Goal: Task Accomplishment & Management: Use online tool/utility

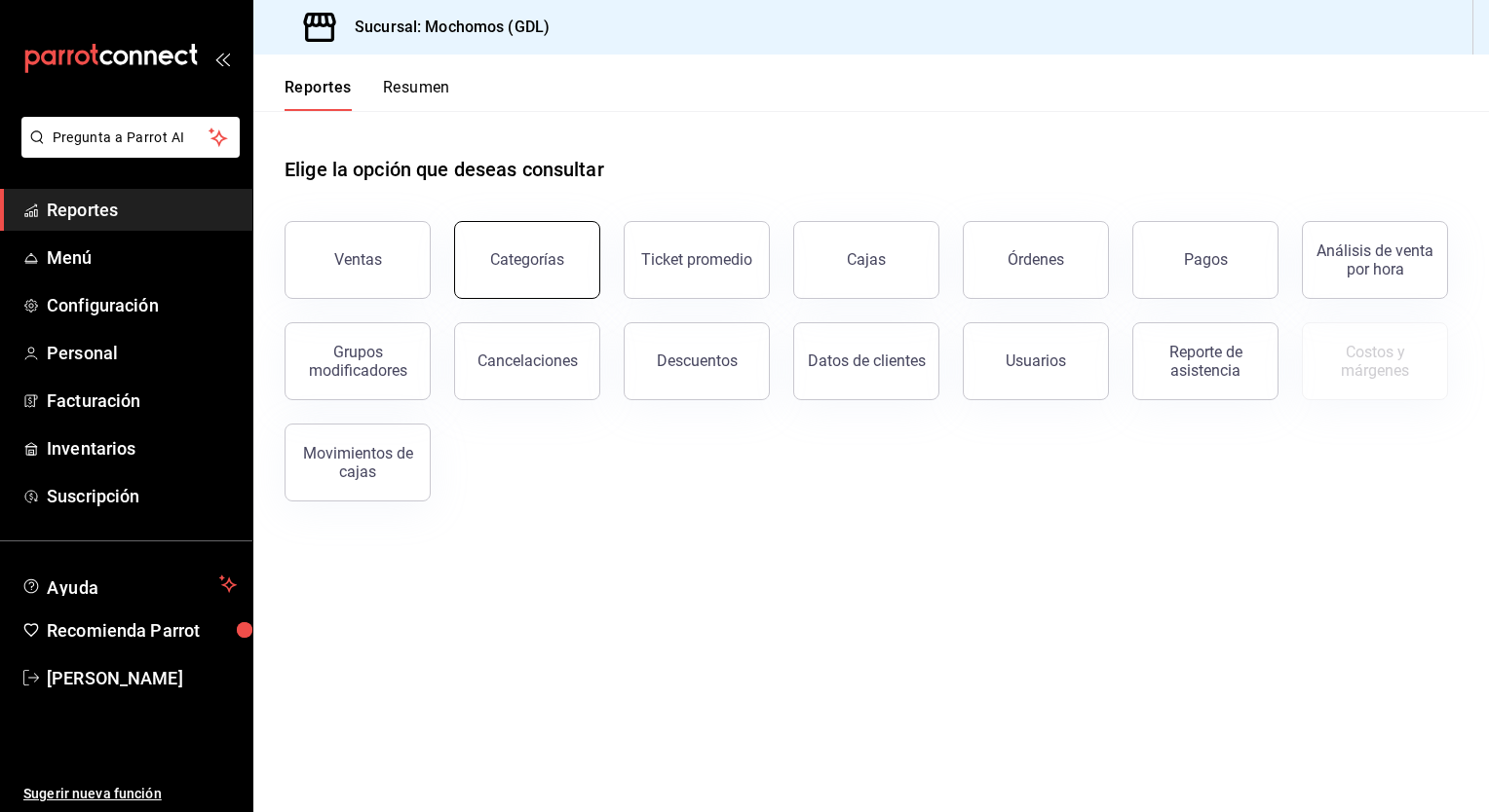
click at [568, 271] on button "Categorías" at bounding box center [527, 260] width 146 height 78
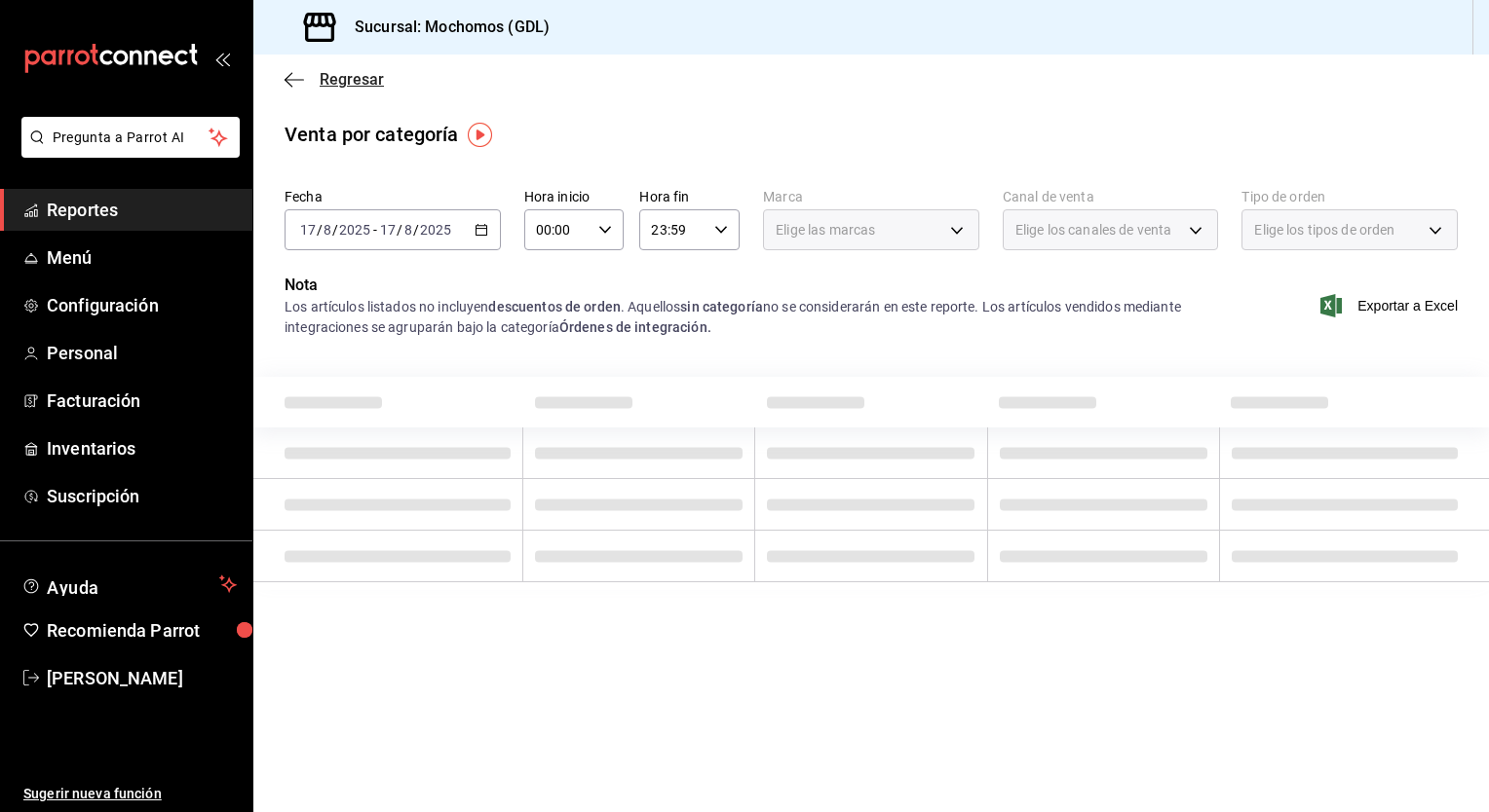
click at [287, 80] on icon "button" at bounding box center [294, 79] width 20 height 1
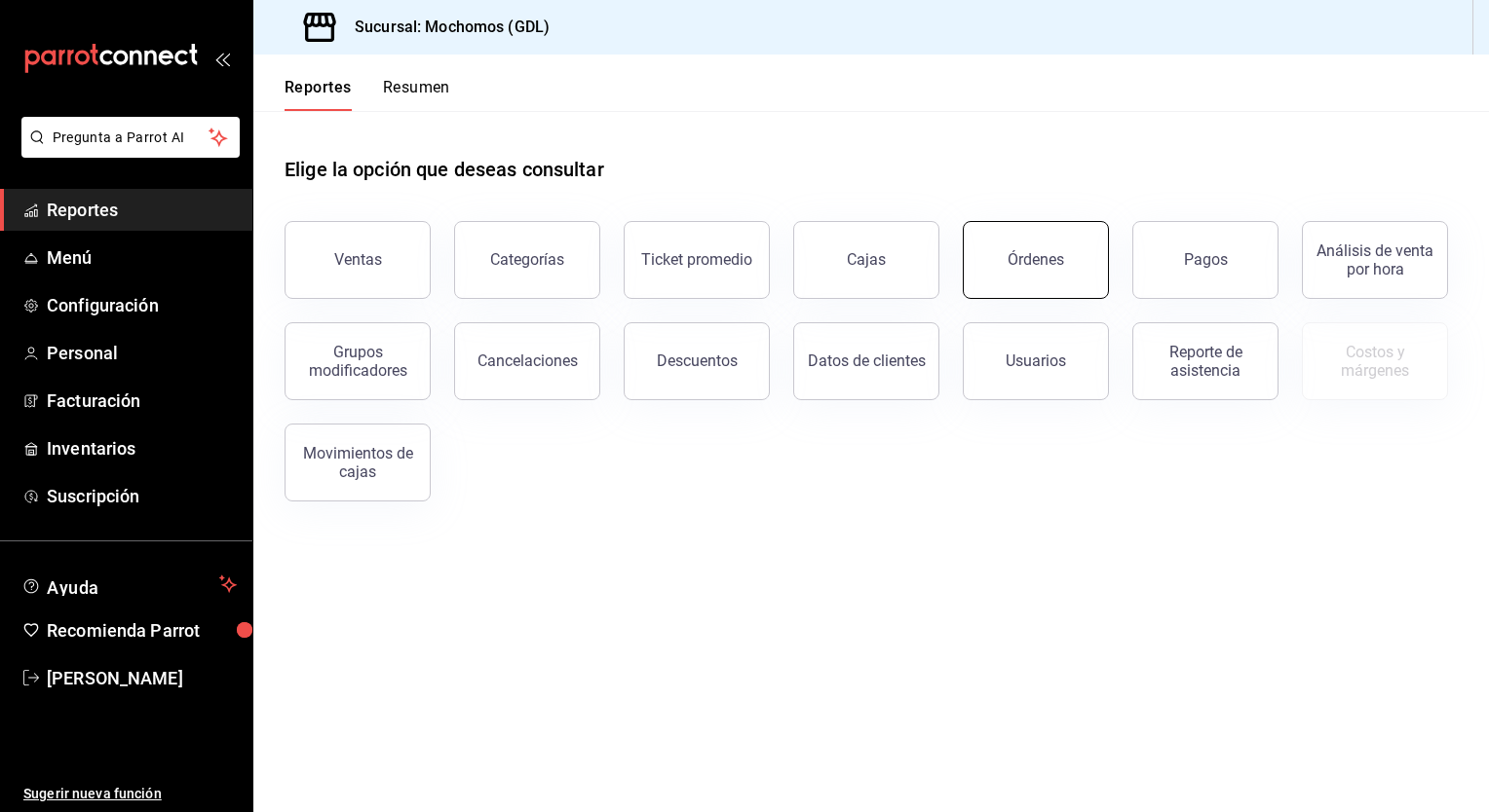
click at [993, 252] on button "Órdenes" at bounding box center [1035, 260] width 146 height 78
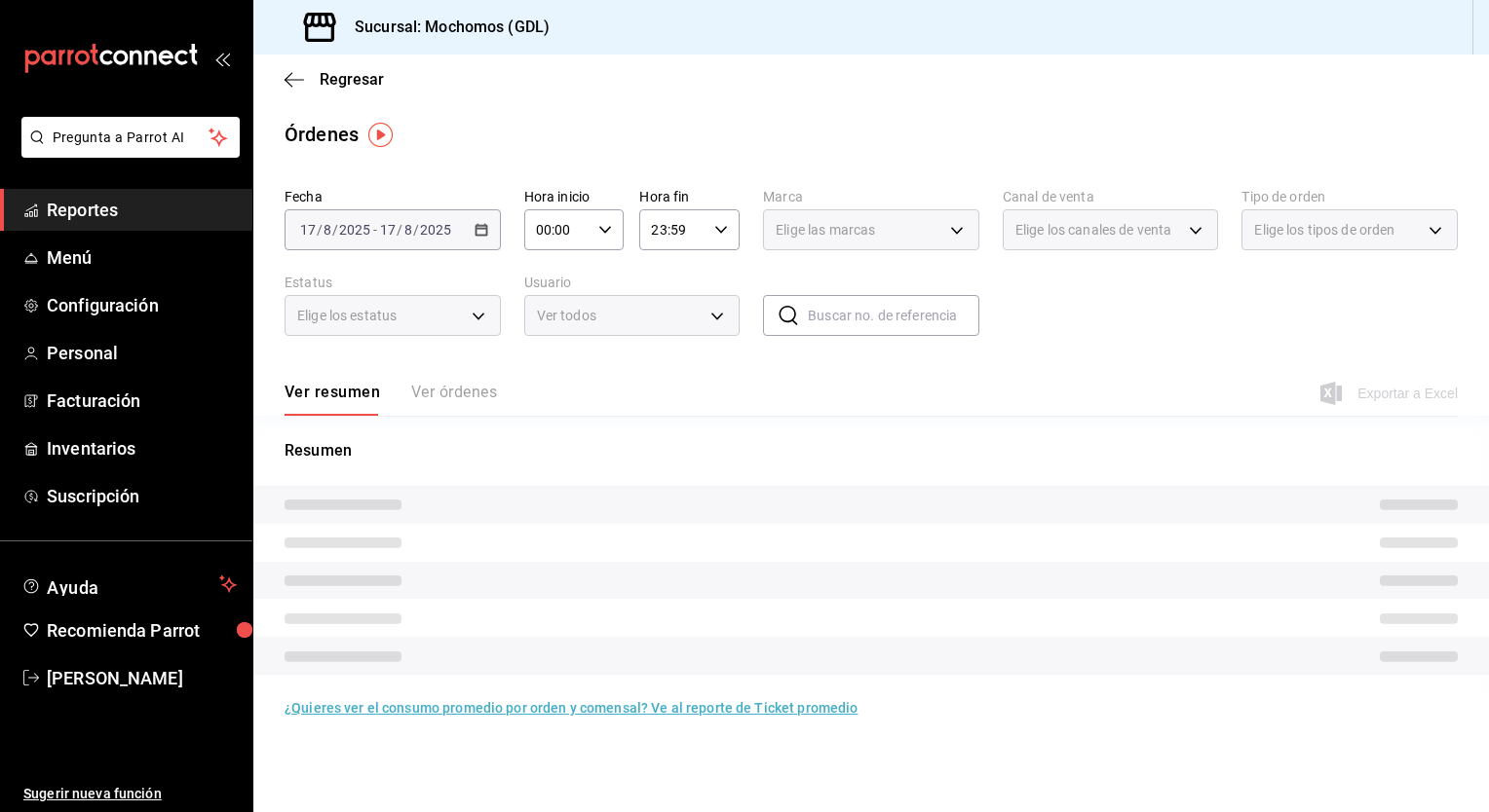
click at [488, 224] on div "[DATE] [DATE] - [DATE] [DATE]" at bounding box center [392, 229] width 216 height 41
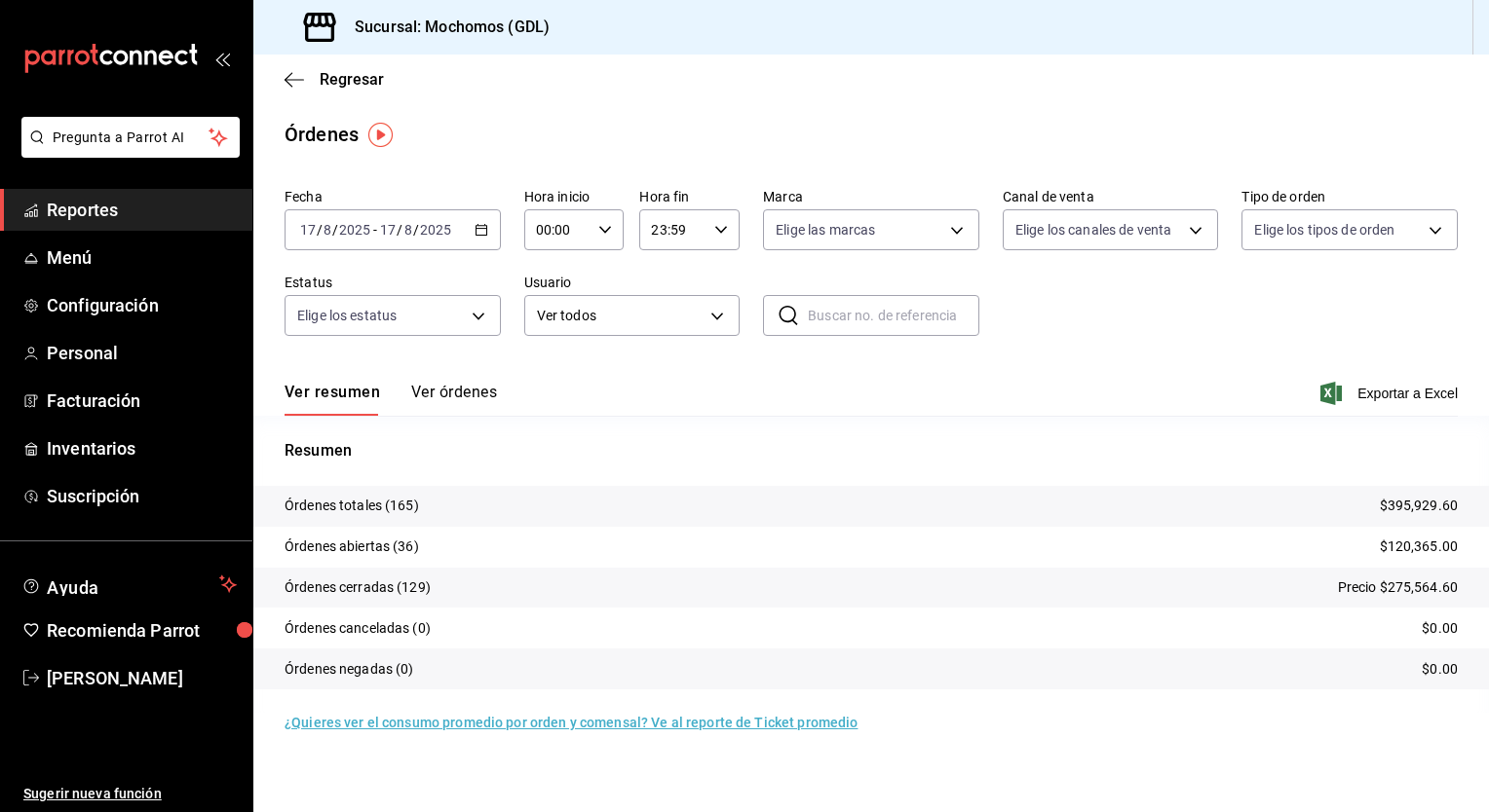
click at [479, 229] on icon "button" at bounding box center [481, 230] width 14 height 14
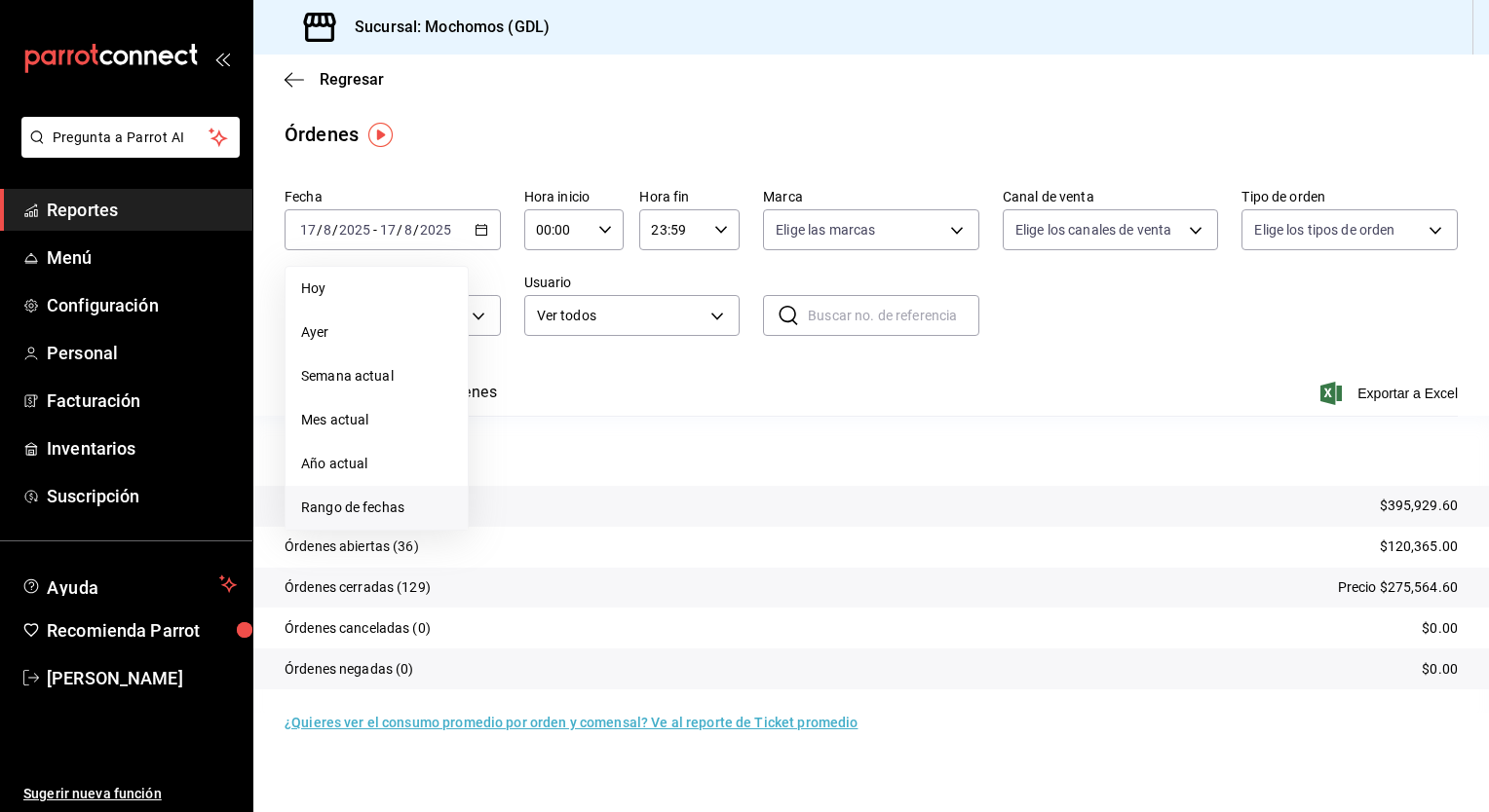
click at [360, 511] on span "Rango de fechas" at bounding box center [376, 508] width 151 height 21
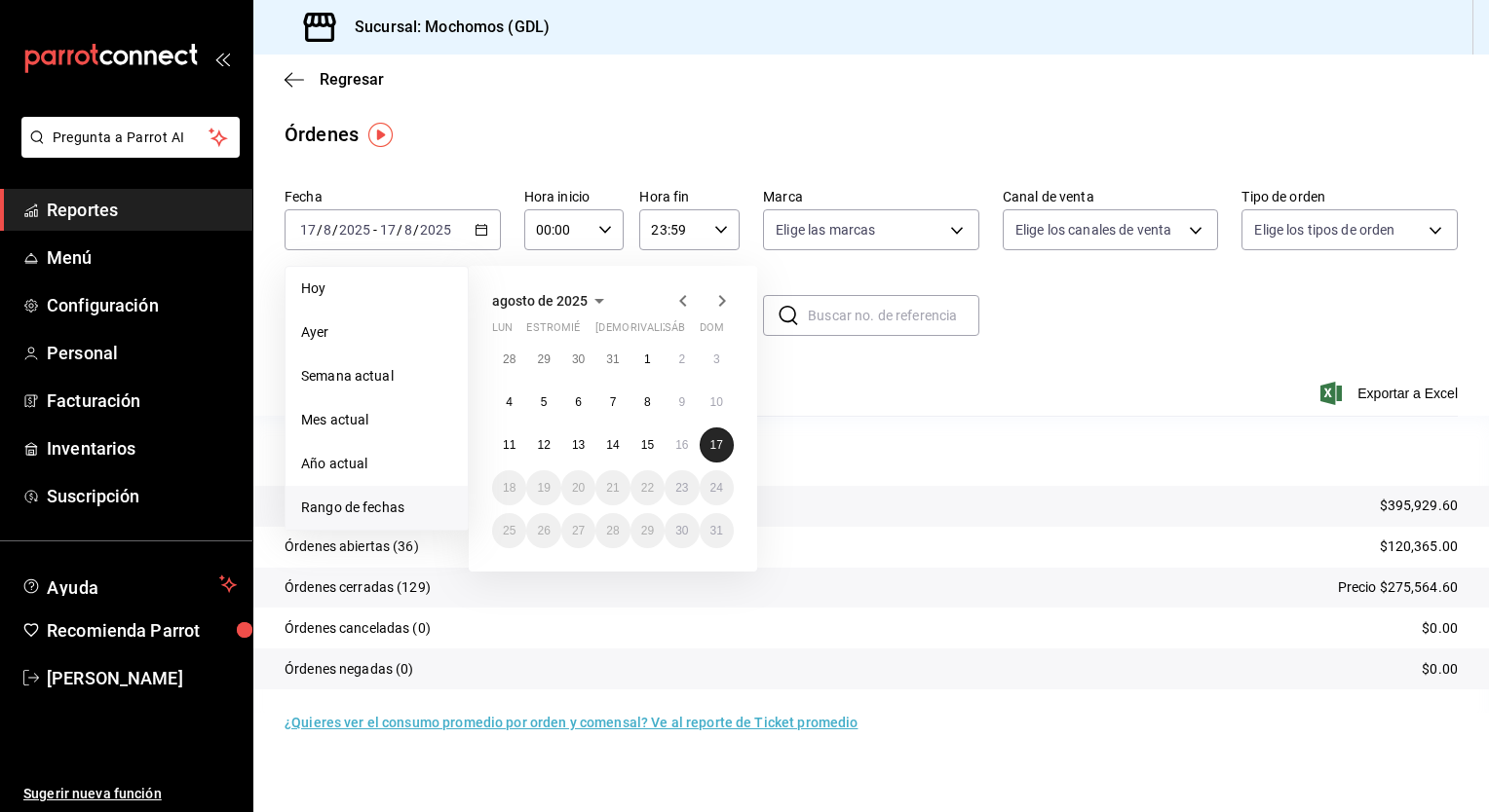
click at [714, 435] on button "17" at bounding box center [716, 445] width 35 height 35
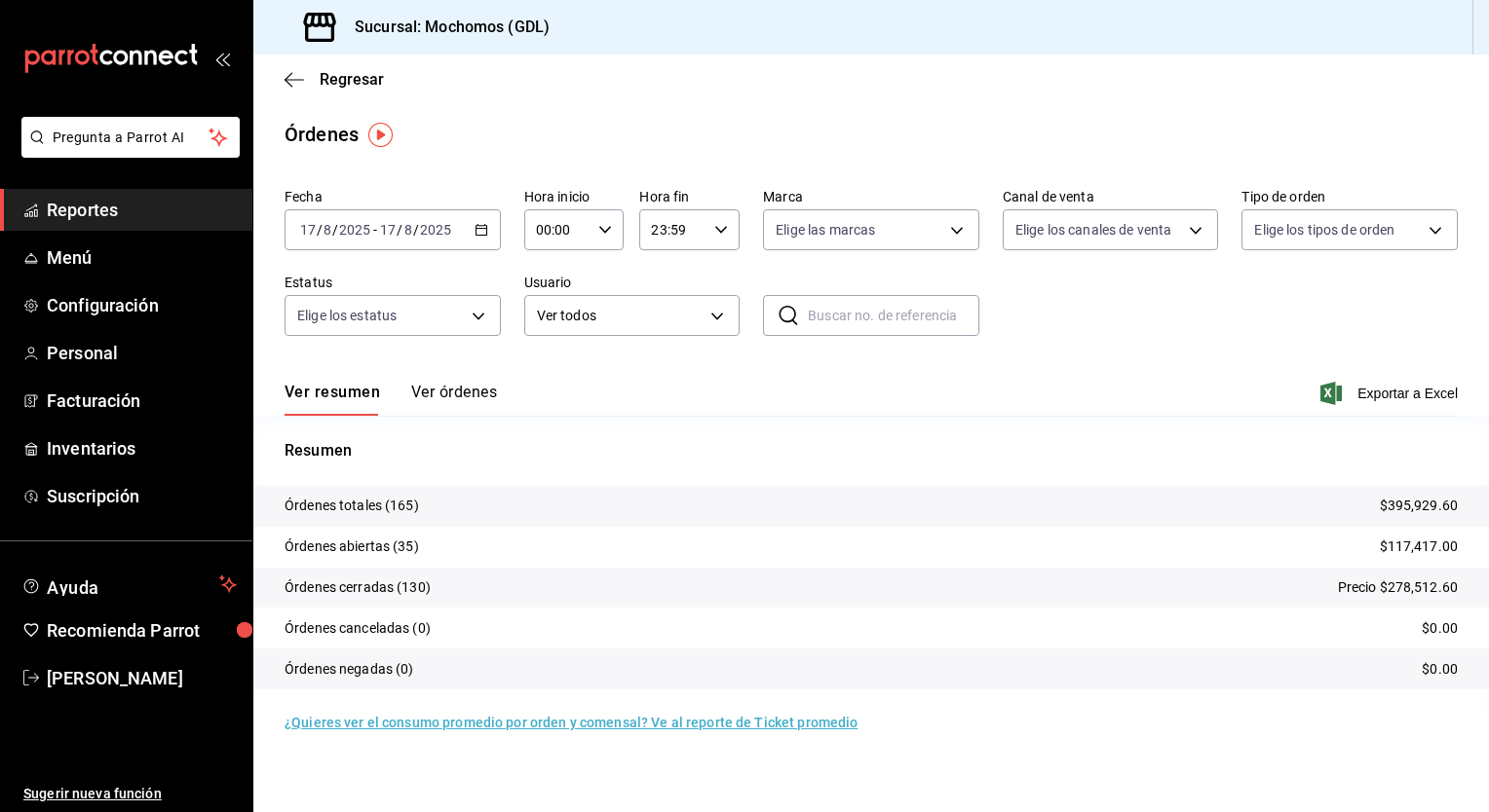
click at [606, 236] on icon "button" at bounding box center [605, 230] width 14 height 14
click at [543, 341] on span "05" at bounding box center [549, 342] width 20 height 16
type input "05:00"
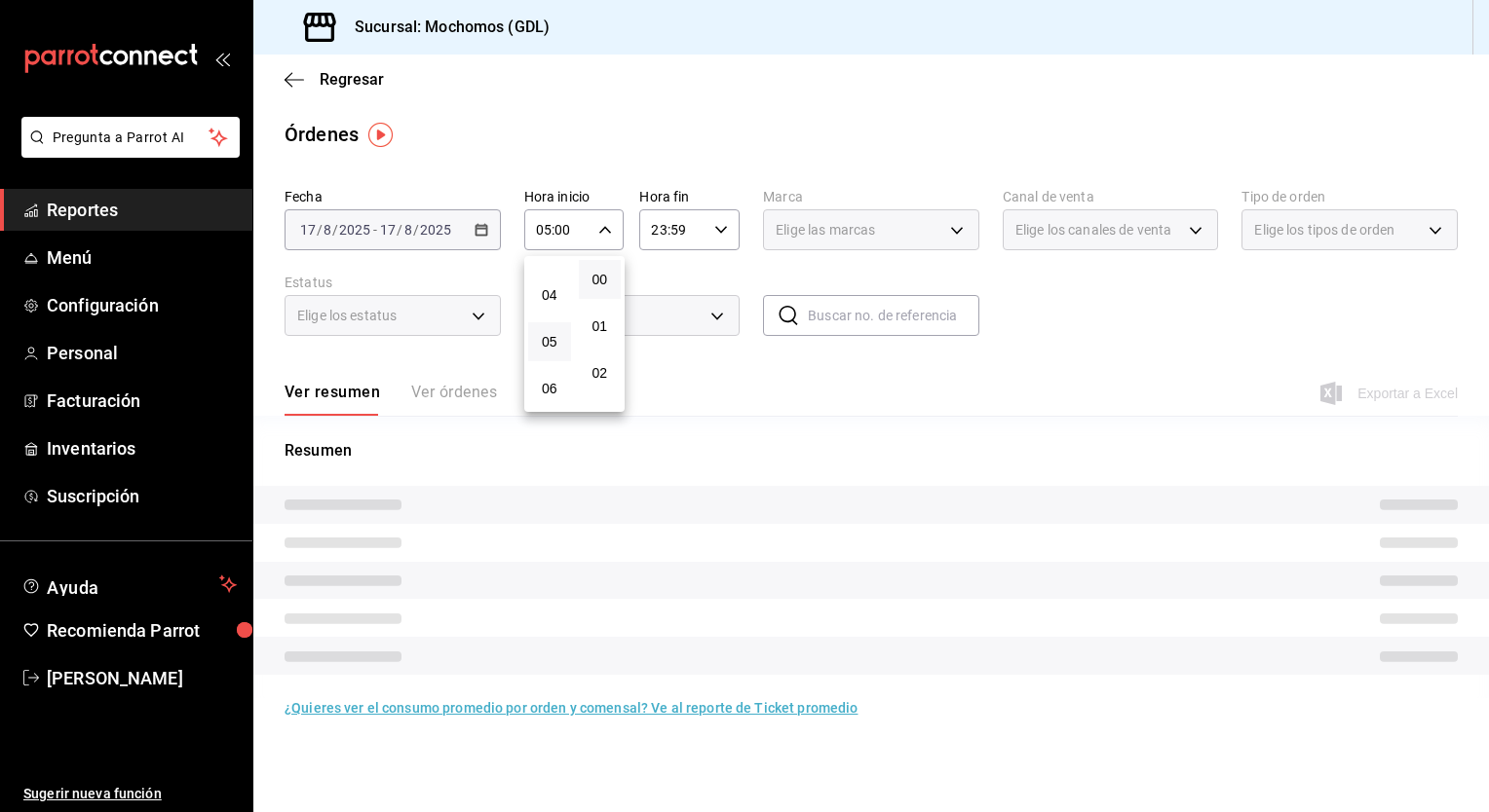
click at [714, 375] on div at bounding box center [744, 406] width 1489 height 812
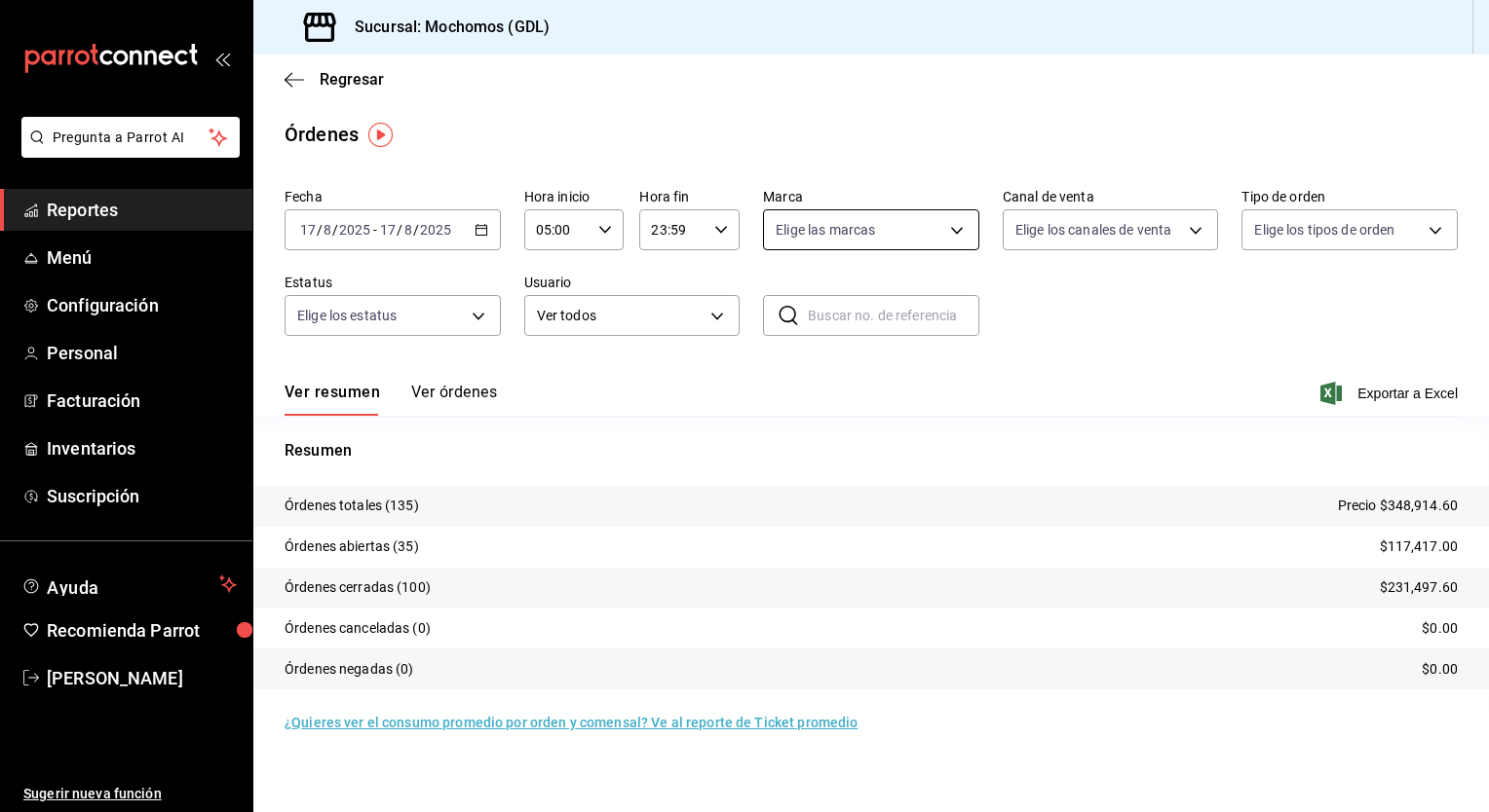
click at [965, 219] on body "Pregunta a Parrot AI Reportes Menú Configuración Personal Facturación Inventari…" at bounding box center [744, 406] width 1489 height 812
click at [871, 375] on span "Mochomos (GDL)" at bounding box center [893, 370] width 154 height 21
type input "36c25d4a-7cb0-456c-a434-e981d54830bc"
checkbox input "true"
drag, startPoint x: 284, startPoint y: 64, endPoint x: 310, endPoint y: 120, distance: 61.7
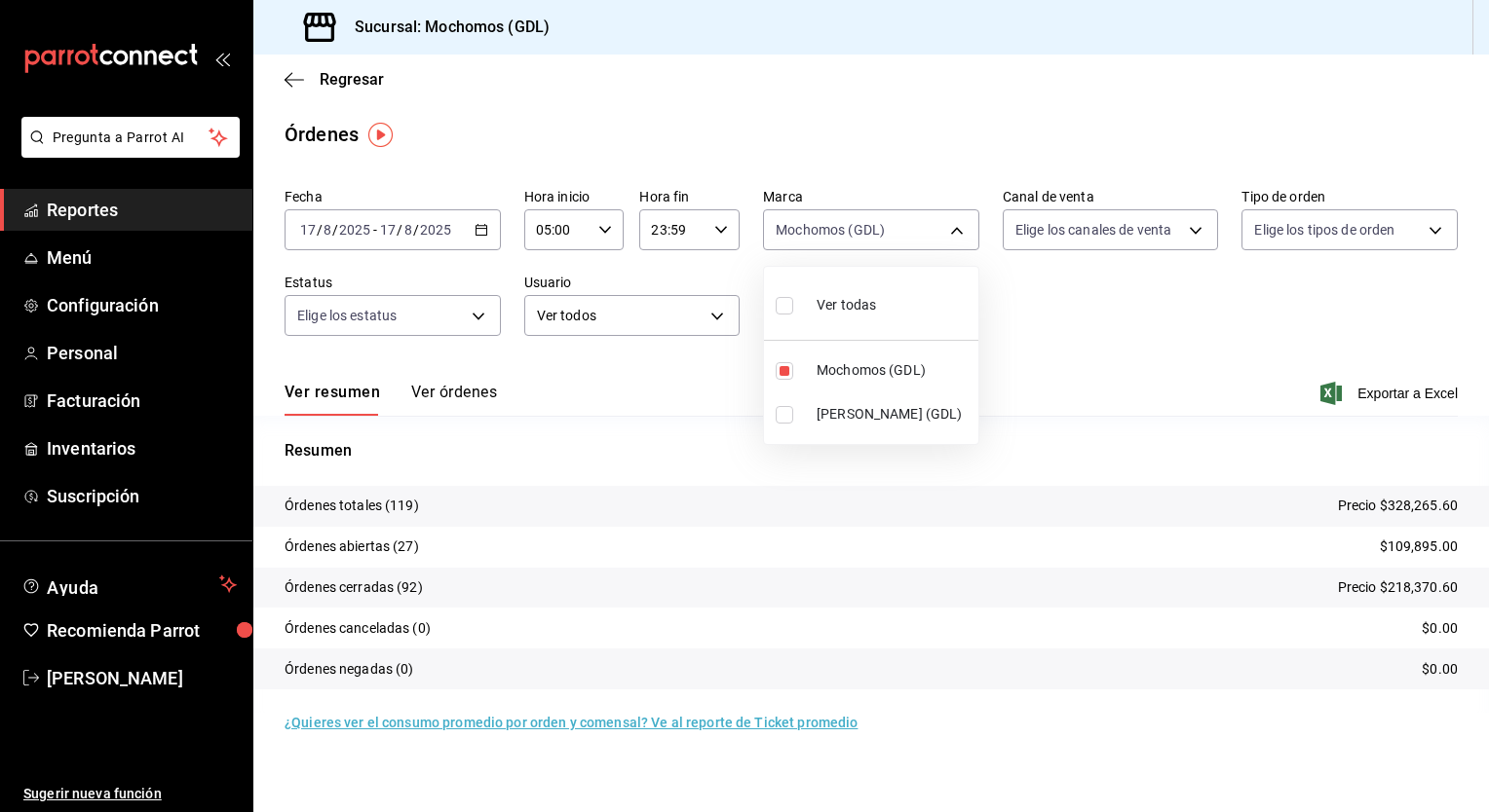
click at [310, 120] on div at bounding box center [744, 406] width 1489 height 812
click at [931, 372] on div "Ver resumen Ver órdenes Exportar a Excel" at bounding box center [870, 387] width 1173 height 56
click at [304, 91] on div "Regresar" at bounding box center [870, 79] width 1235 height 49
click at [294, 76] on icon "button" at bounding box center [294, 80] width 20 height 18
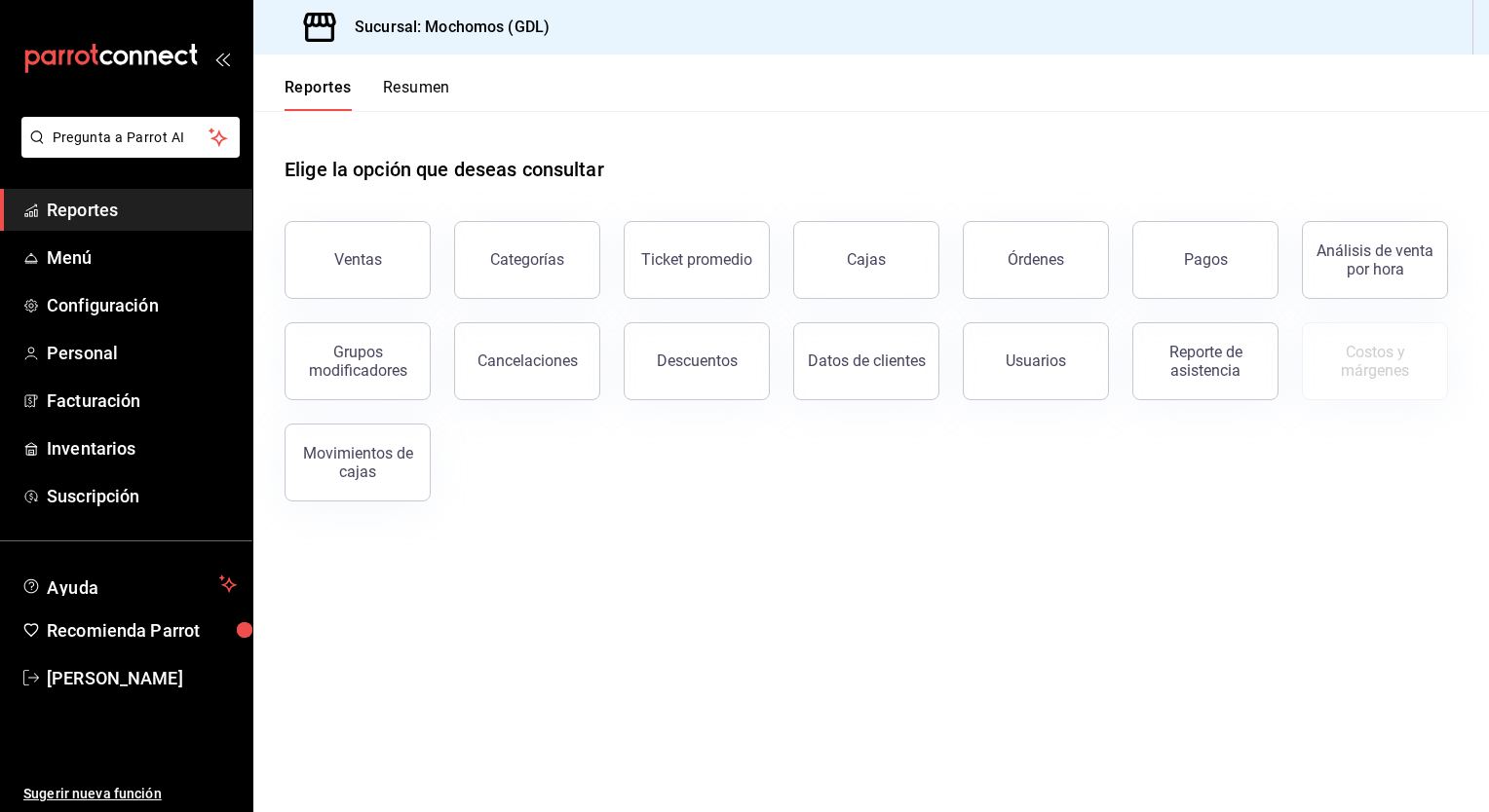
click at [725, 470] on div "Ventas Categorías Ticket promedio Cajas Órdenes Pagos Análisis de venta por hor…" at bounding box center [859, 350] width 1197 height 304
click at [90, 259] on font "Menú" at bounding box center [69, 257] width 45 height 21
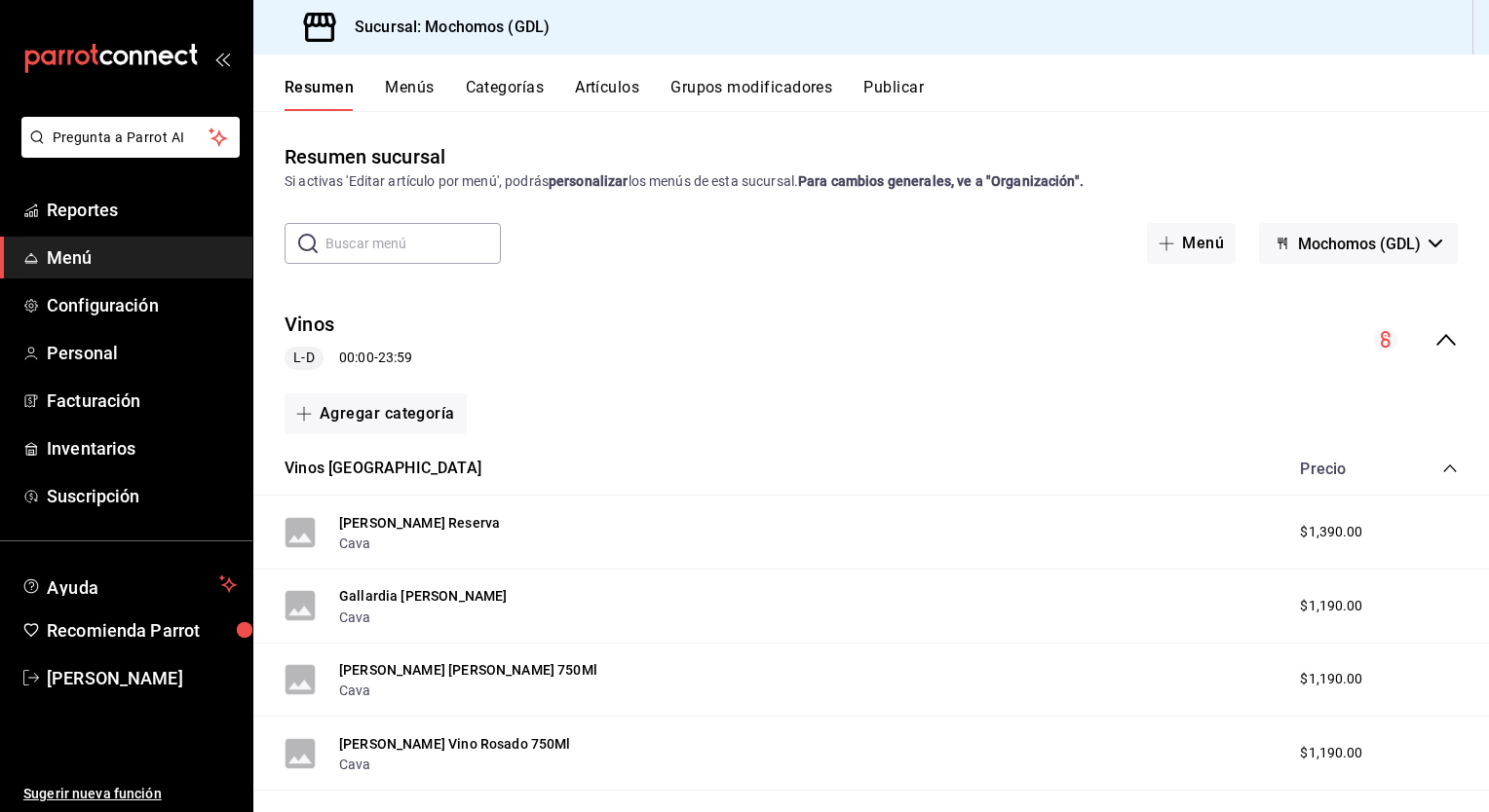
click at [414, 242] on input "text" at bounding box center [412, 243] width 175 height 39
type input "A"
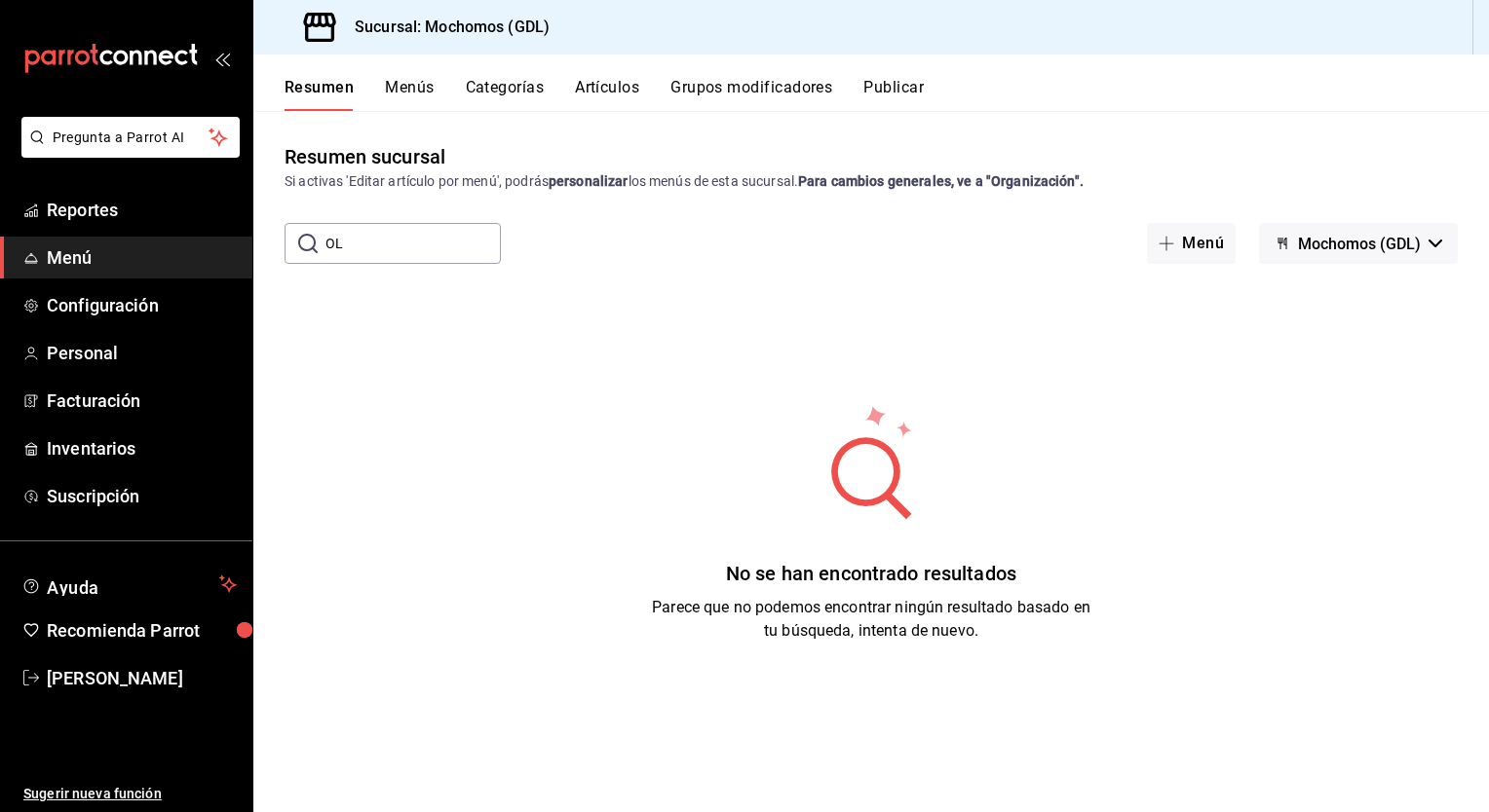
type input "O"
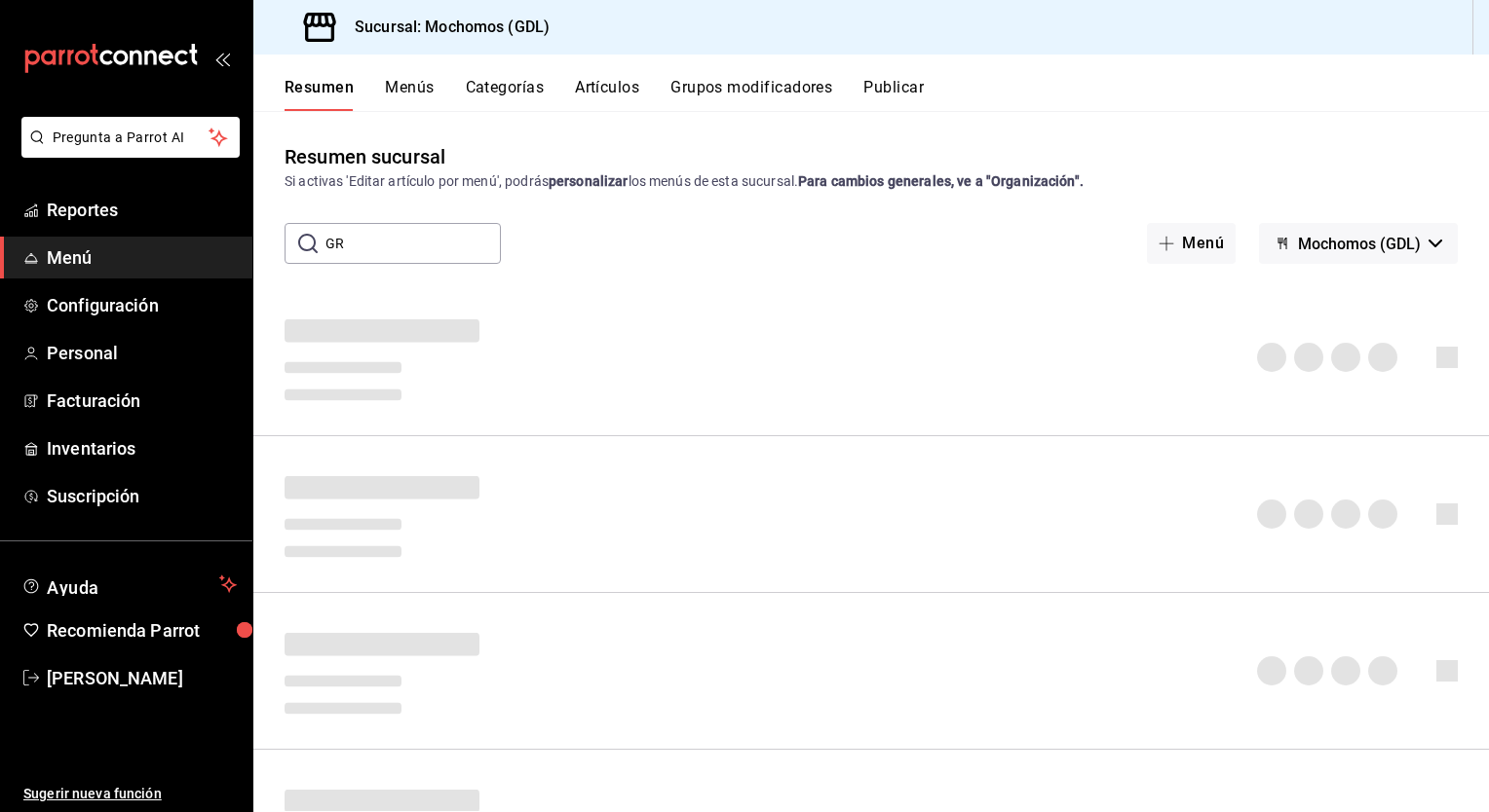
type input "G"
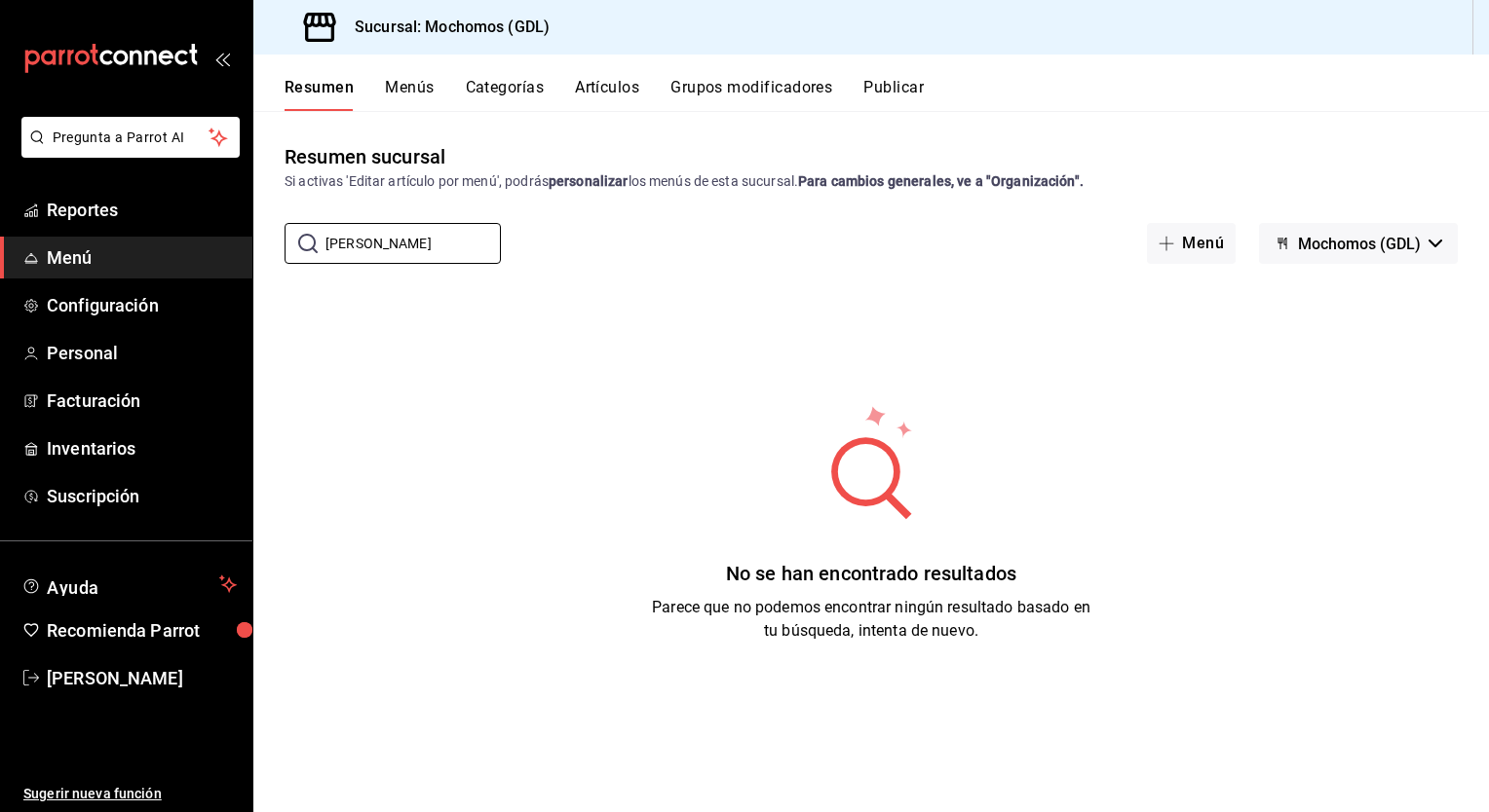
type input "DON JU"
click at [808, 321] on div "No se han encontrado resultados Parece que no podemos encontrar ningún resultad…" at bounding box center [870, 523] width 1235 height 487
click at [620, 250] on div "​ DON JU ​ Menú Mochomos (GDL)" at bounding box center [870, 243] width 1235 height 41
click at [417, 89] on button "Menús" at bounding box center [408, 95] width 48 height 34
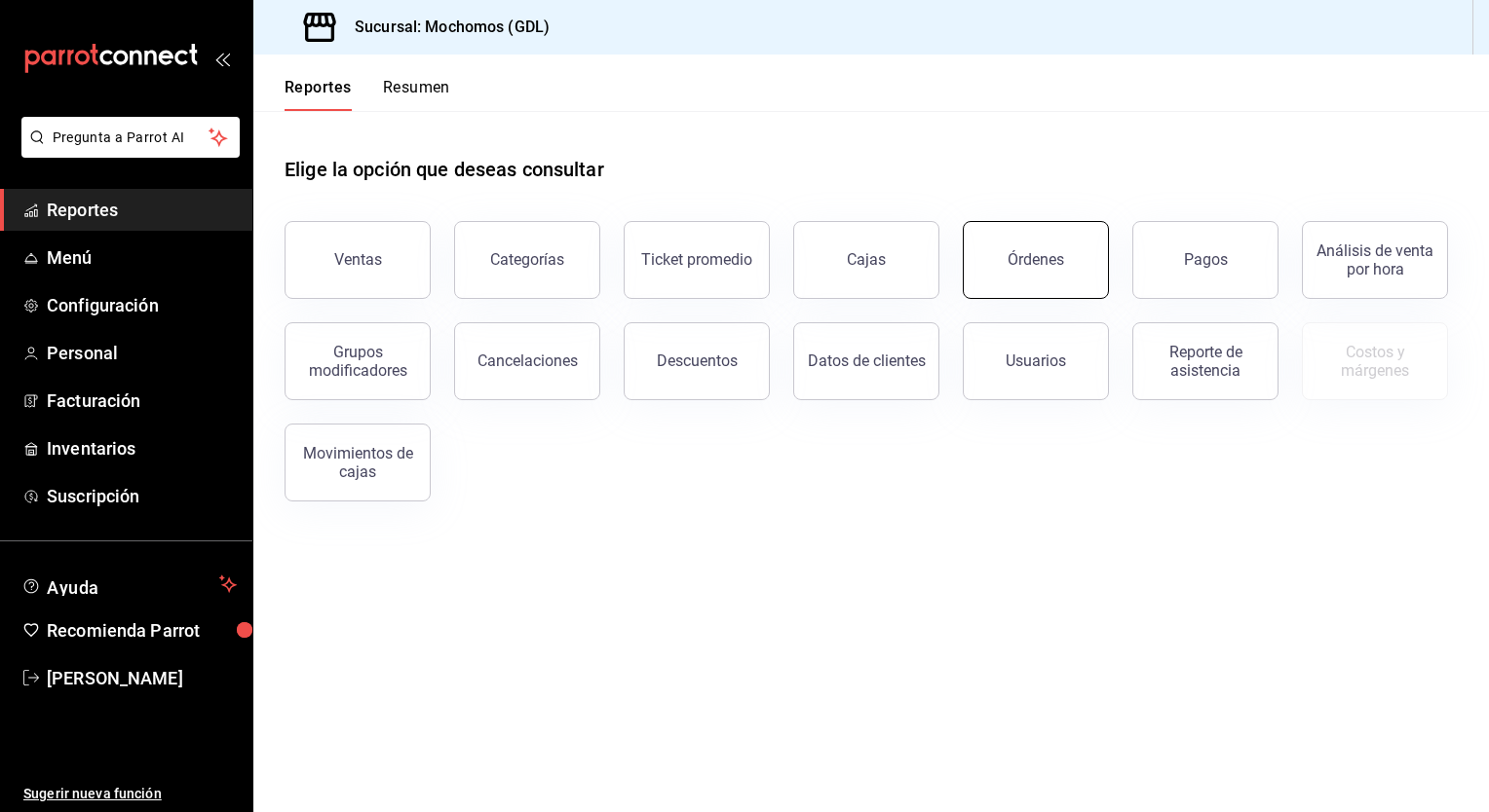
click at [1071, 269] on button "Órdenes" at bounding box center [1035, 260] width 146 height 78
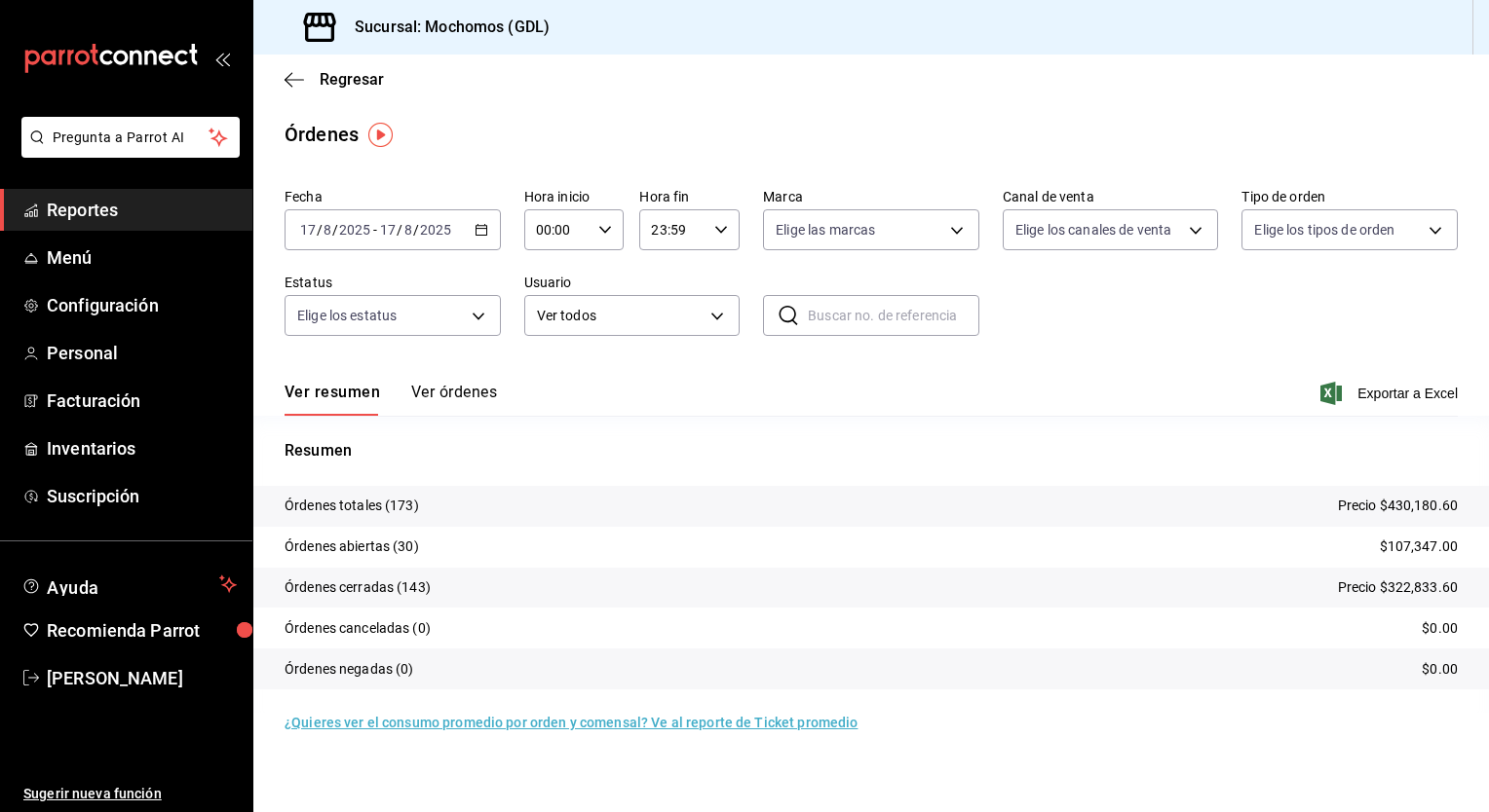
click at [479, 235] on \(Stroke\) "button" at bounding box center [481, 230] width 12 height 11
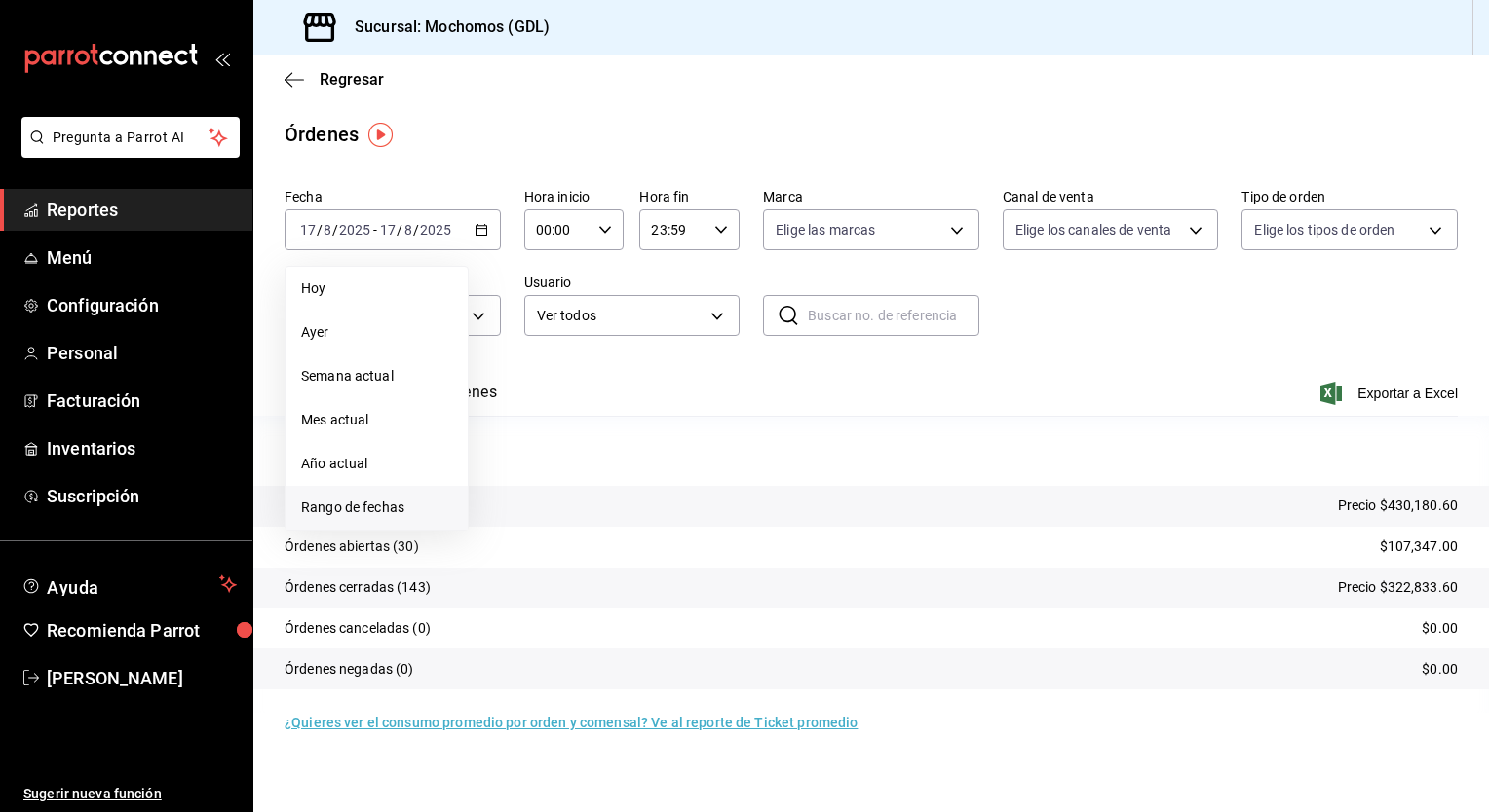
click at [382, 507] on span "Rango de fechas" at bounding box center [376, 508] width 151 height 21
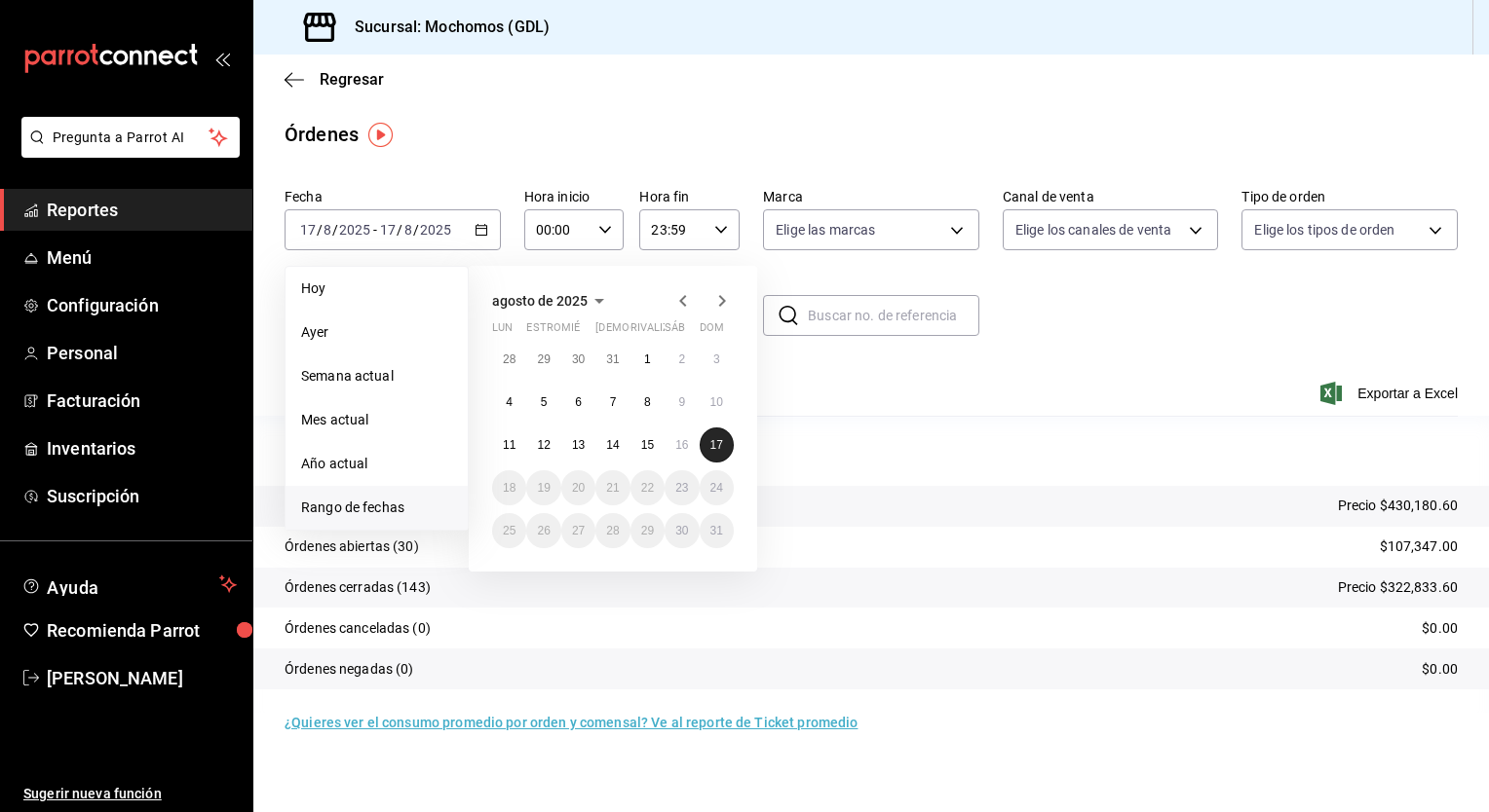
click at [706, 445] on button "17" at bounding box center [716, 445] width 35 height 35
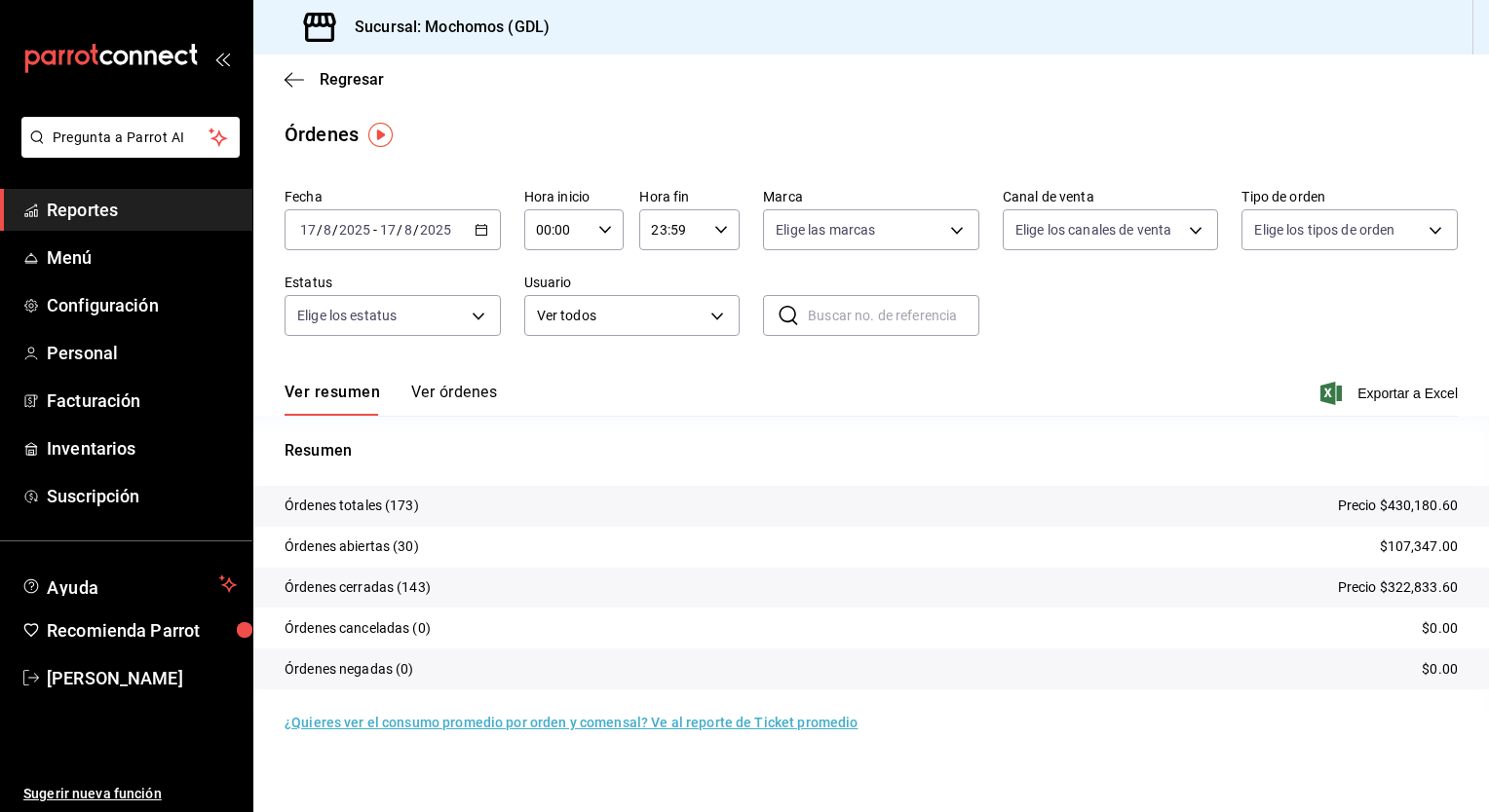
click at [613, 224] on div "00:00 Hora inicio" at bounding box center [574, 229] width 101 height 41
click at [547, 350] on button "05" at bounding box center [548, 337] width 42 height 39
type input "05:00"
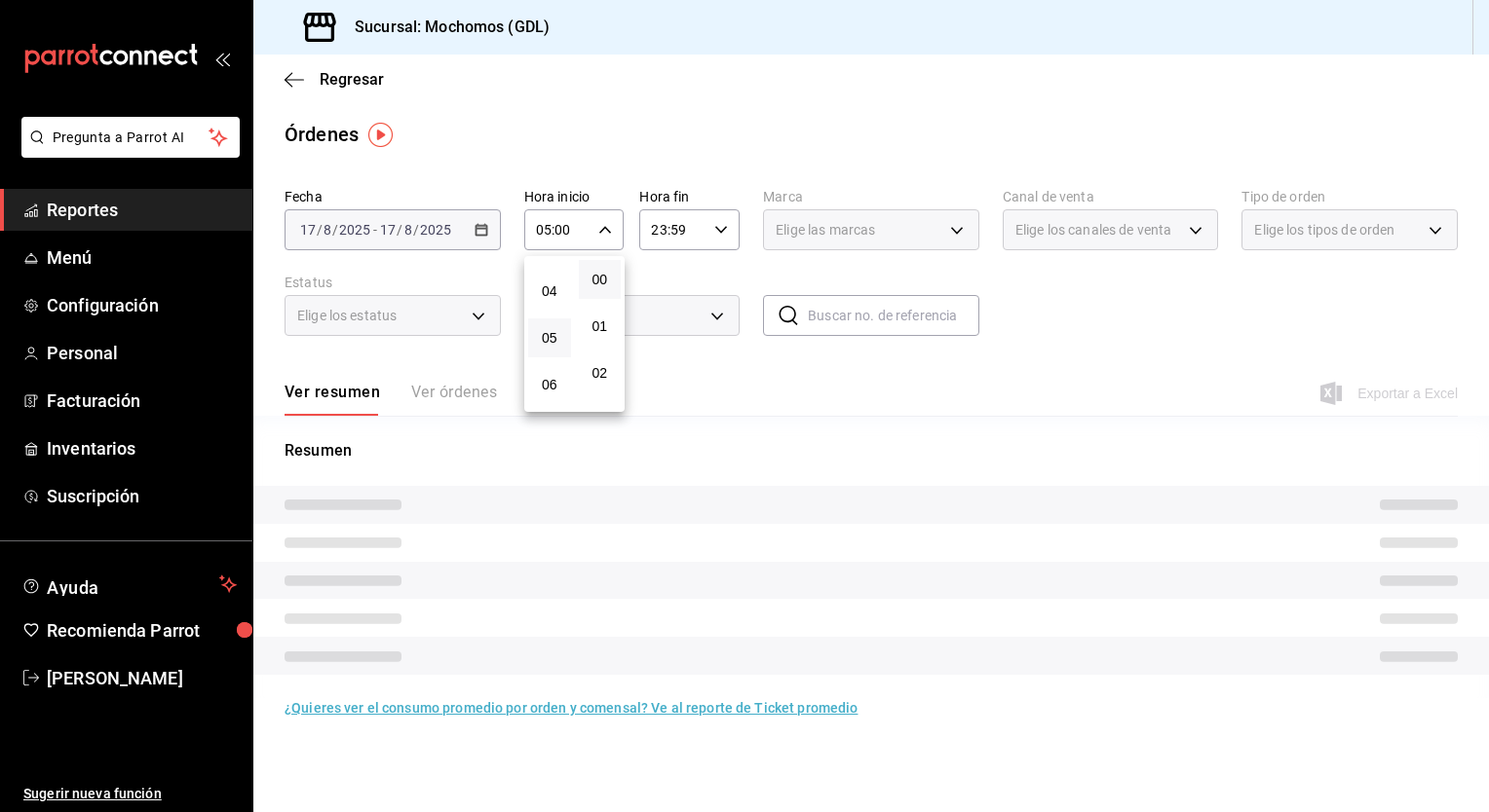
click at [712, 379] on div at bounding box center [744, 406] width 1489 height 812
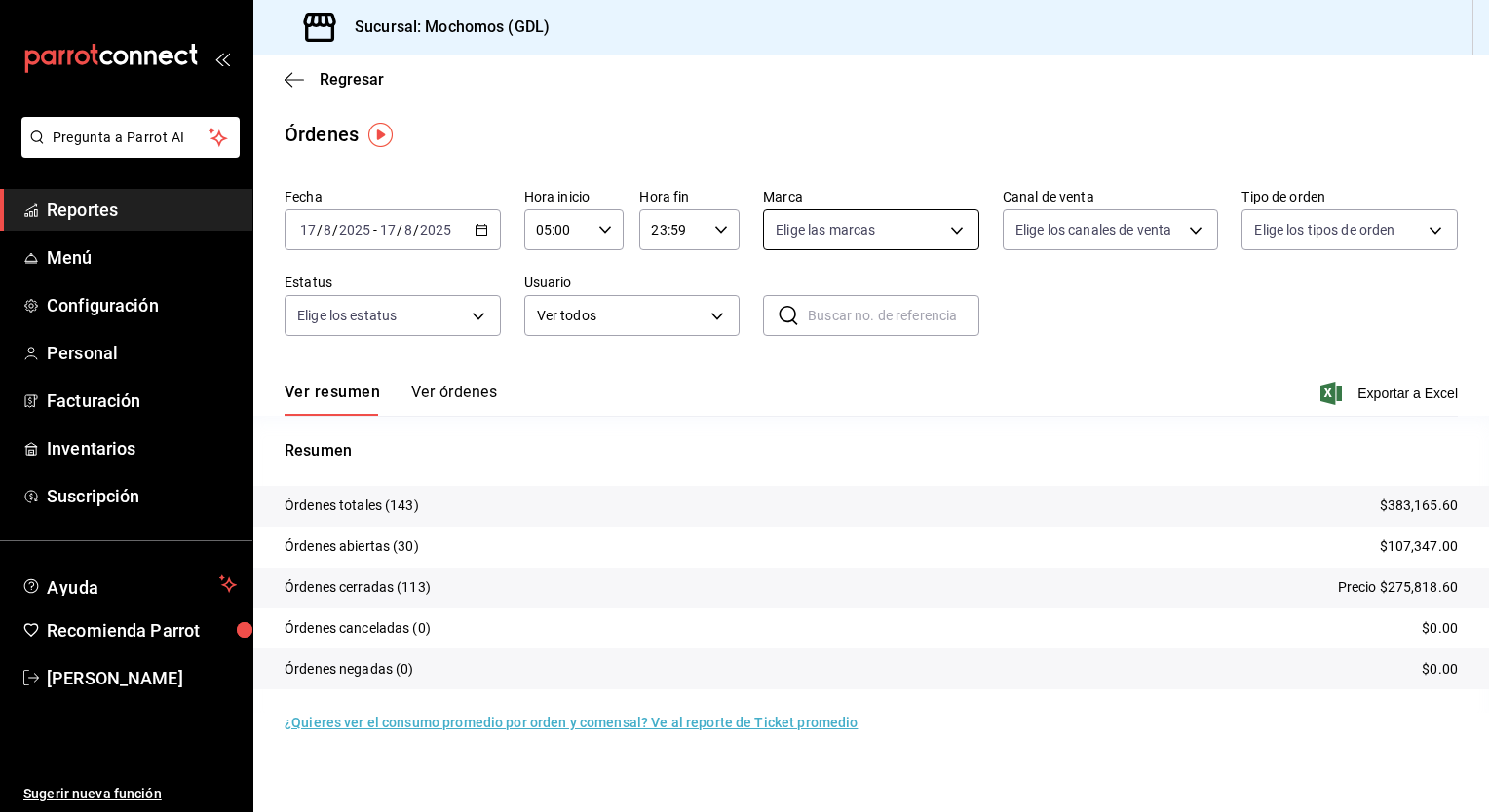
click at [960, 232] on body "Pregunta a Parrot AI Reportes Menú Configuración Personal Facturación Inventari…" at bounding box center [744, 406] width 1489 height 812
click at [853, 380] on li "Mochomos (GDL)" at bounding box center [870, 370] width 214 height 43
type input "36c25d4a-7cb0-456c-a434-e981d54830bc"
checkbox input "true"
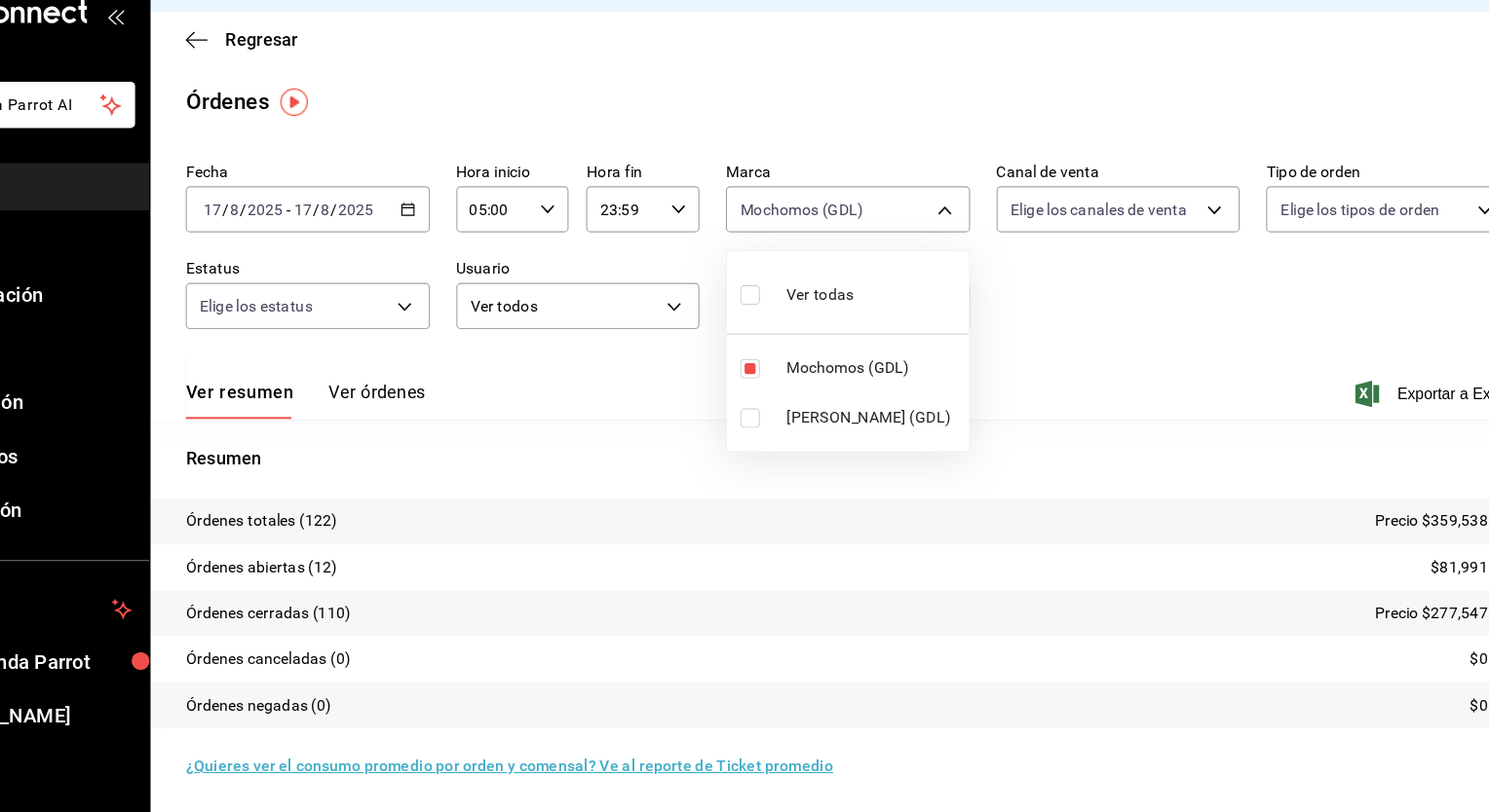
click at [1053, 391] on div at bounding box center [744, 406] width 1489 height 812
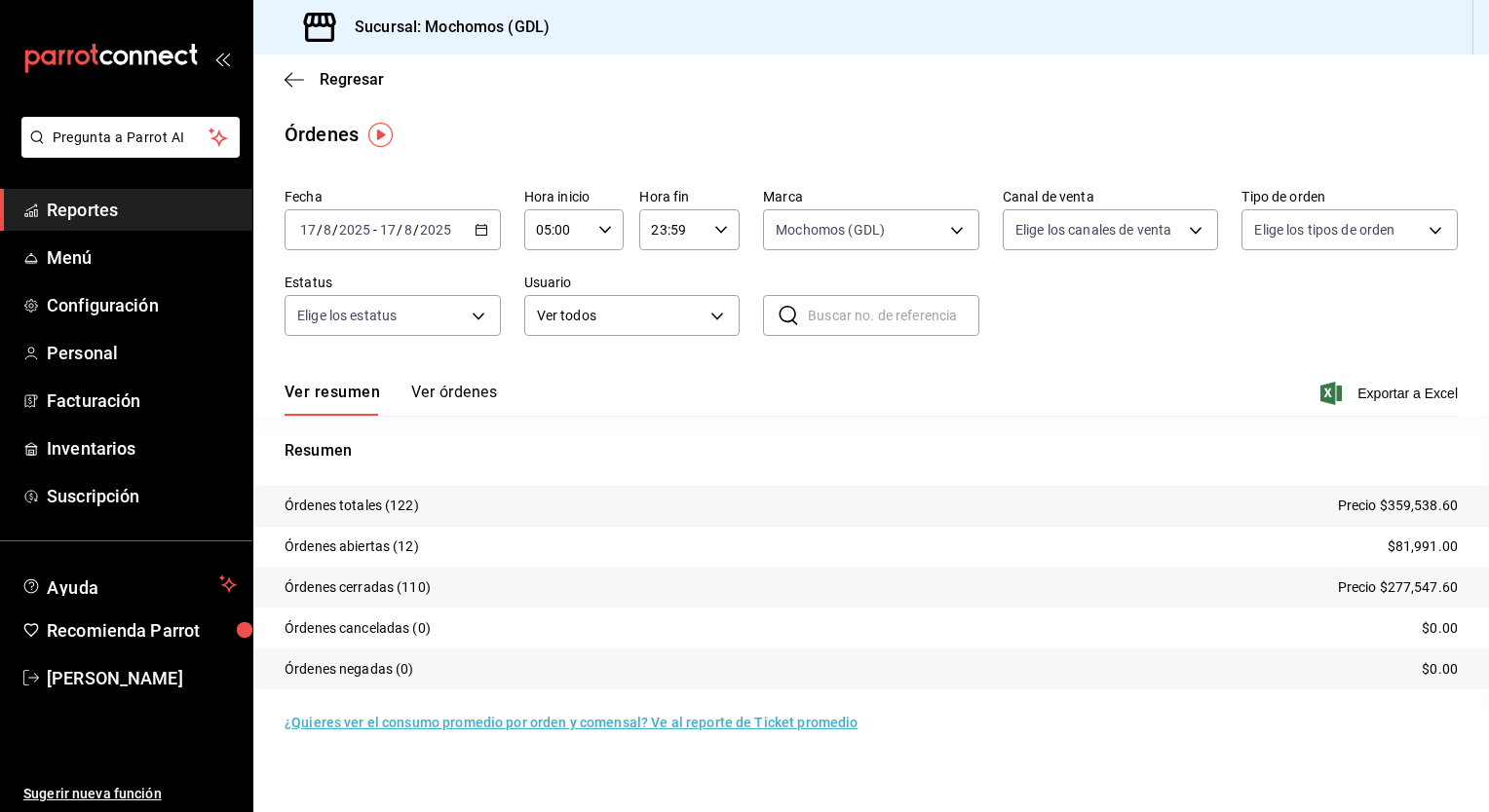
click at [381, 549] on p "Órdenes abiertas (12)" at bounding box center [352, 546] width 134 height 21
click at [1352, 387] on span "Exportar a Excel" at bounding box center [1390, 394] width 133 height 24
click at [1126, 452] on p "Resumen" at bounding box center [870, 451] width 1173 height 24
click at [951, 228] on body "Pregunta a Parrot AI Reportes Menú Configuración Personal Facturación Inventari…" at bounding box center [744, 406] width 1489 height 812
click at [838, 376] on span "Mochomos (GDL)" at bounding box center [893, 370] width 154 height 21
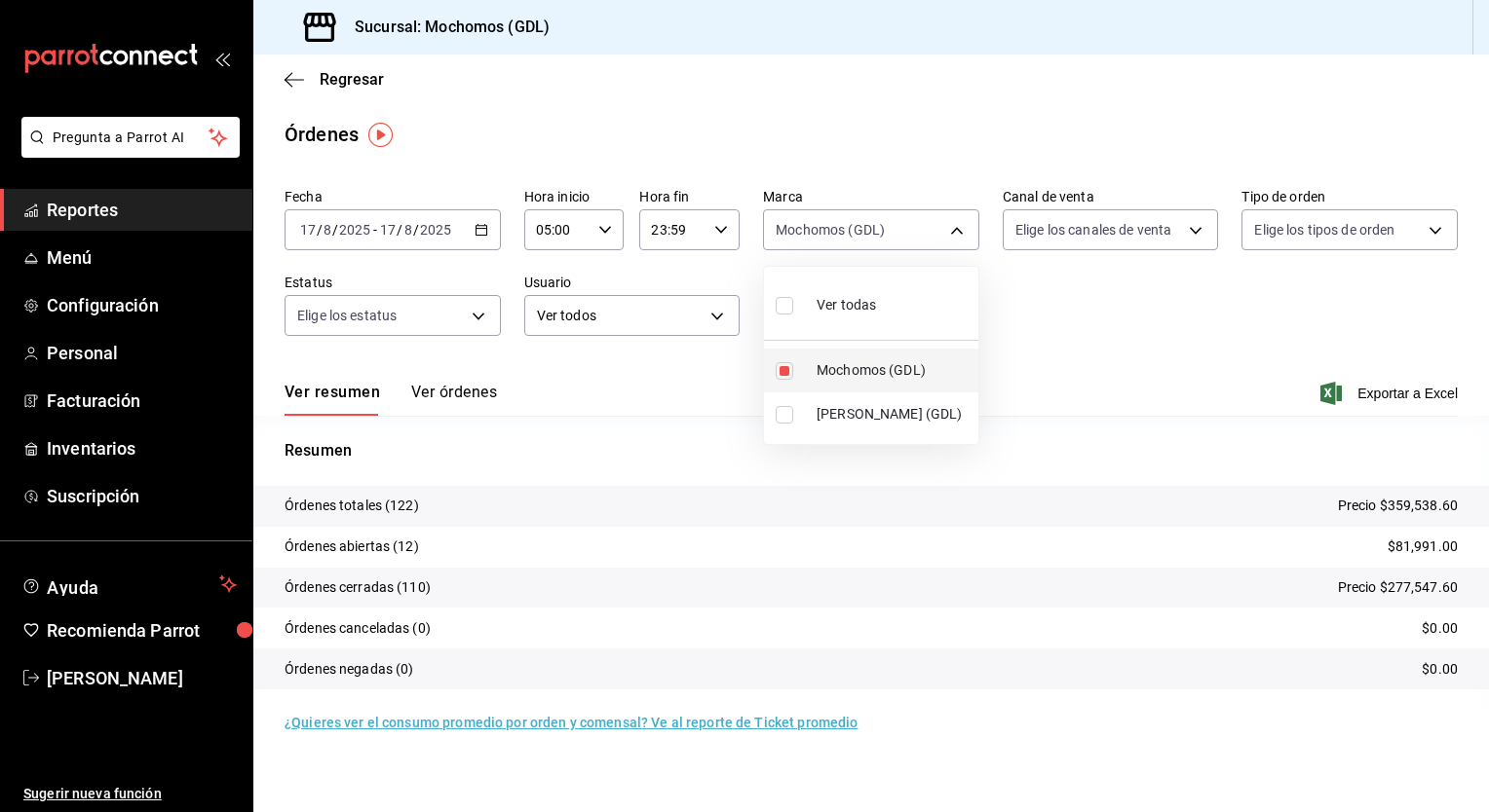
checkbox input "false"
click at [838, 376] on span "Mochomos (GDL)" at bounding box center [893, 370] width 154 height 21
type input "36c25d4a-7cb0-456c-a434-e981d54830bc"
checkbox input "true"
click at [1060, 340] on div at bounding box center [744, 406] width 1489 height 812
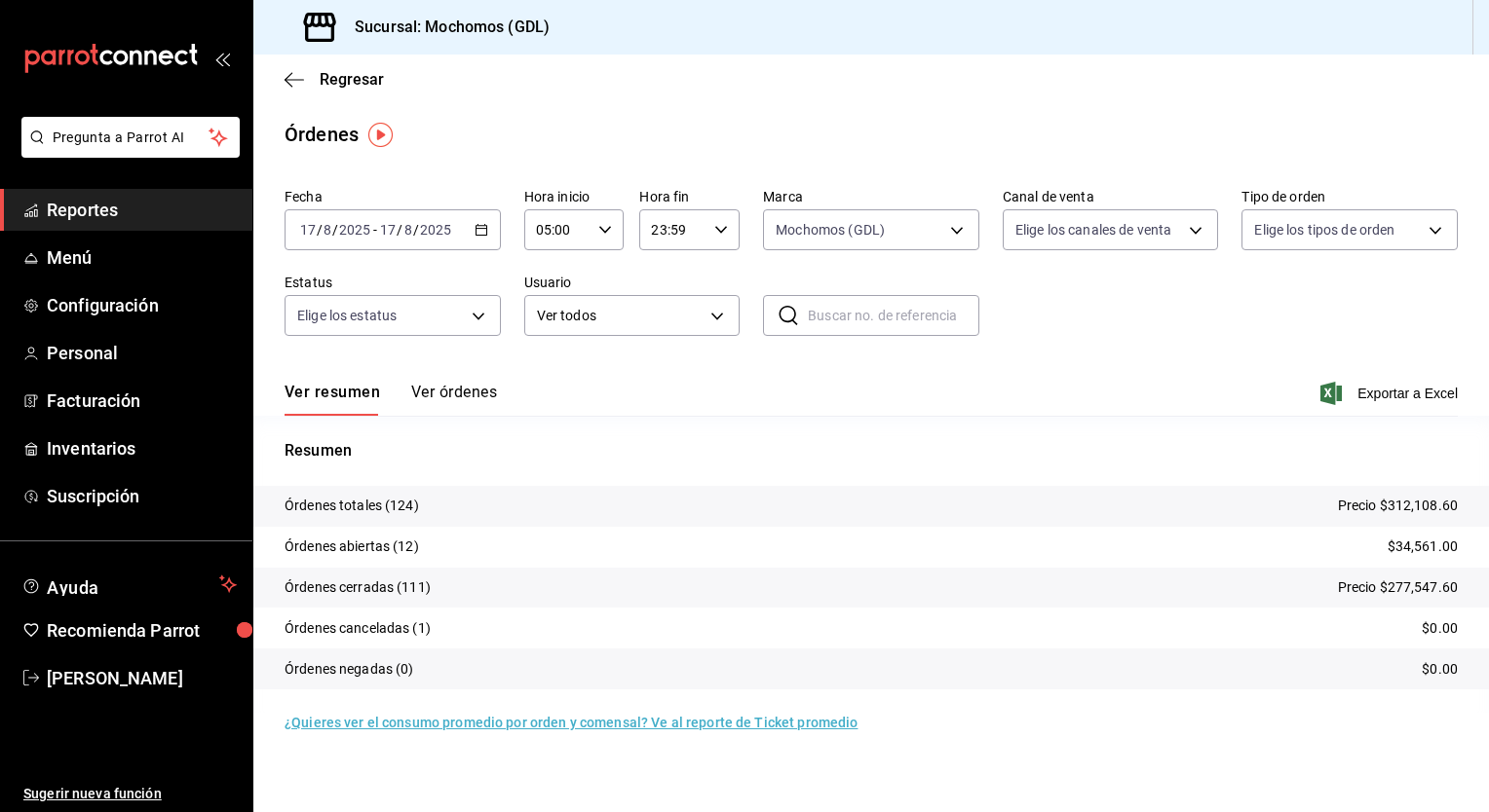
click at [1409, 508] on p "Precio $312,108.60" at bounding box center [1397, 506] width 120 height 21
click at [484, 227] on icon "button" at bounding box center [481, 230] width 14 height 14
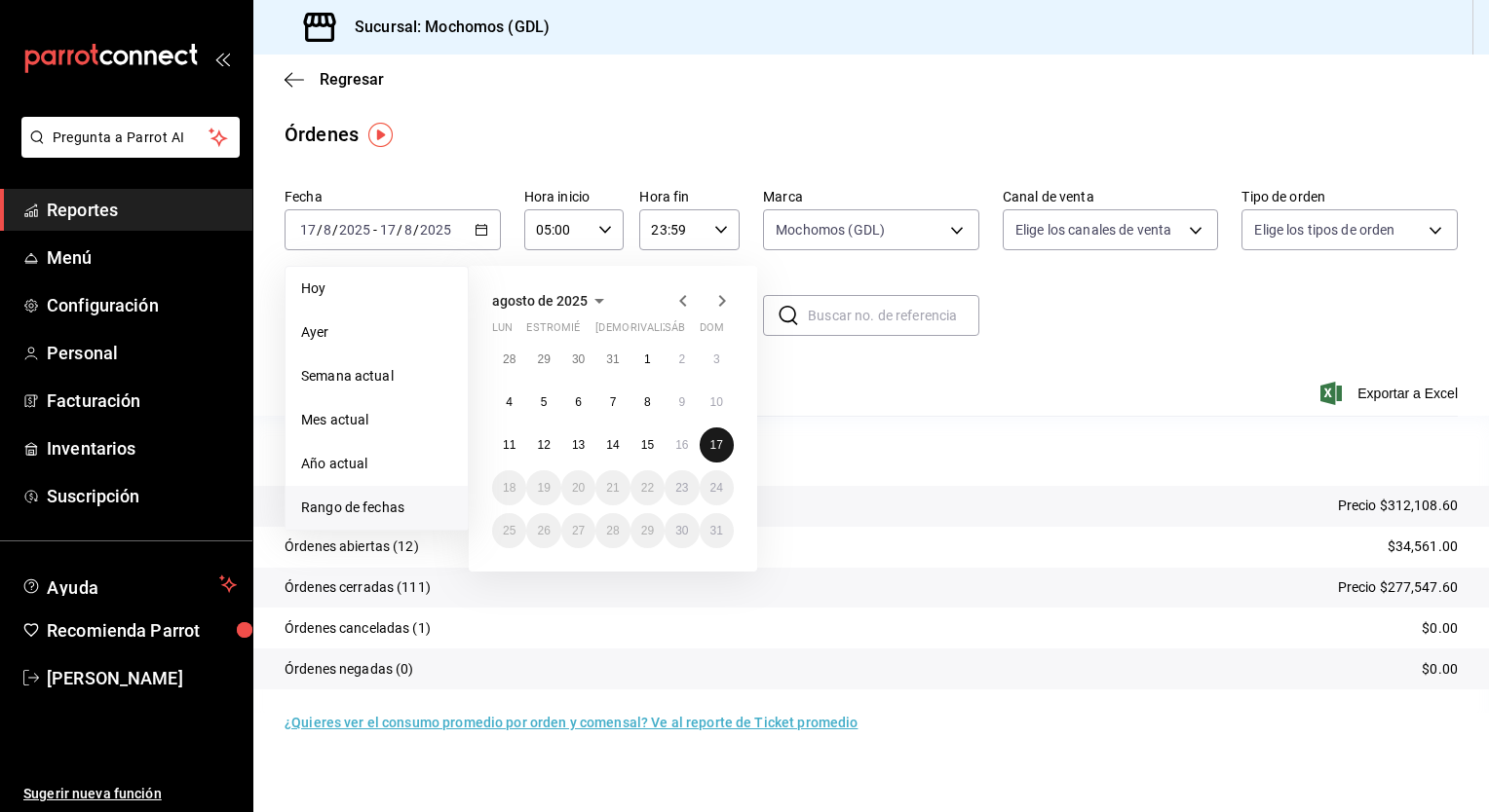
click at [723, 440] on button "17" at bounding box center [716, 445] width 35 height 35
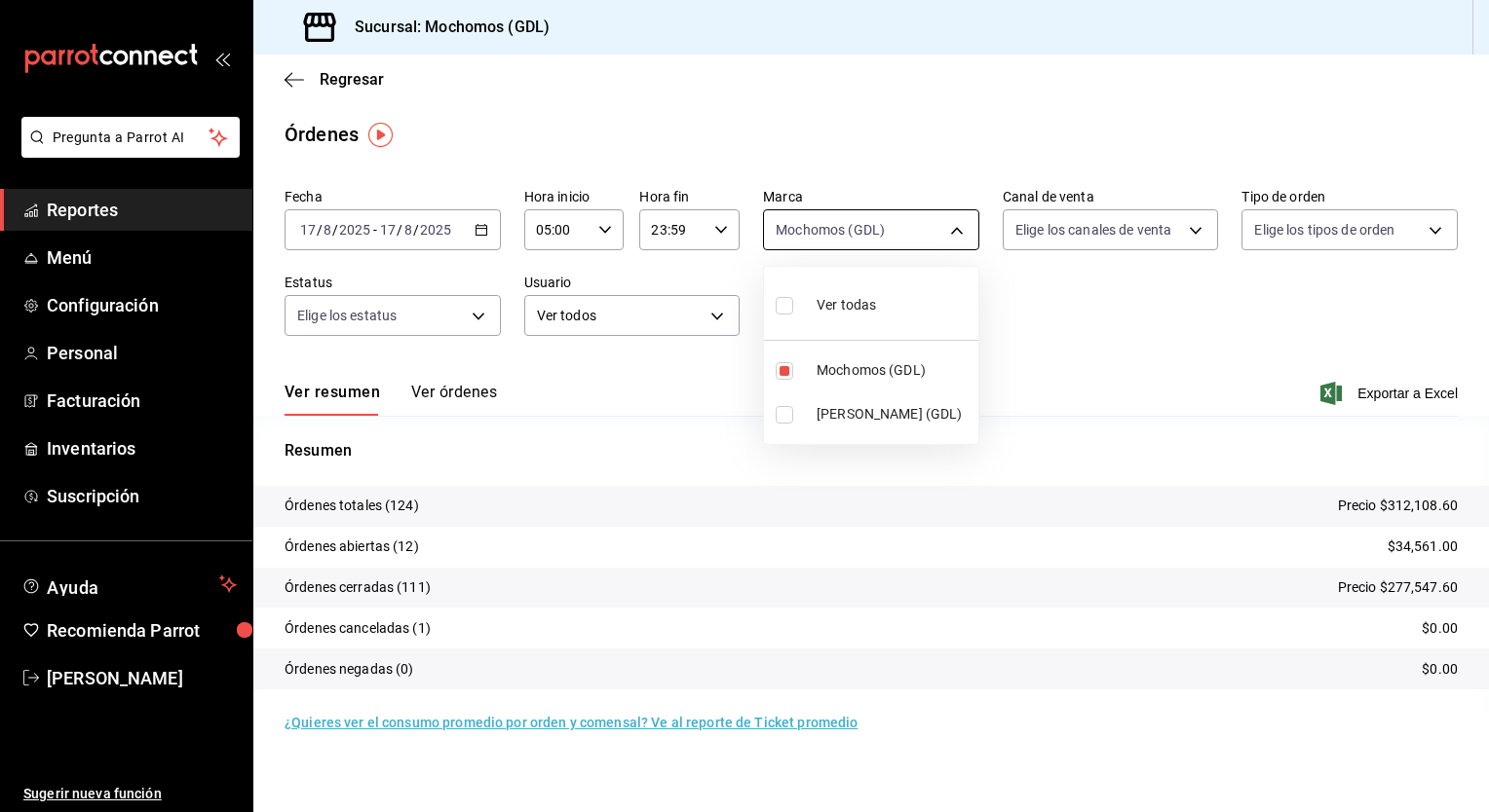
click at [954, 238] on body "Pregunta a Parrot AI Reportes Menú Configuración Personal Facturación Inventari…" at bounding box center [744, 406] width 1489 height 812
click at [822, 366] on span "Mochomos (GDL)" at bounding box center [893, 370] width 154 height 21
checkbox input "false"
click at [822, 366] on span "Mochomos (GDL)" at bounding box center [893, 370] width 154 height 21
type input "36c25d4a-7cb0-456c-a434-e981d54830bc"
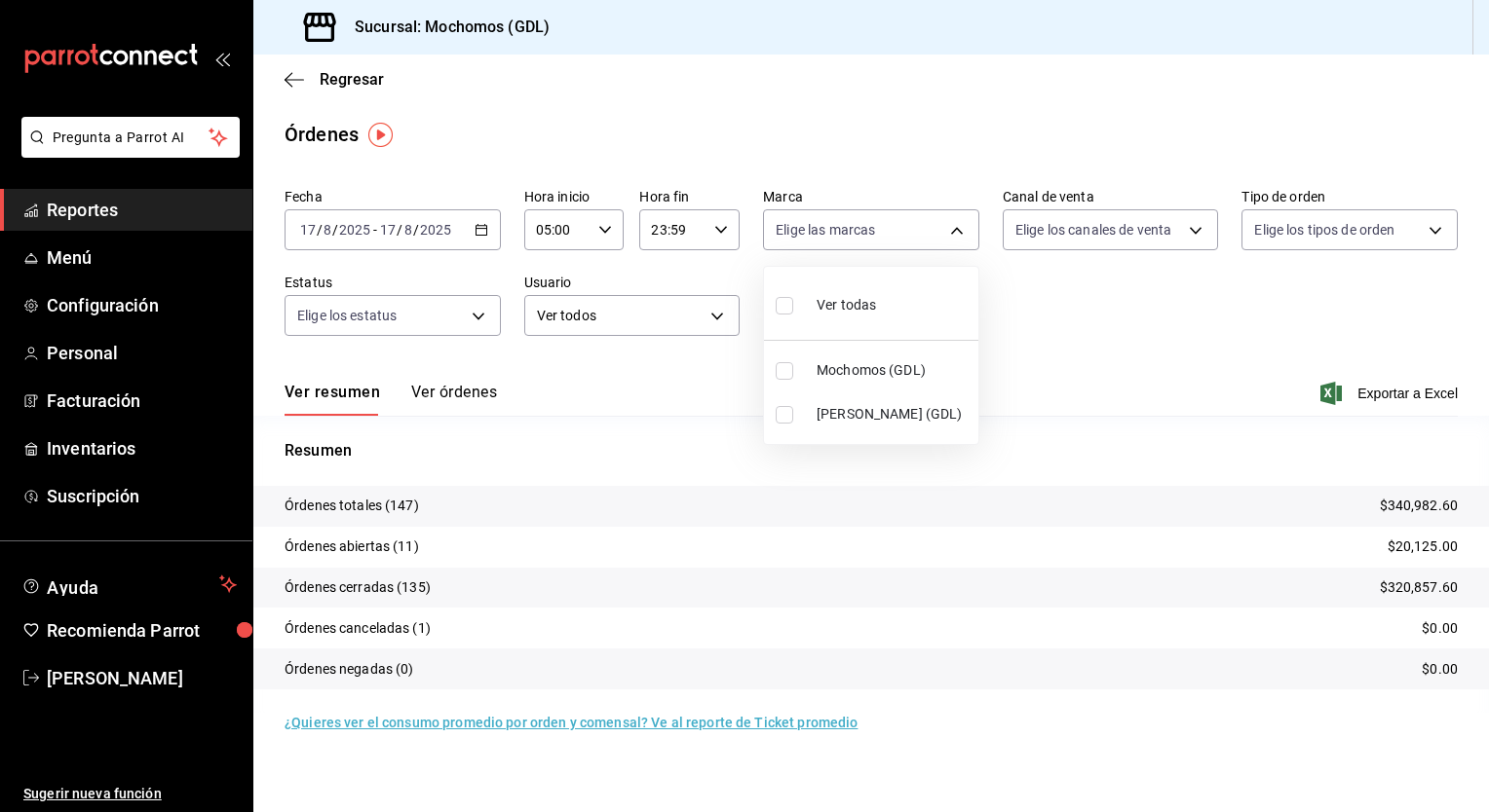
checkbox input "true"
click at [1109, 352] on div at bounding box center [744, 406] width 1489 height 812
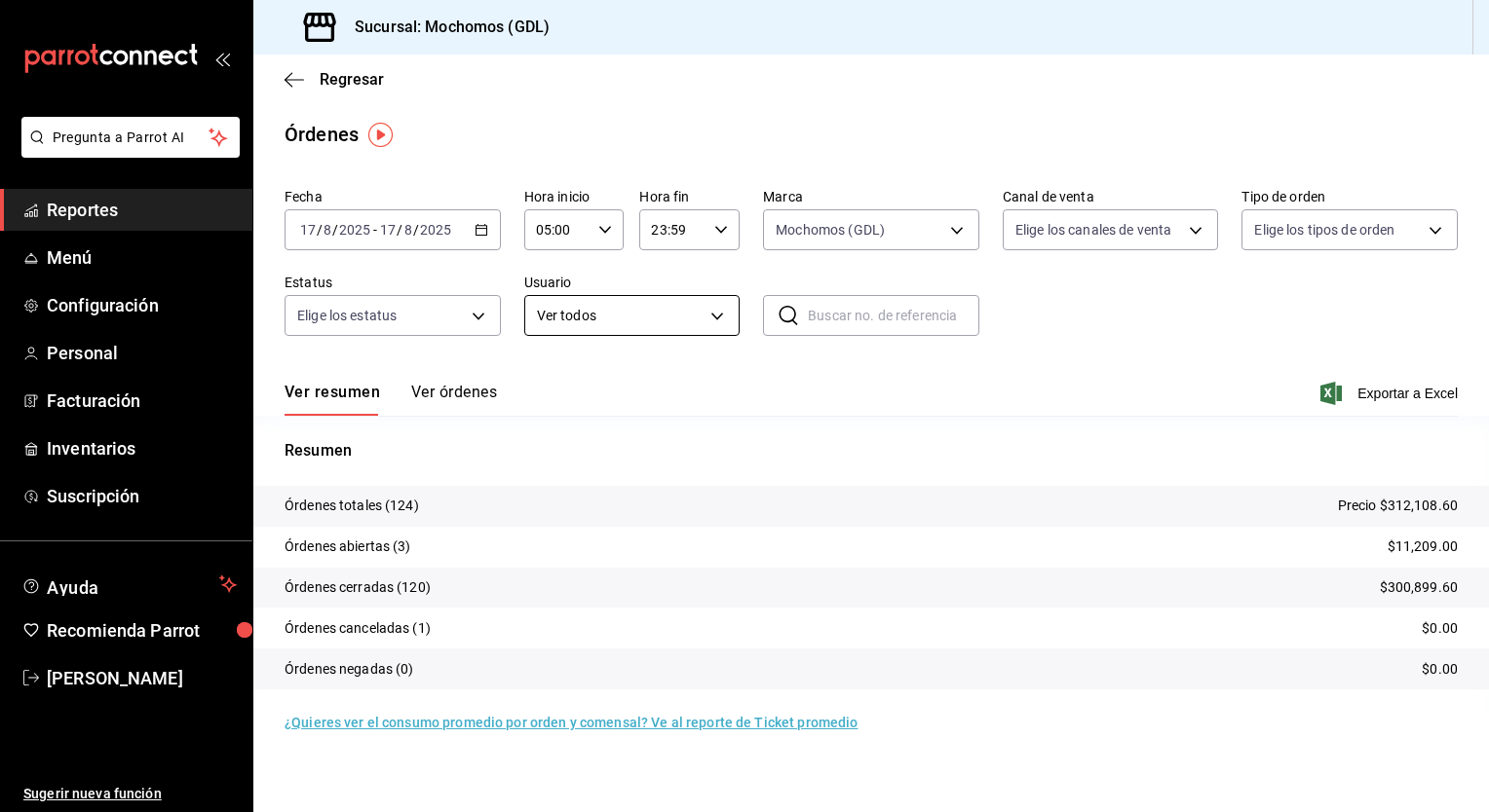
click at [711, 304] on body "Pregunta a Parrot AI Reportes Menú Configuración Personal Facturación Inventari…" at bounding box center [744, 406] width 1489 height 812
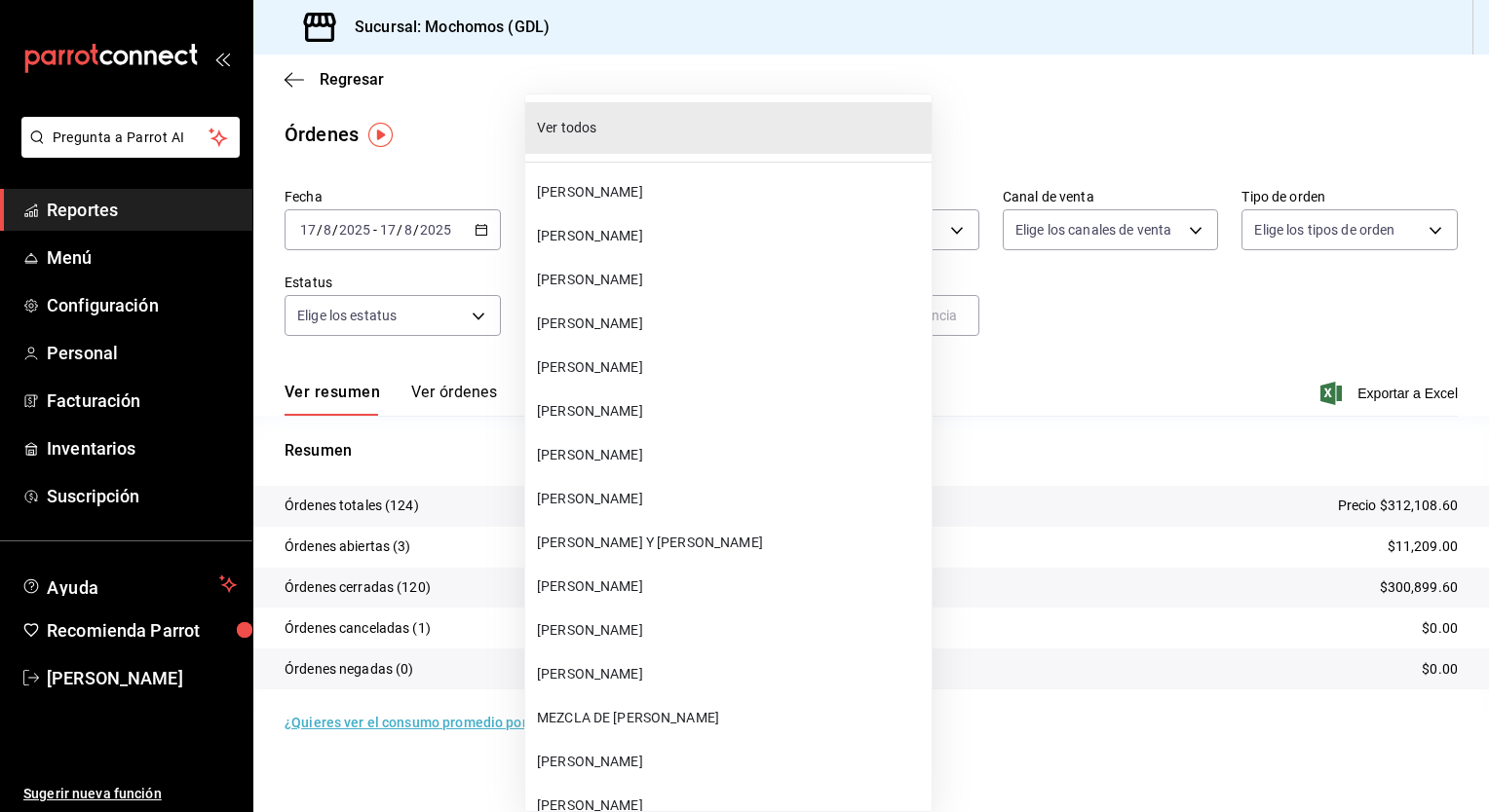
click at [979, 346] on div at bounding box center [744, 406] width 1489 height 812
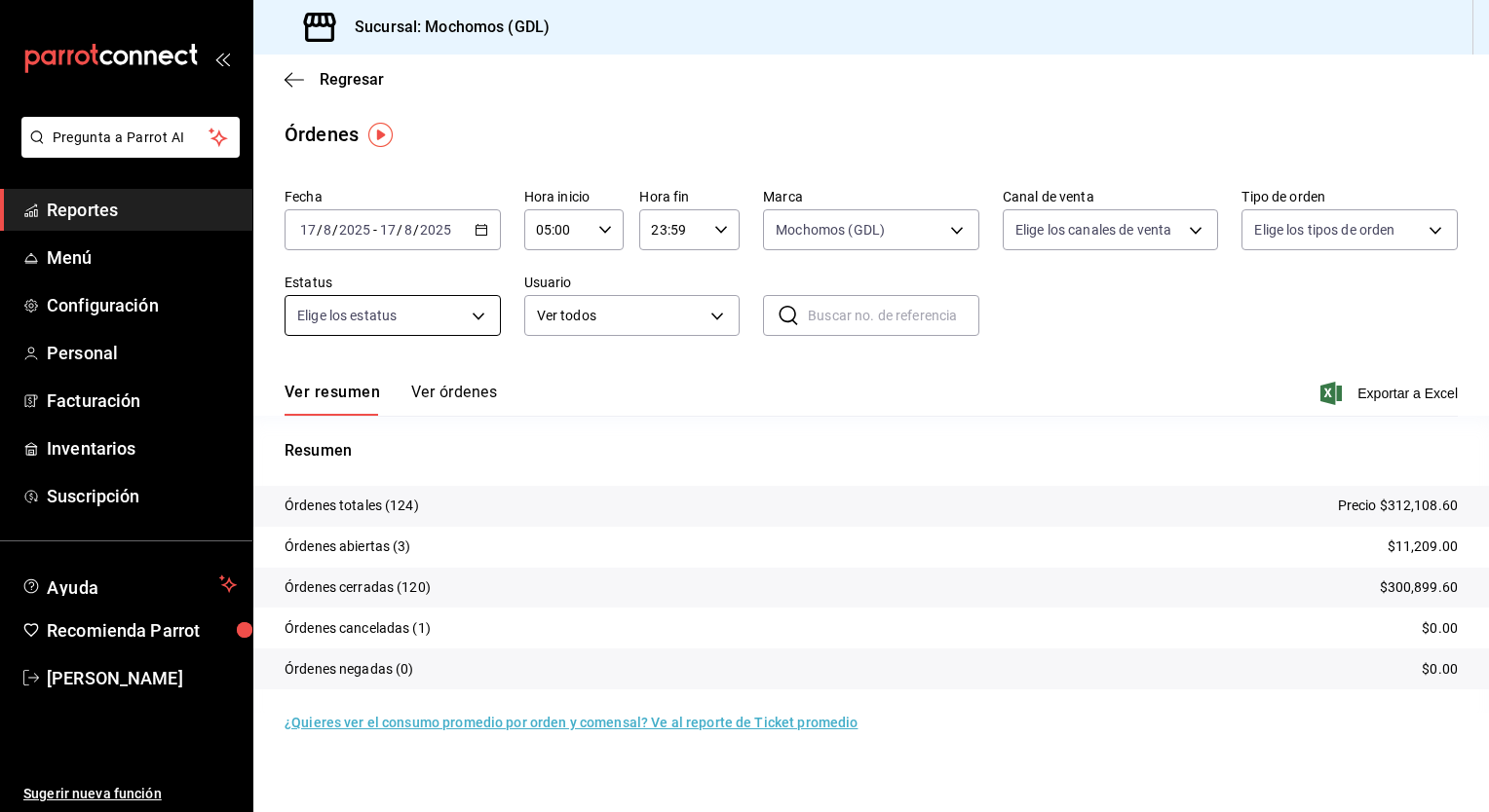
click at [487, 316] on body "Pregunta a Parrot AI Reportes Menú Configuración Personal Facturación Inventari…" at bounding box center [744, 406] width 1489 height 812
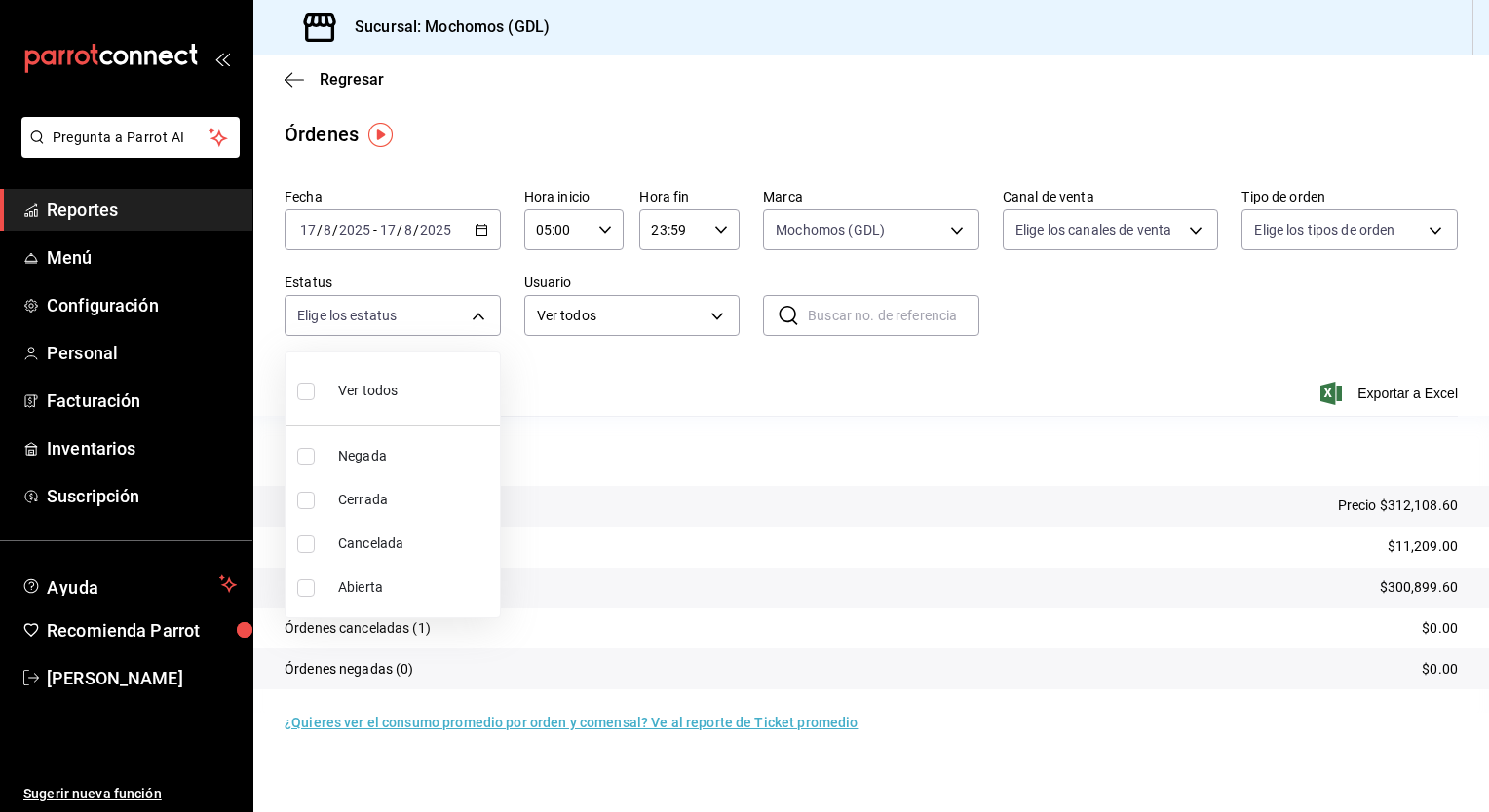
click at [360, 591] on span "Abierta" at bounding box center [415, 588] width 154 height 21
type input "OPEN"
checkbox input "true"
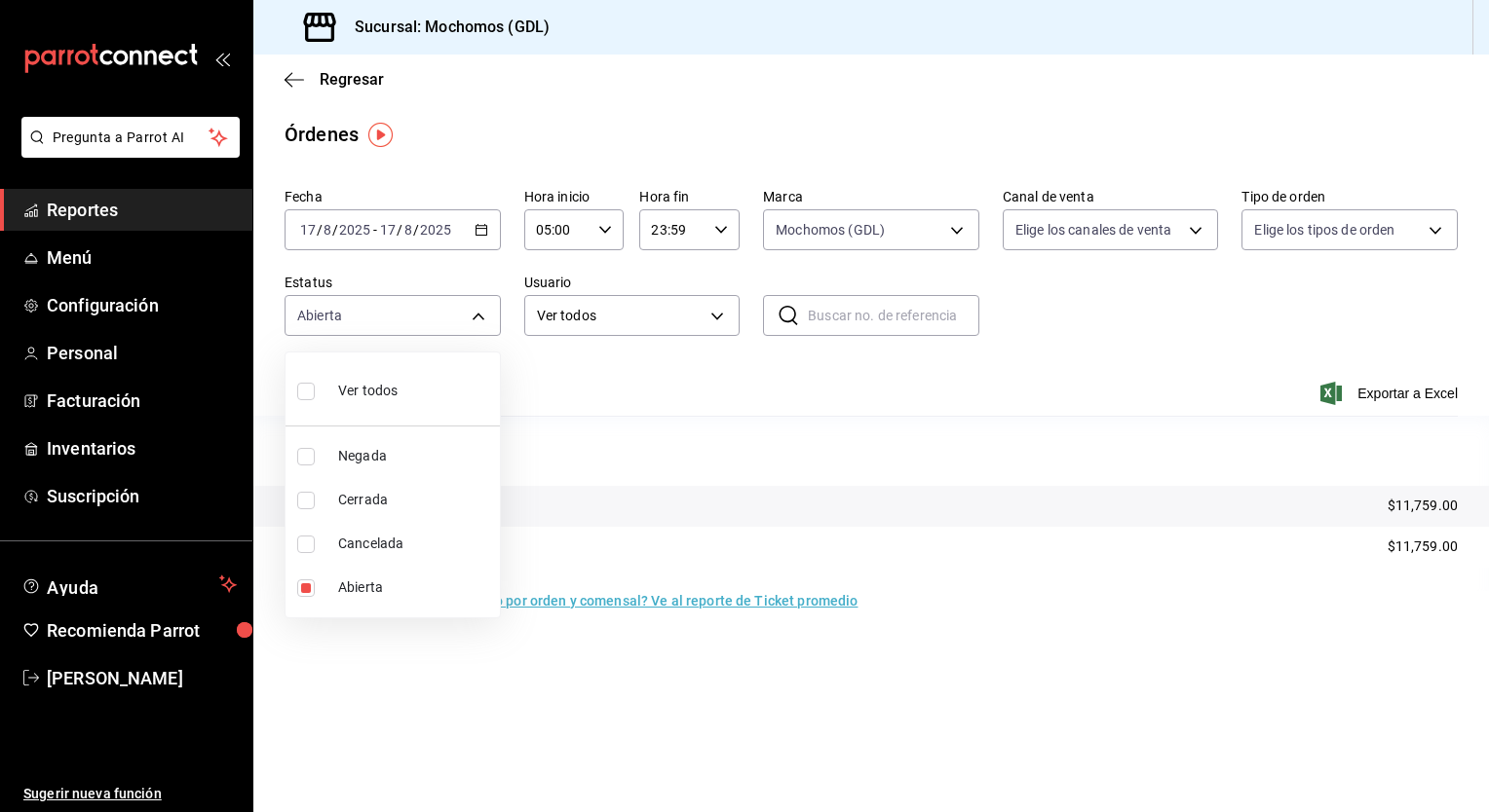
click at [669, 408] on div at bounding box center [744, 406] width 1489 height 812
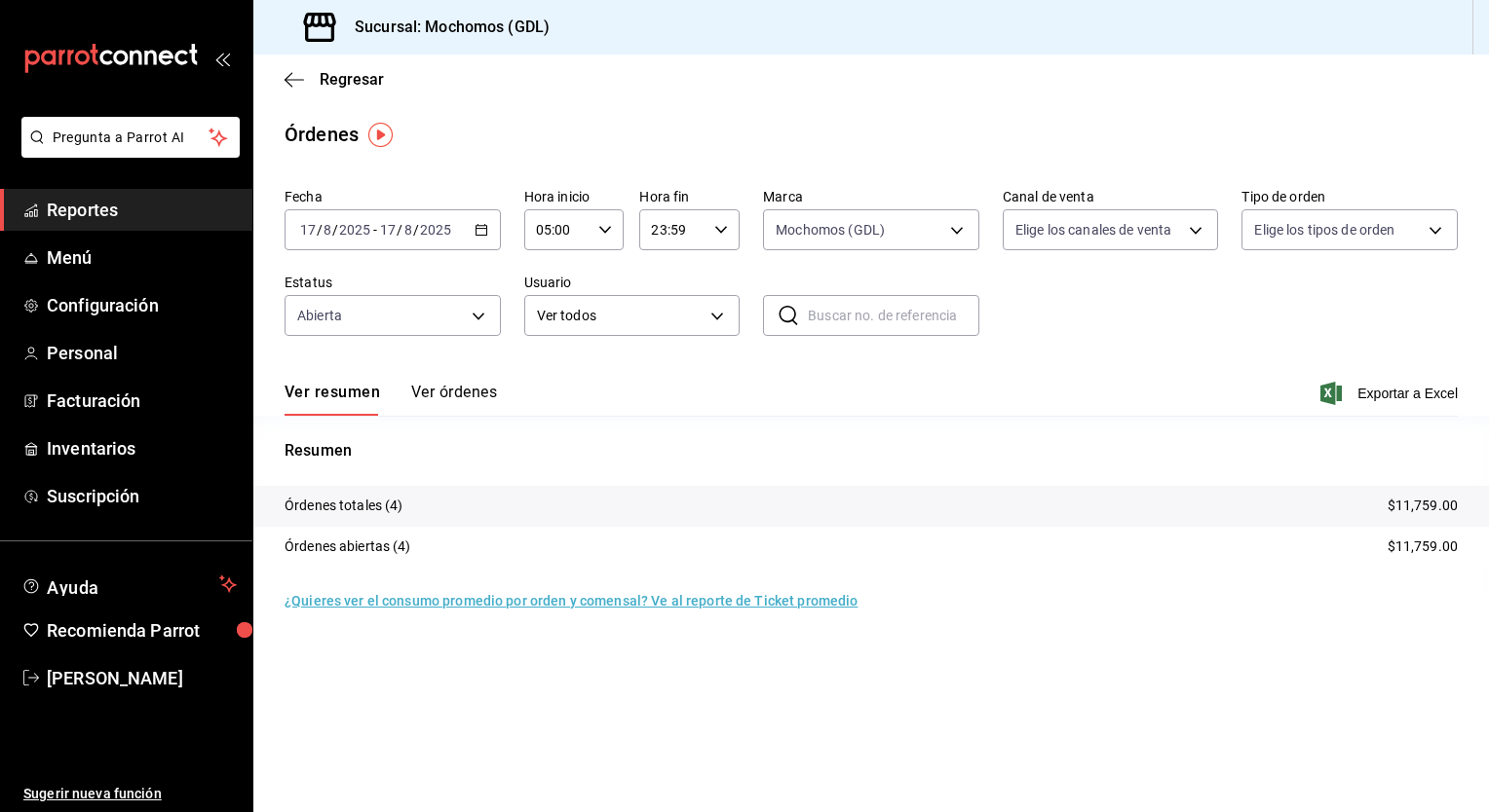
click at [349, 533] on tr "Órdenes abiertas (4) $11,759.00" at bounding box center [870, 546] width 1235 height 41
click at [405, 559] on tr "Órdenes abiertas (4) $11,759.00" at bounding box center [870, 546] width 1235 height 41
click at [947, 224] on body "Pregunta a Parrot AI Reportes Menú Configuración Personal Facturación Inventari…" at bounding box center [744, 406] width 1489 height 812
click at [795, 372] on label at bounding box center [788, 371] width 26 height 18
click at [793, 372] on input "checkbox" at bounding box center [785, 371] width 18 height 18
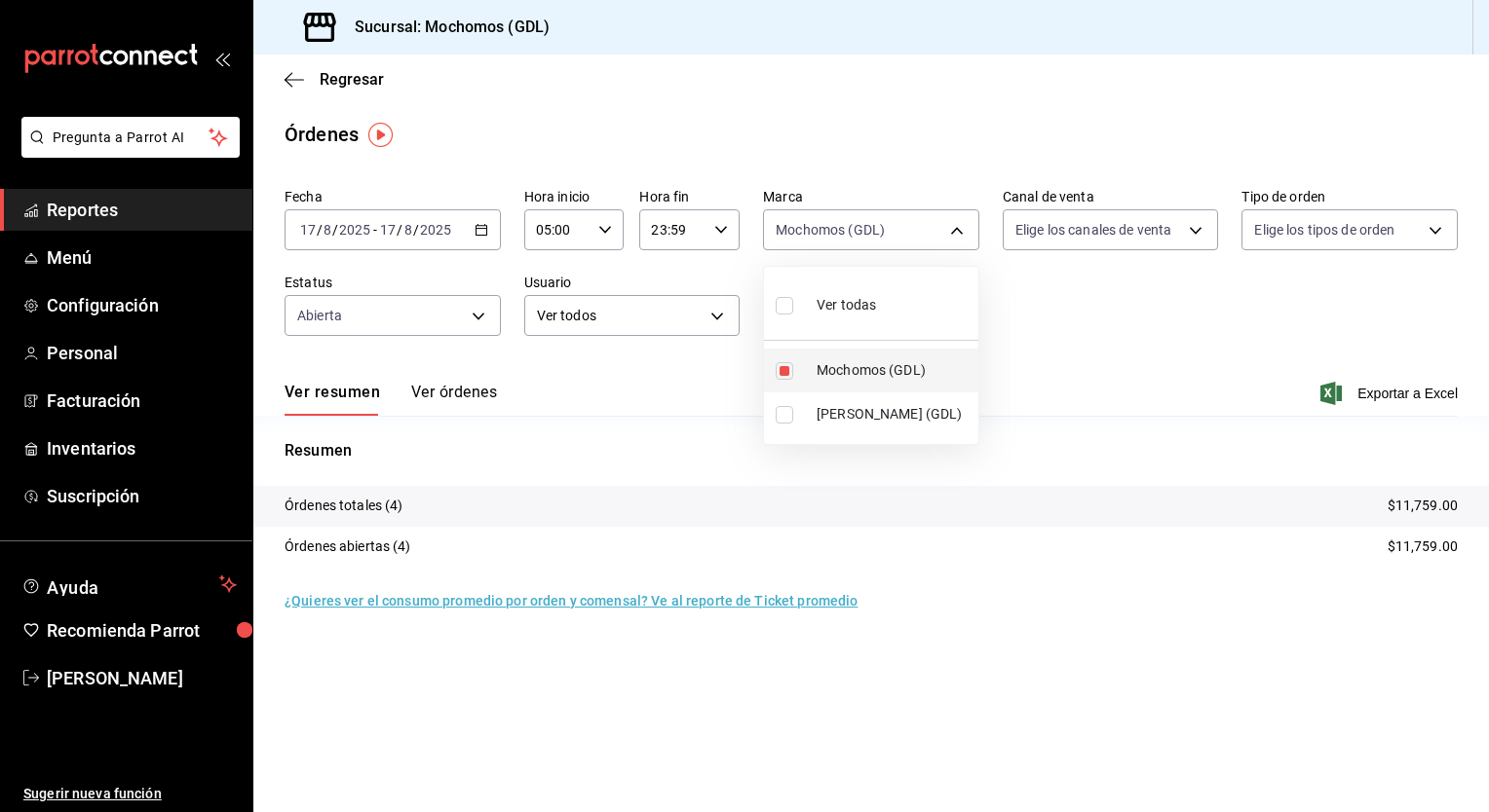
checkbox input "true"
type input "36c25d4a-7cb0-456c-a434-e981d54830bc"
click at [581, 436] on div at bounding box center [744, 406] width 1489 height 812
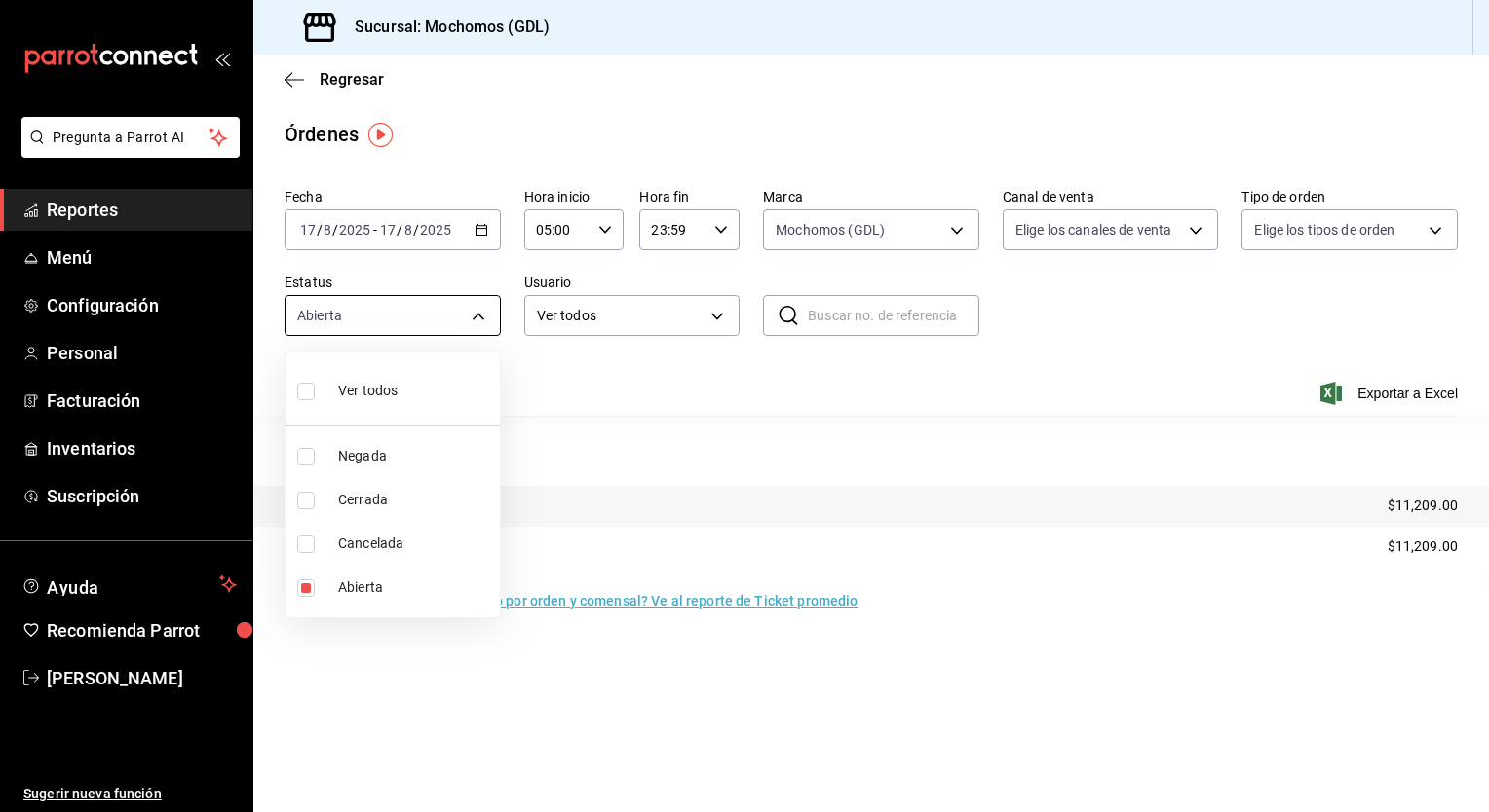
click at [475, 321] on body "Pregunta a Parrot AI Reportes Menú Configuración Personal Facturación Inventari…" at bounding box center [744, 406] width 1489 height 812
click at [363, 575] on li "Abierta" at bounding box center [392, 588] width 214 height 43
checkbox input "false"
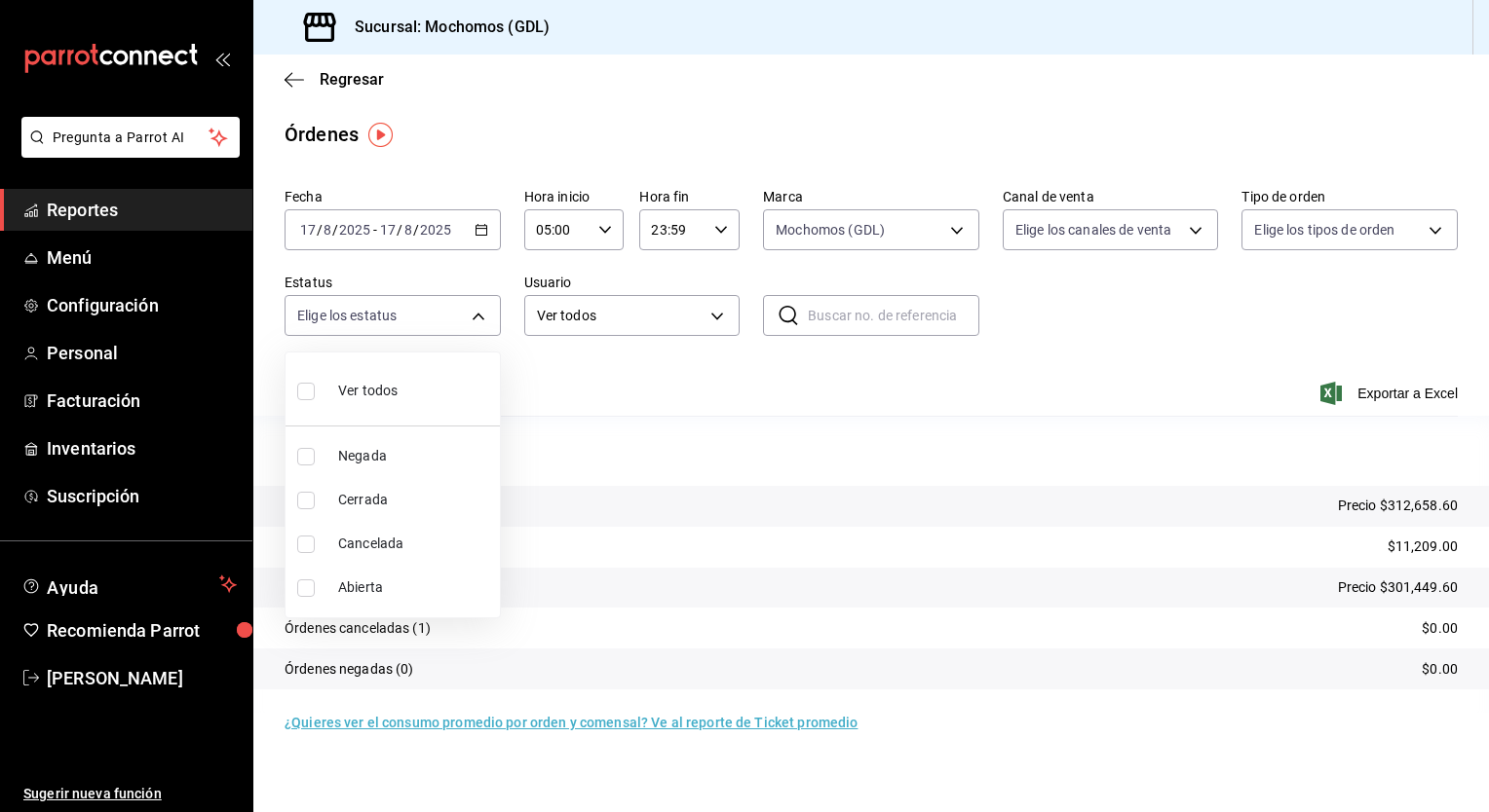
click at [352, 591] on span "Abierta" at bounding box center [415, 588] width 154 height 21
type input "OPEN"
checkbox input "true"
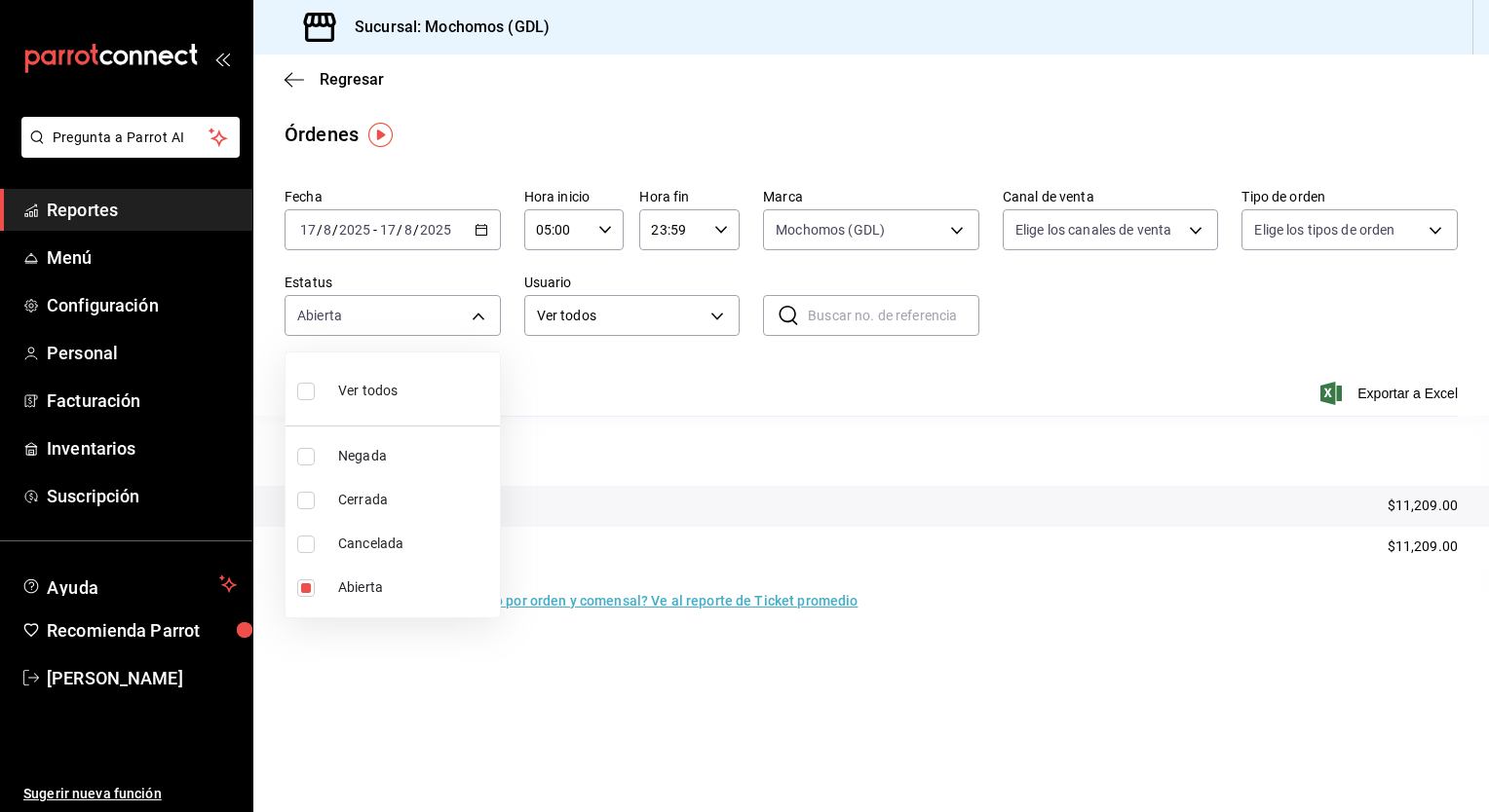
click at [817, 353] on div at bounding box center [744, 406] width 1489 height 812
click at [470, 322] on body "Pregunta a Parrot AI Reportes Menú Configuración Personal Facturación Inventari…" at bounding box center [744, 406] width 1489 height 812
click at [377, 576] on li "Abierta" at bounding box center [392, 588] width 214 height 43
checkbox input "false"
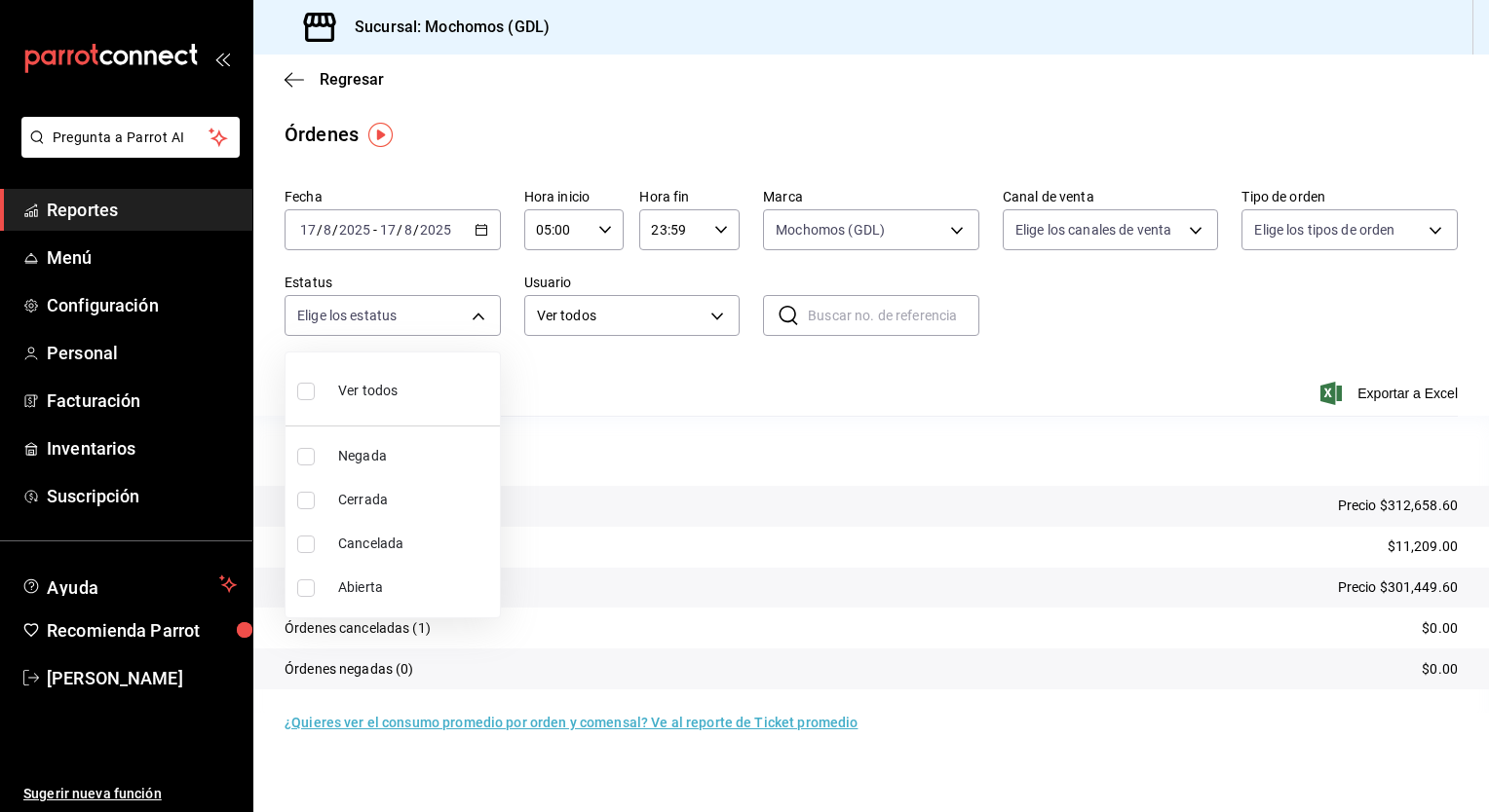
click at [478, 317] on div at bounding box center [744, 406] width 1489 height 812
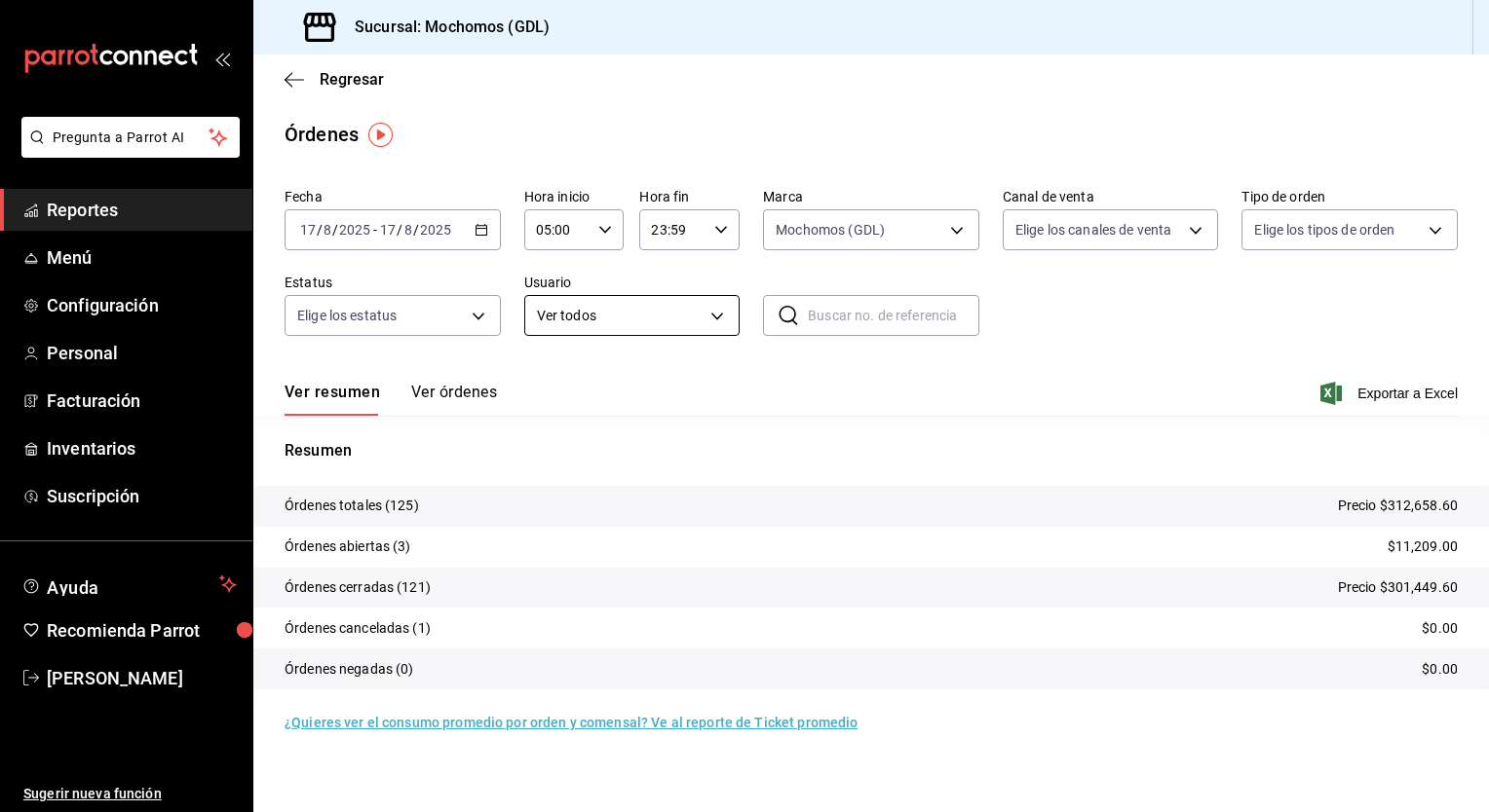
click at [725, 321] on body "Pregunta a Parrot AI Reportes Menú Configuración Personal Facturación Inventari…" at bounding box center [744, 406] width 1489 height 812
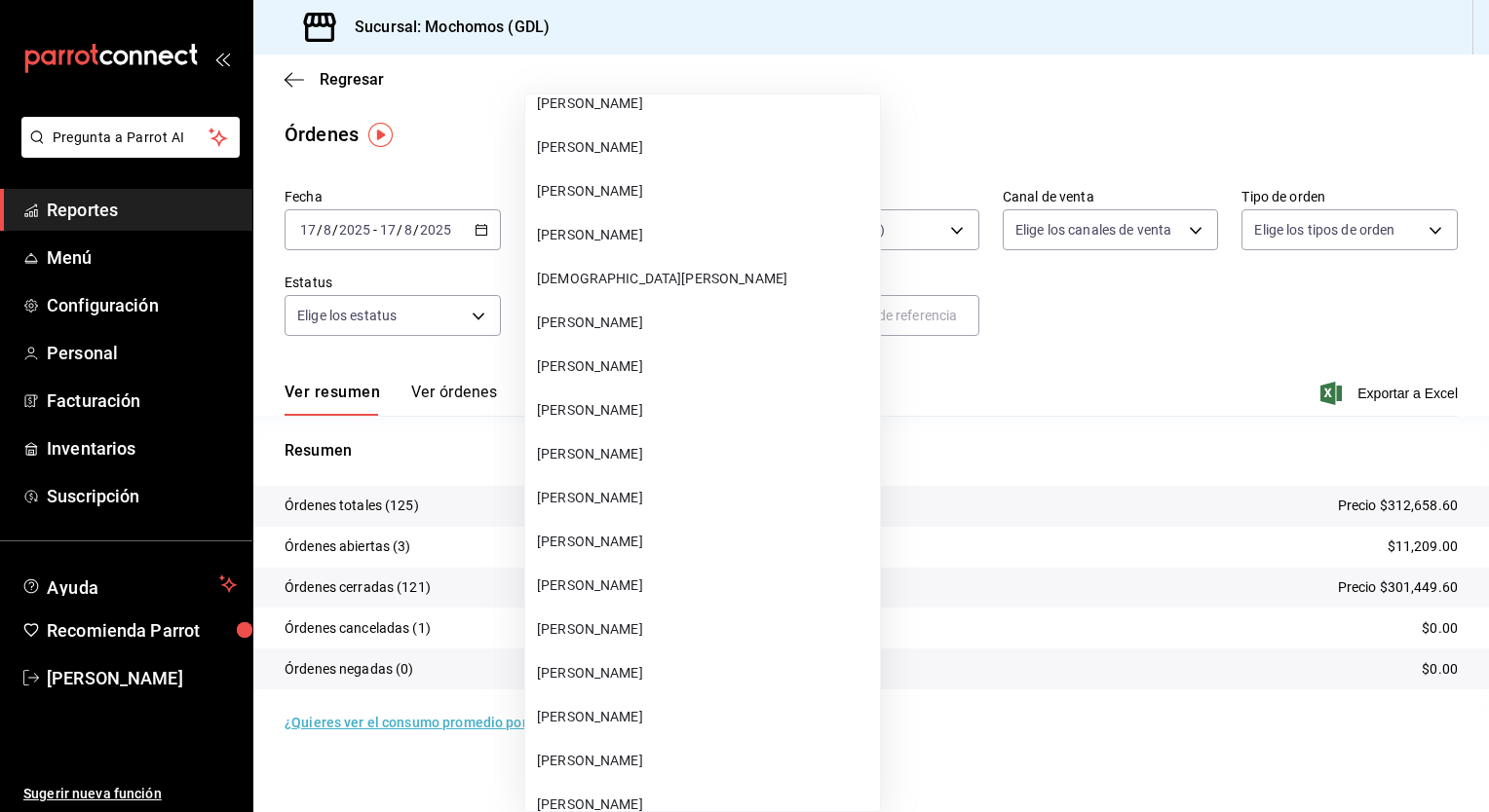
scroll to position [20996, 0]
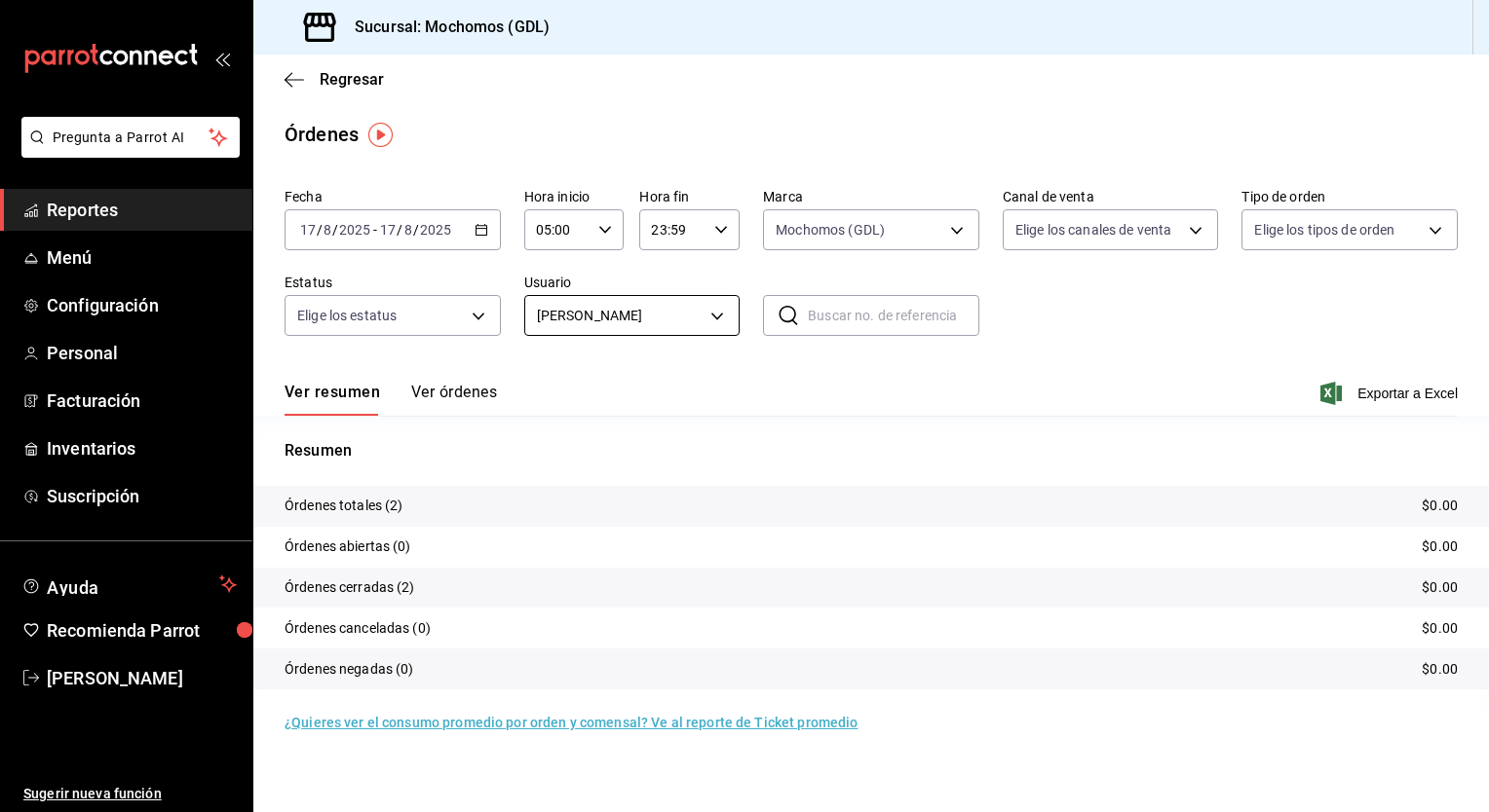
click at [721, 313] on body "Pregunta a Parrot AI Reportes Menú Configuración Personal Facturación Inventari…" at bounding box center [744, 406] width 1489 height 812
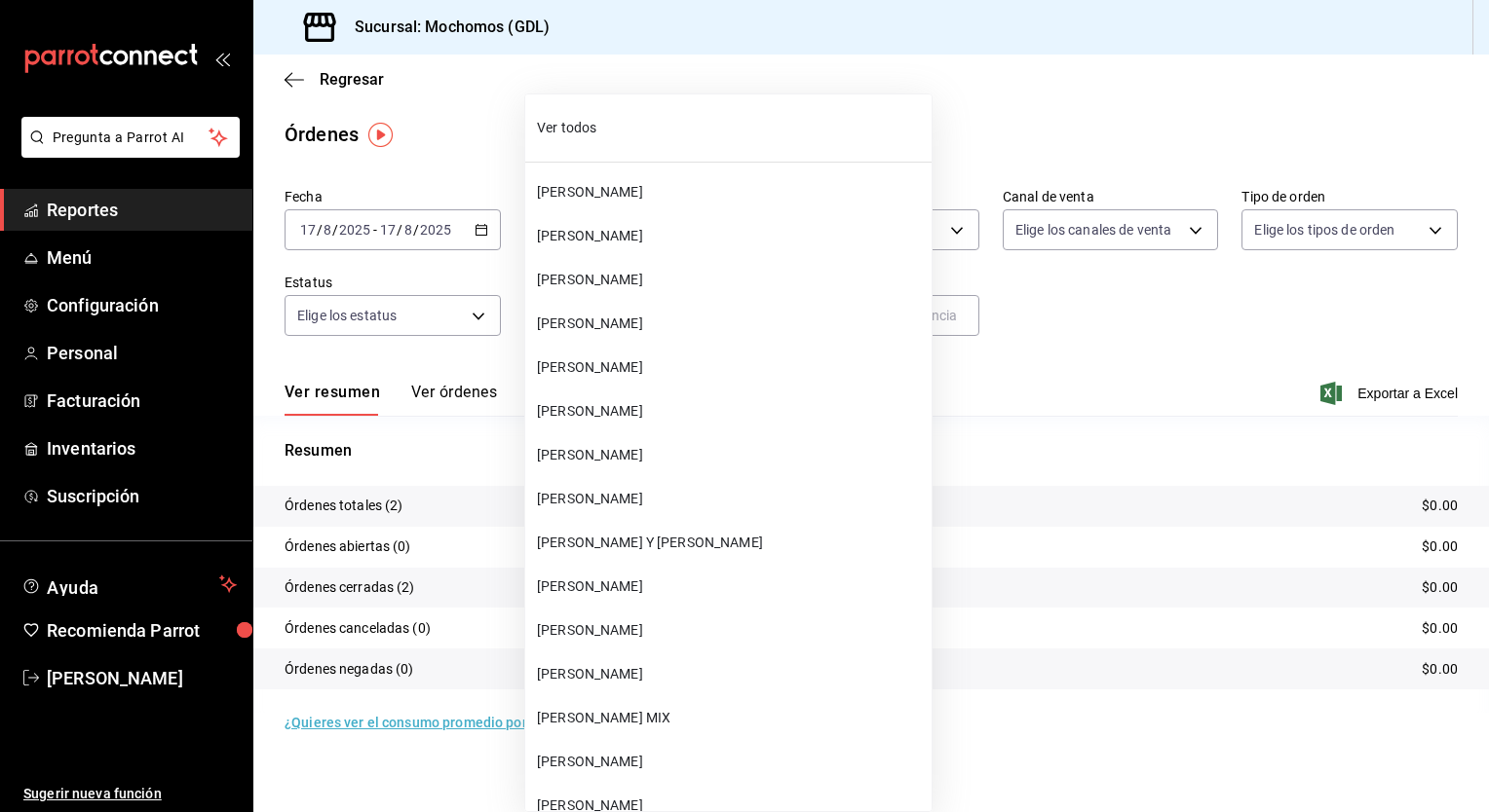
scroll to position [20996, 0]
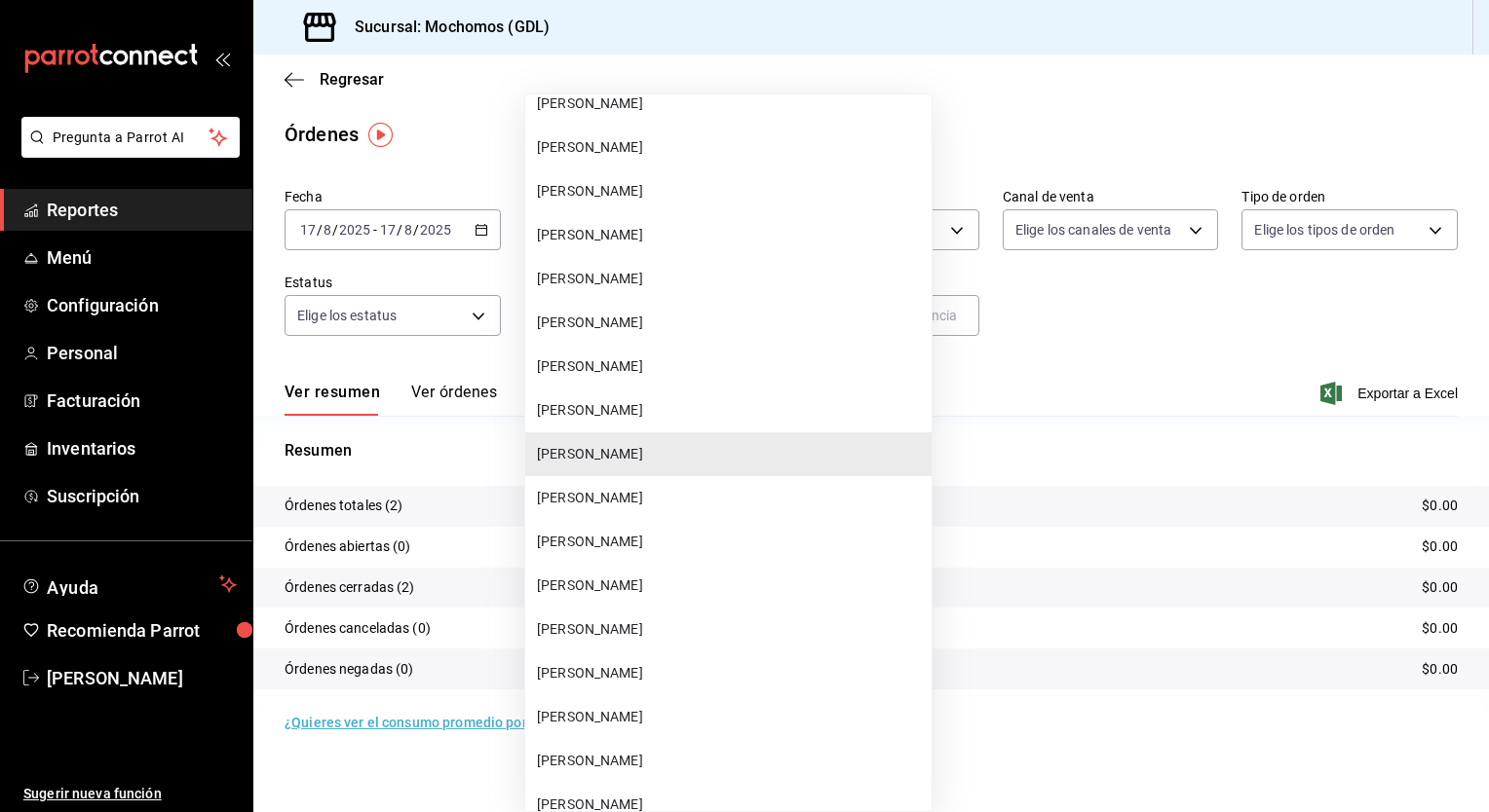
click at [647, 505] on span "[PERSON_NAME]" at bounding box center [729, 498] width 386 height 21
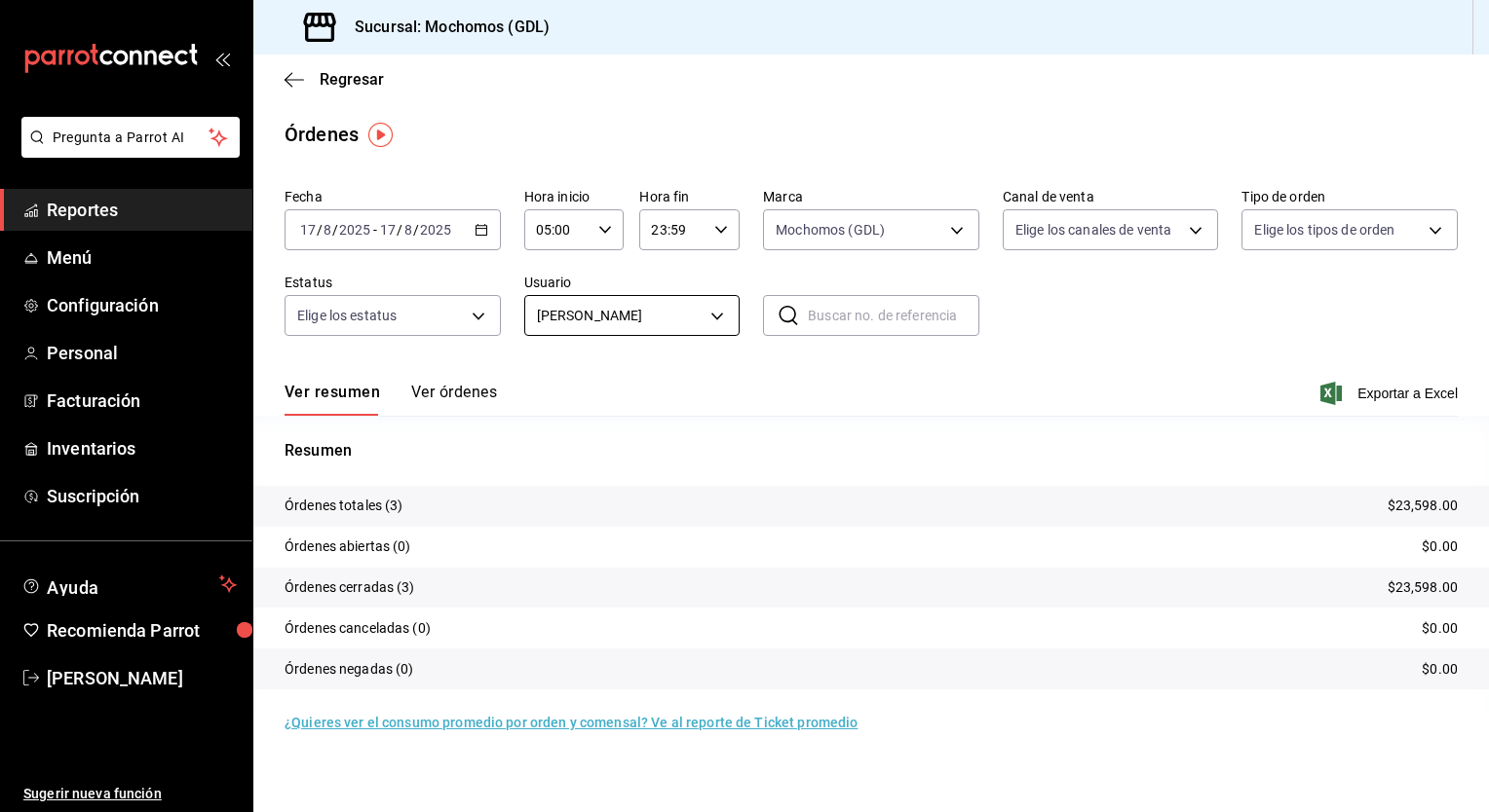
click at [725, 313] on body "Pregunta a Parrot AI Reportes Menú Configuración Personal Facturación Inventari…" at bounding box center [744, 406] width 1489 height 812
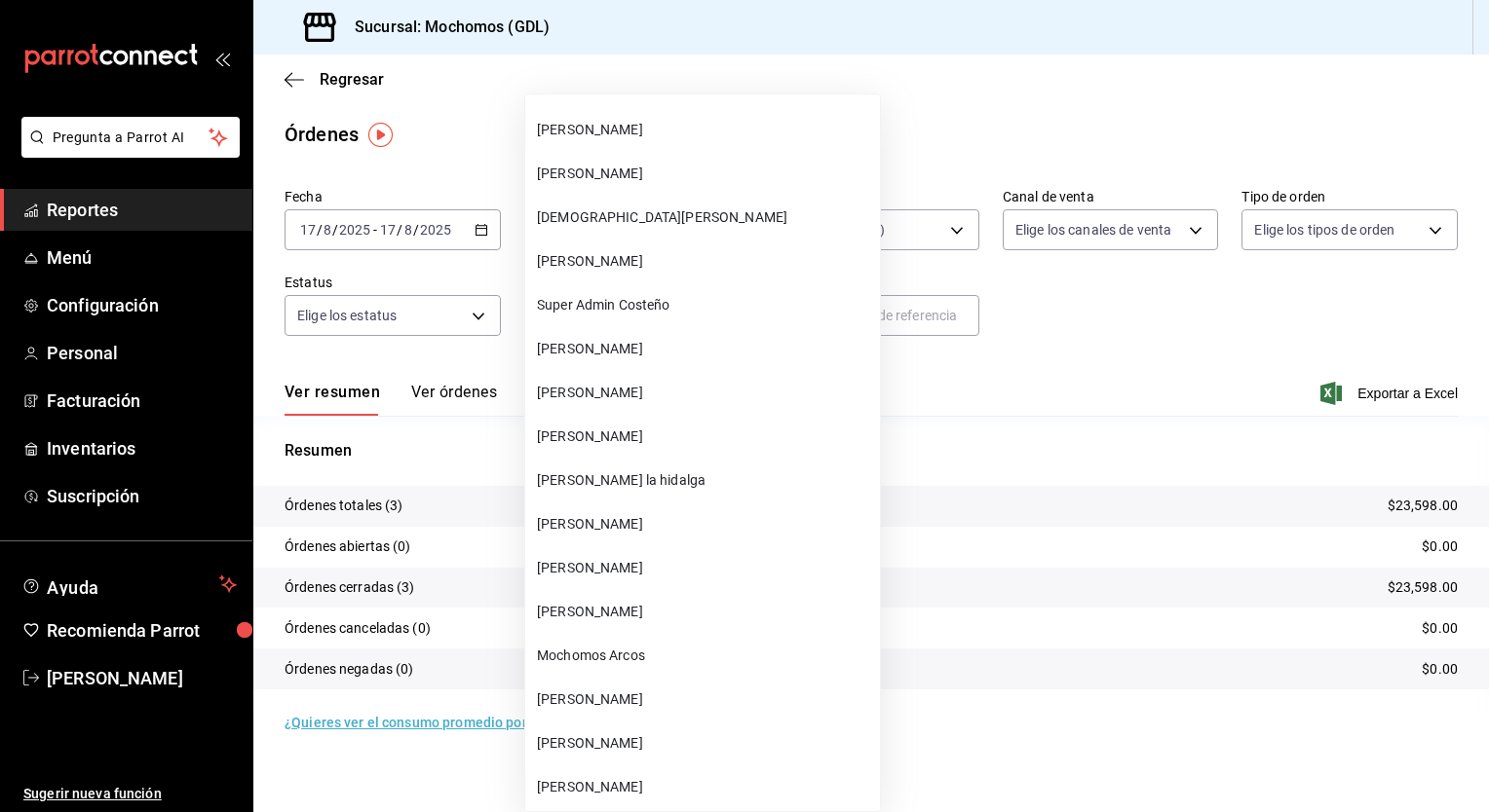
scroll to position [8382, 0]
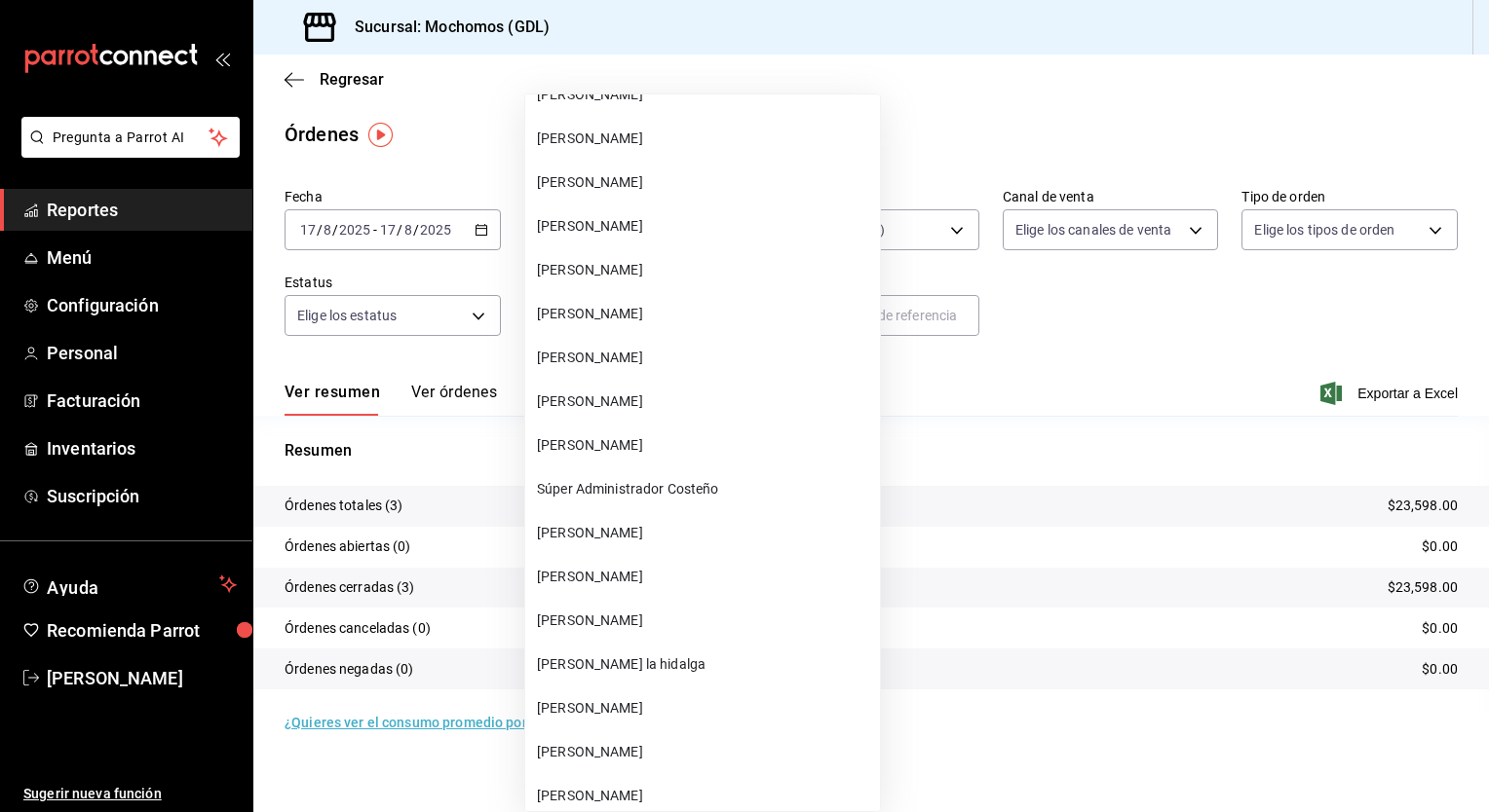
click at [845, 122] on li "[PERSON_NAME]" at bounding box center [702, 138] width 355 height 43
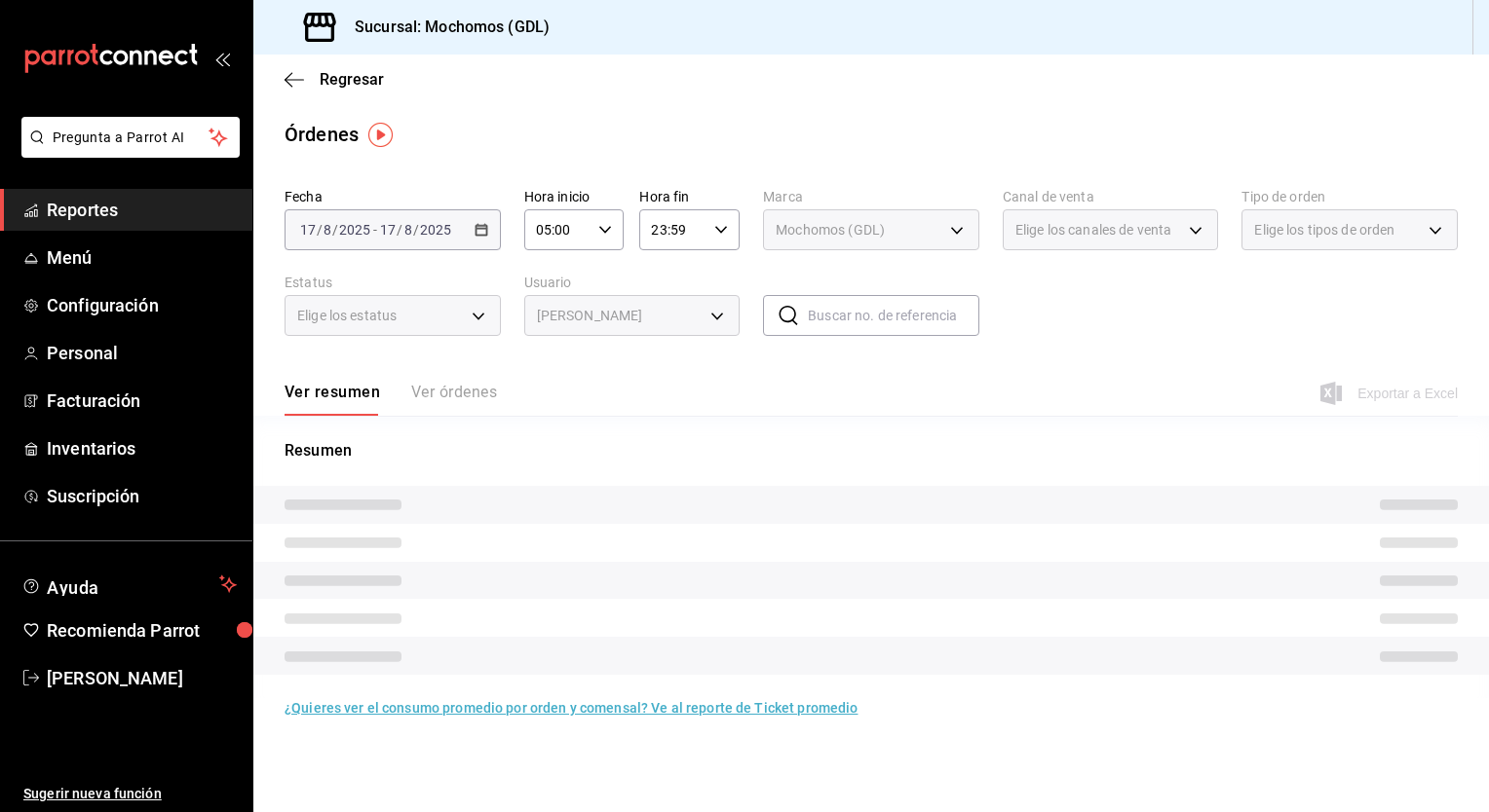
click at [850, 118] on div "Ver todos [PERSON_NAME] [PERSON_NAME] [PERSON_NAME] JUAREZ [PERSON_NAME] [PERSO…" at bounding box center [744, 406] width 1489 height 812
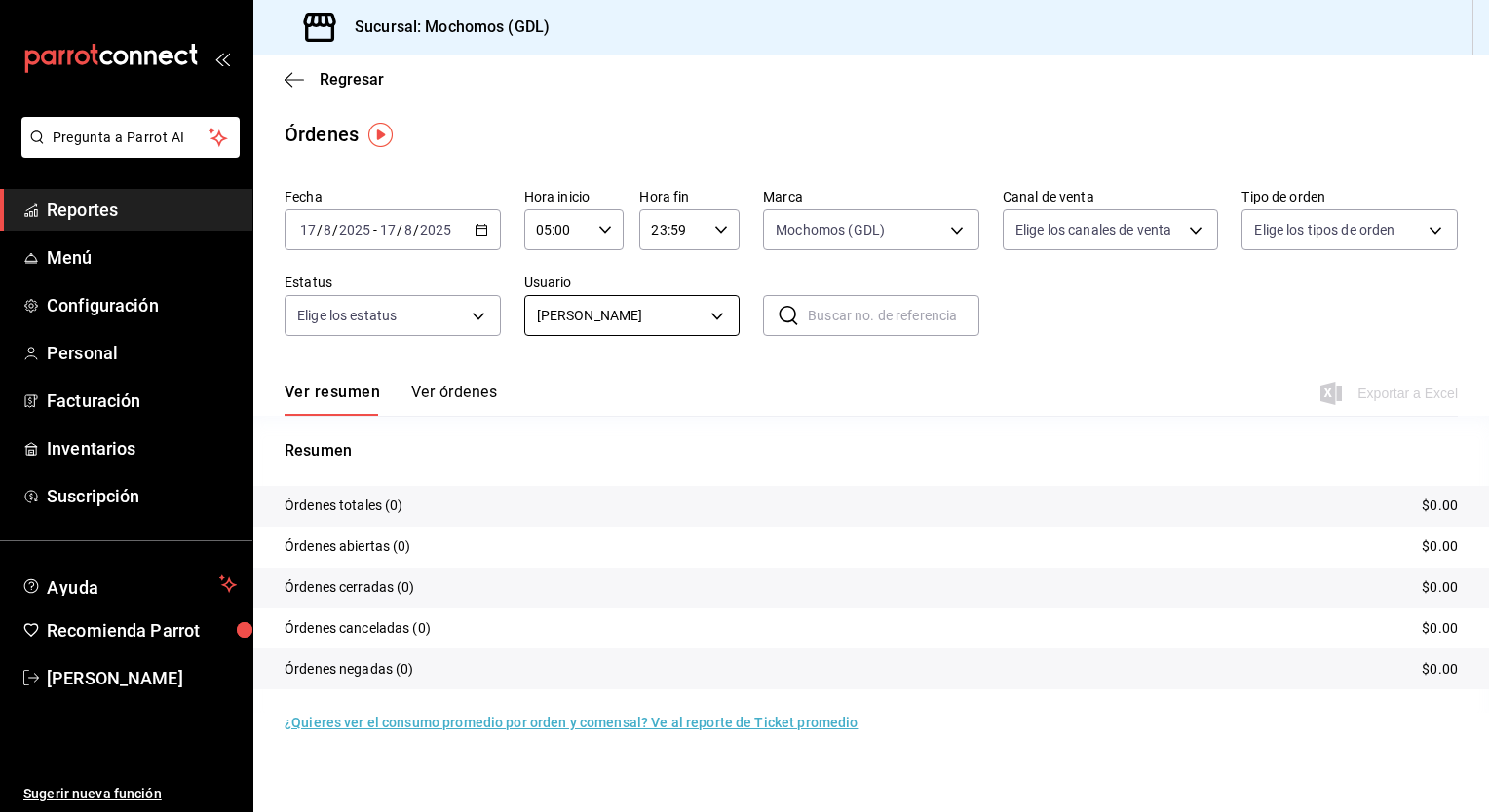
click at [729, 320] on body "Pregunta a Parrot AI Reportes Menú Configuración Personal Facturación Inventari…" at bounding box center [744, 406] width 1489 height 812
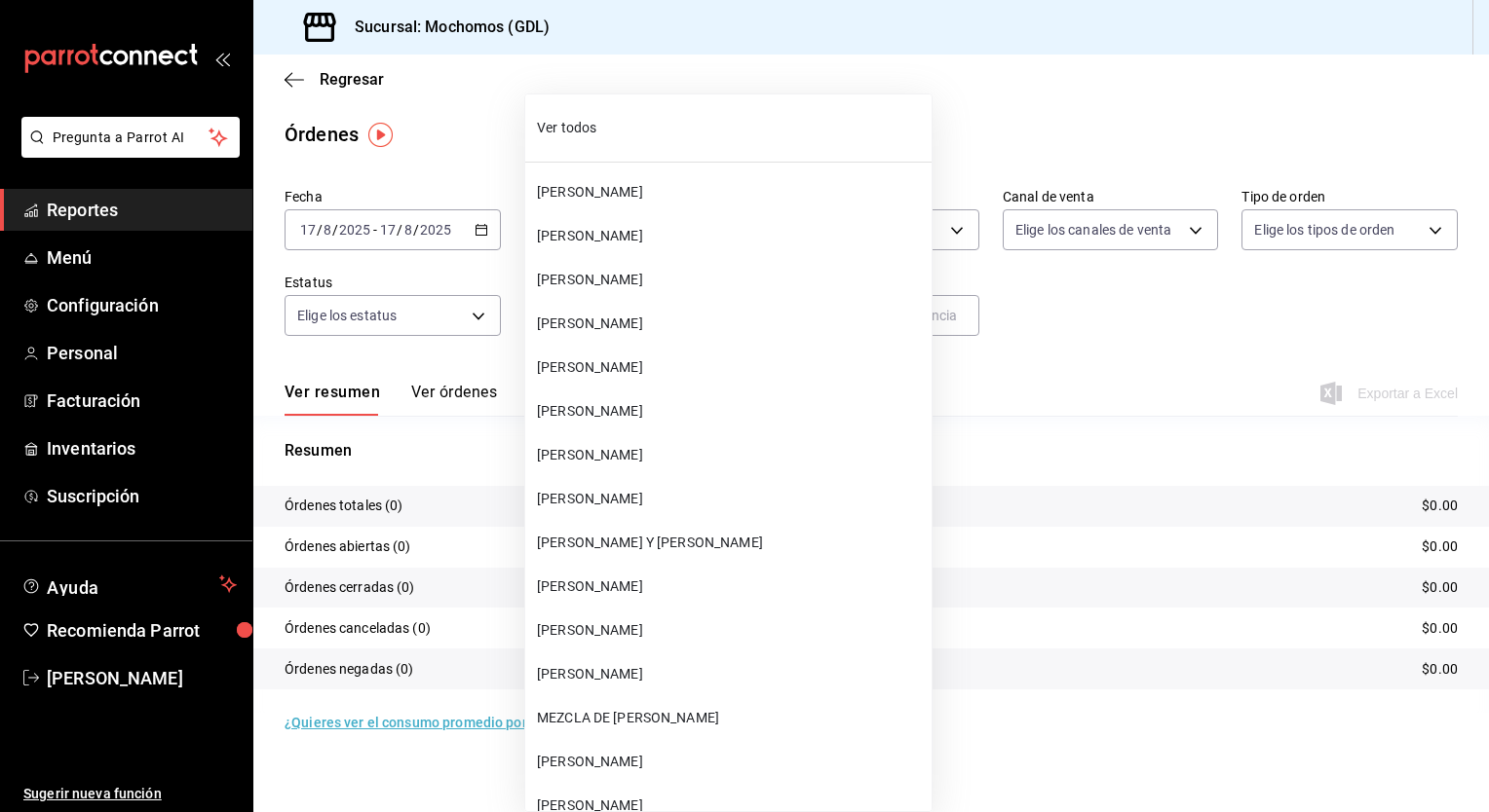
click at [612, 125] on span "Ver todos" at bounding box center [729, 127] width 386 height 21
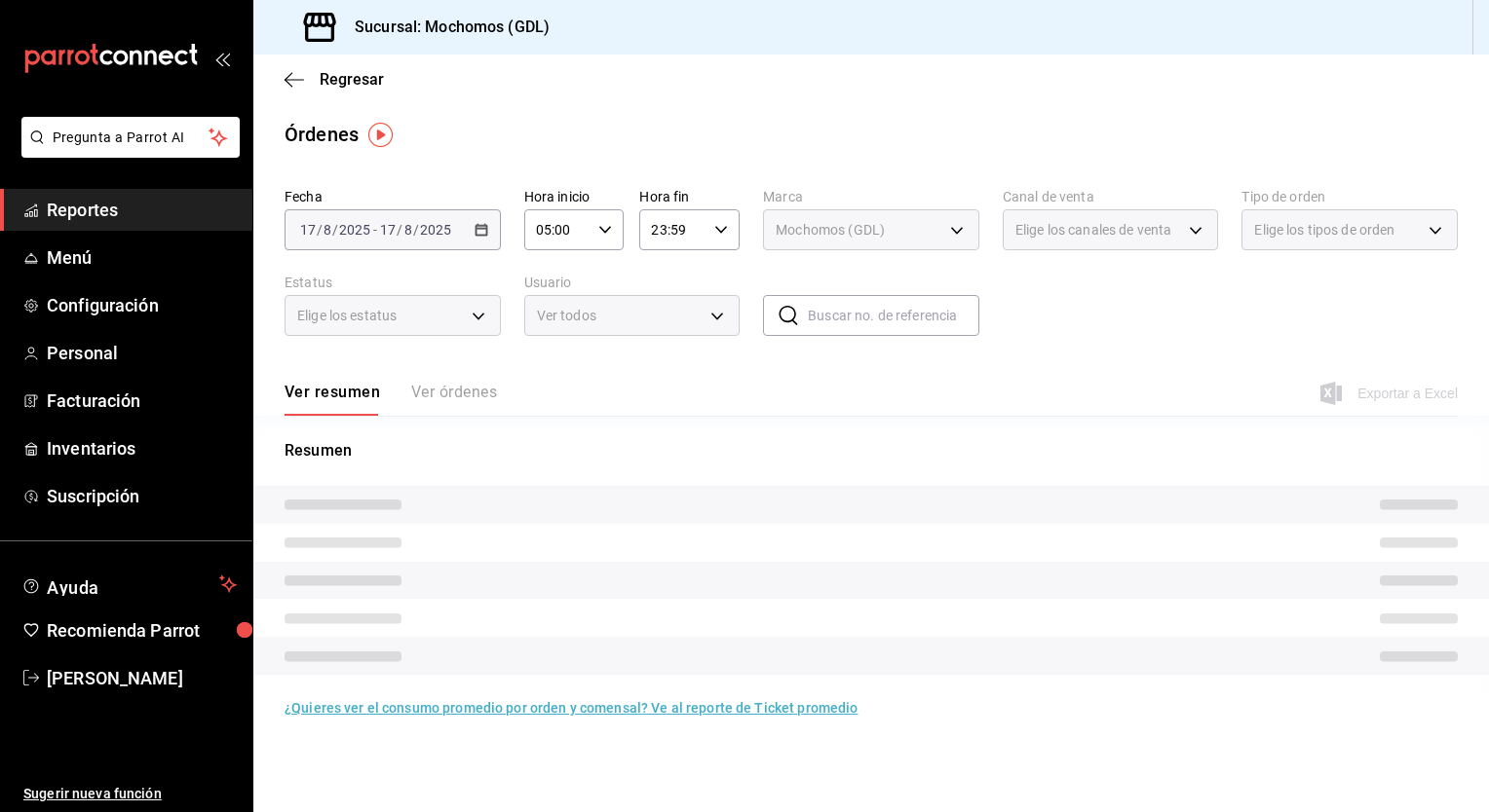
type input "ALL"
click at [1027, 52] on div "Sucursal: Mochomos (GDL)" at bounding box center [870, 27] width 1235 height 54
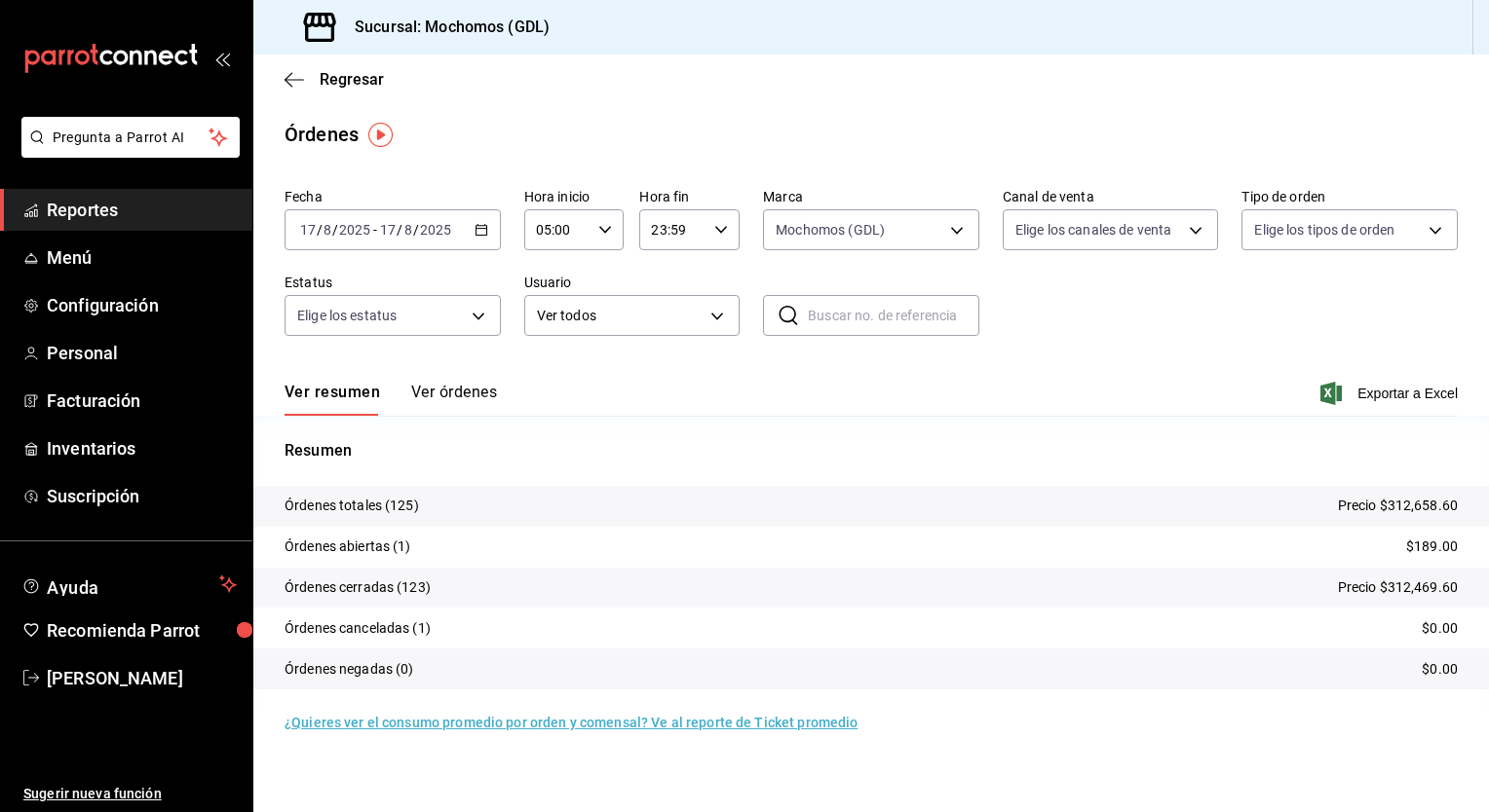
click at [487, 245] on div "[DATE] [DATE] - [DATE] [DATE]" at bounding box center [392, 229] width 216 height 41
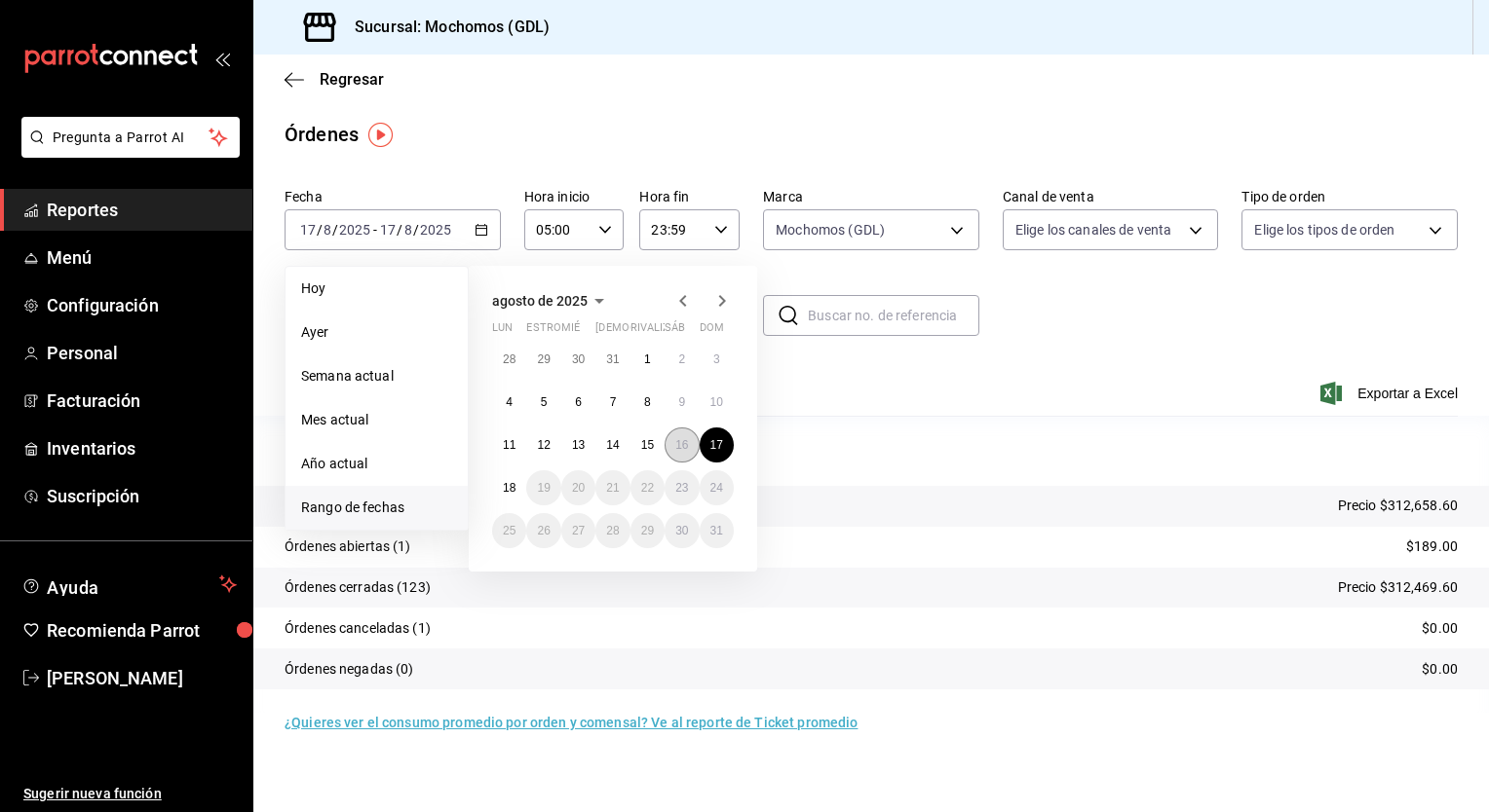
click at [690, 441] on button "16" at bounding box center [681, 445] width 35 height 35
click at [726, 448] on button "17" at bounding box center [716, 445] width 35 height 35
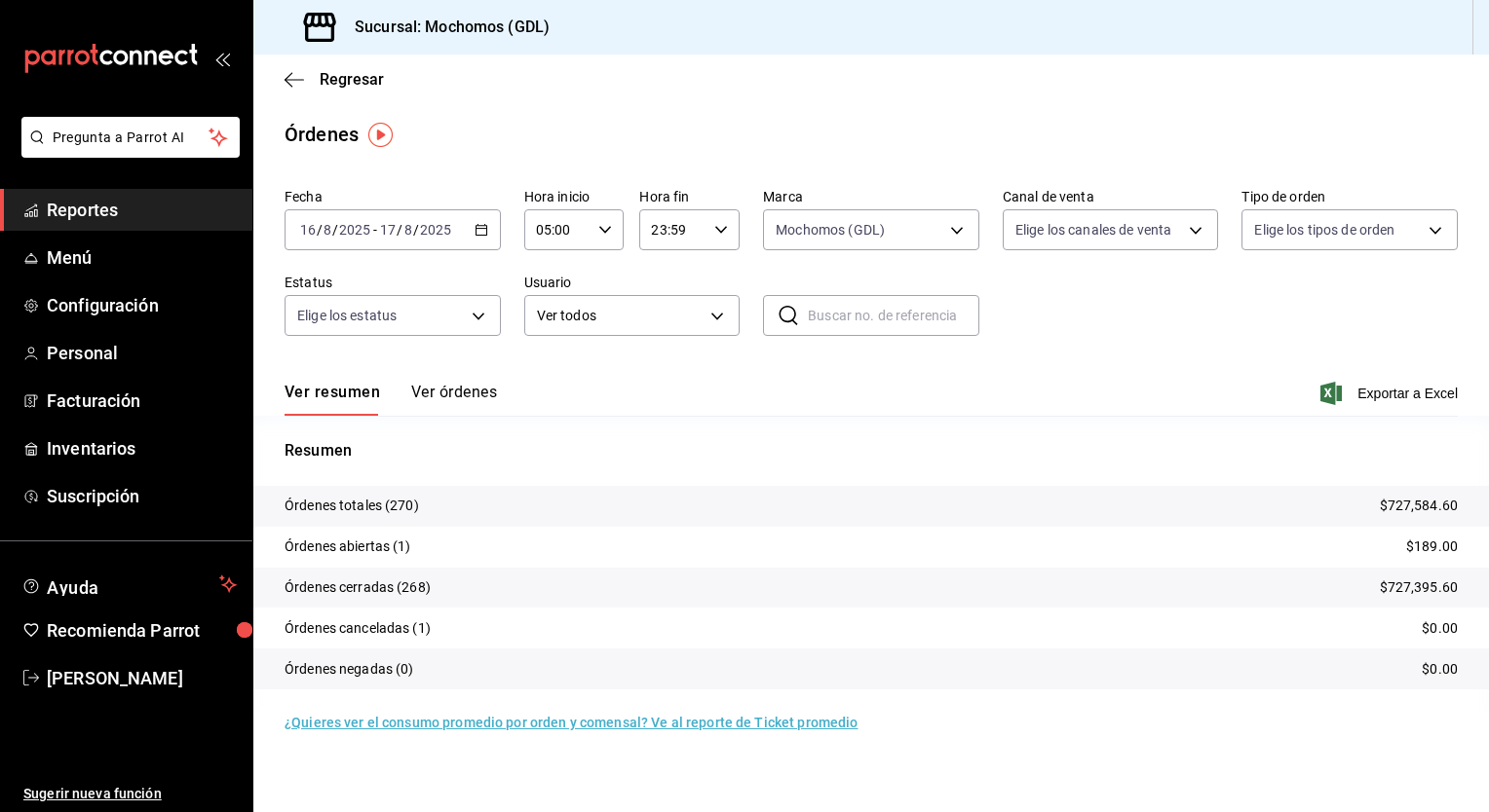
click at [483, 236] on icon "button" at bounding box center [481, 230] width 14 height 14
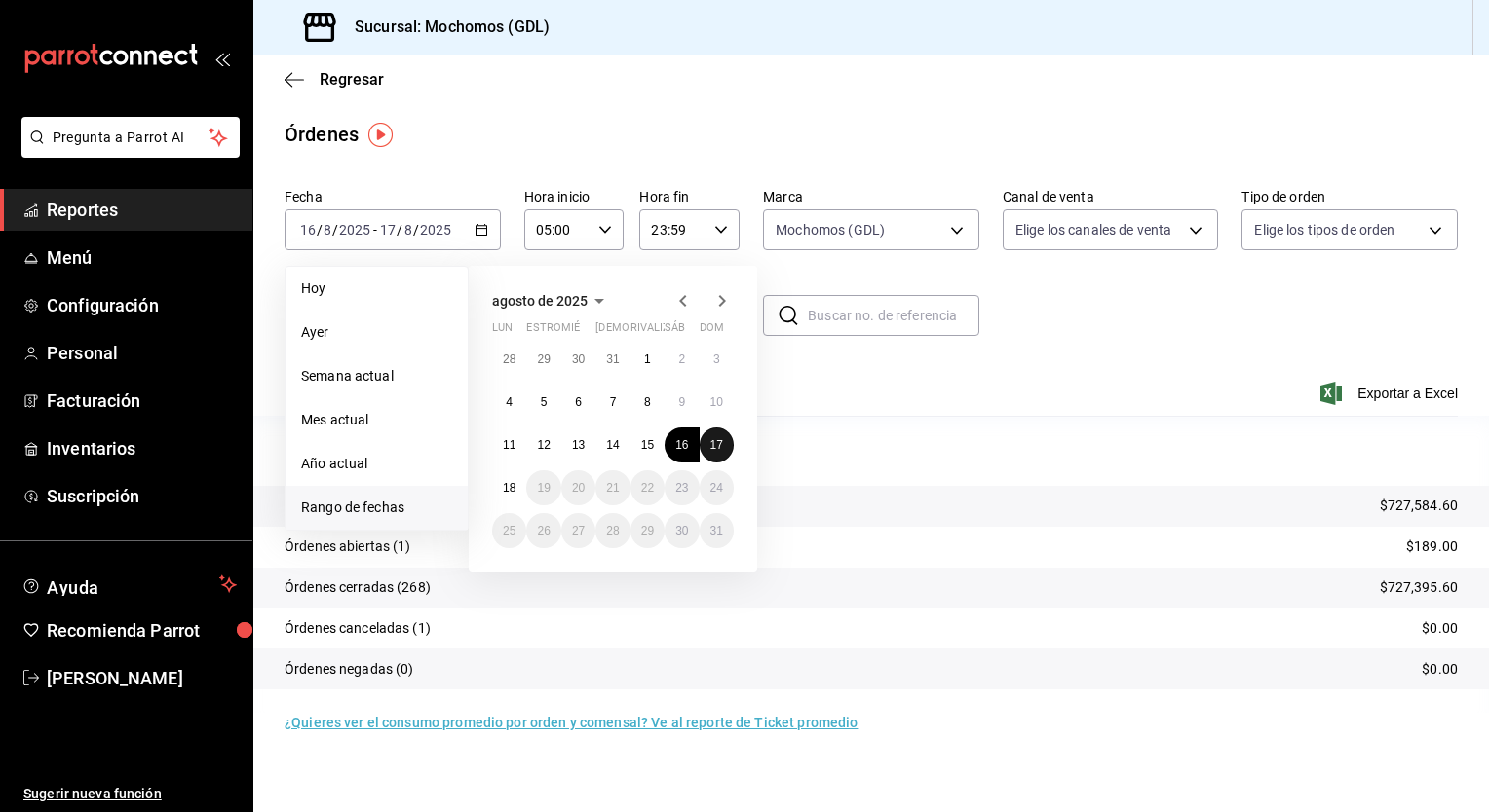
click at [714, 439] on abbr "17" at bounding box center [716, 446] width 13 height 14
click at [523, 493] on button "18" at bounding box center [509, 487] width 35 height 35
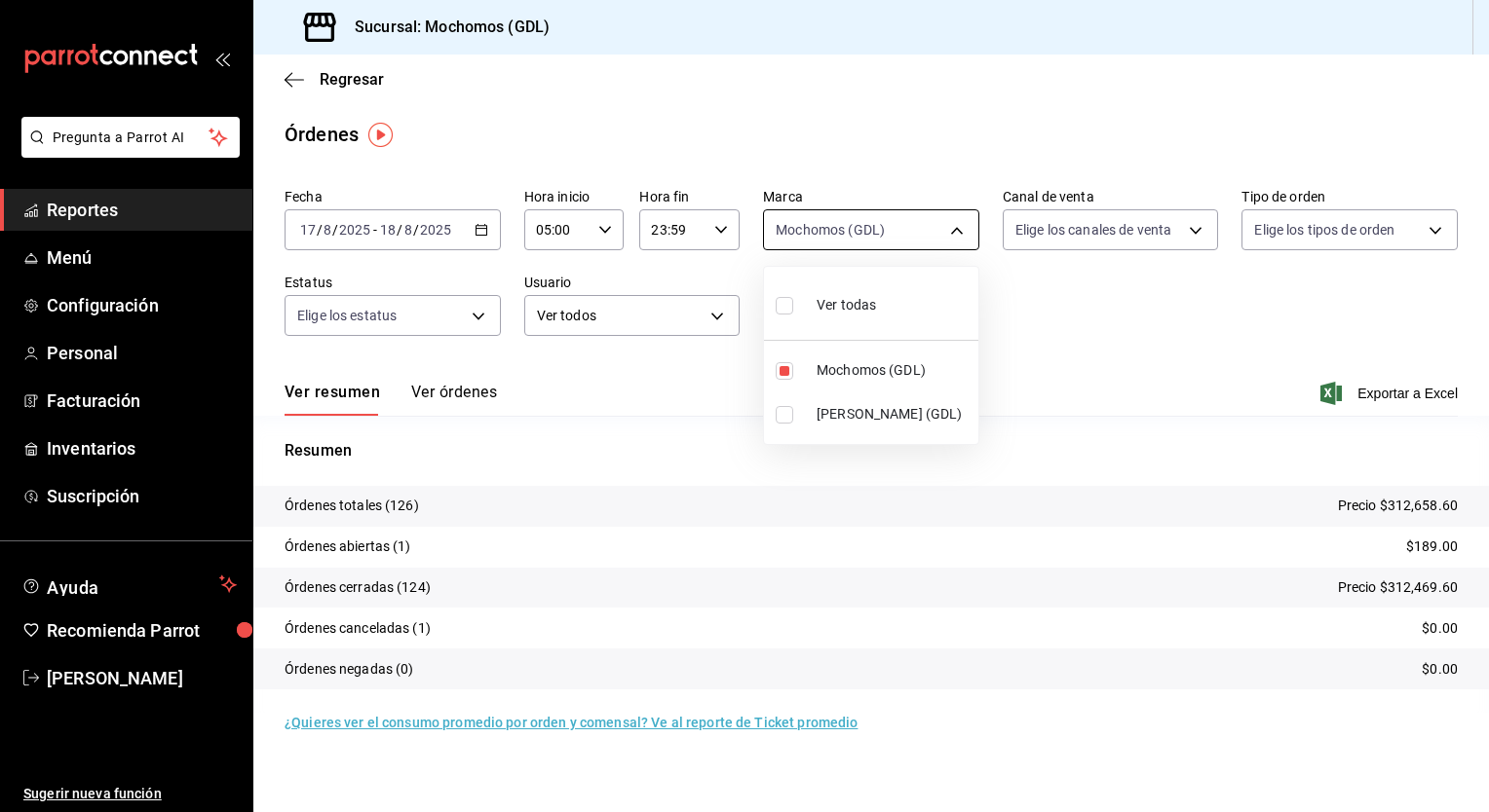
click at [945, 236] on body "Pregunta a Parrot AI Reportes Menú Configuración Personal Facturación Inventari…" at bounding box center [744, 406] width 1489 height 812
click at [822, 369] on span "Mochomos (GDL)" at bounding box center [893, 370] width 154 height 21
checkbox input "false"
click at [822, 369] on span "Mochomos (GDL)" at bounding box center [893, 370] width 154 height 21
type input "36c25d4a-7cb0-456c-a434-e981d54830bc"
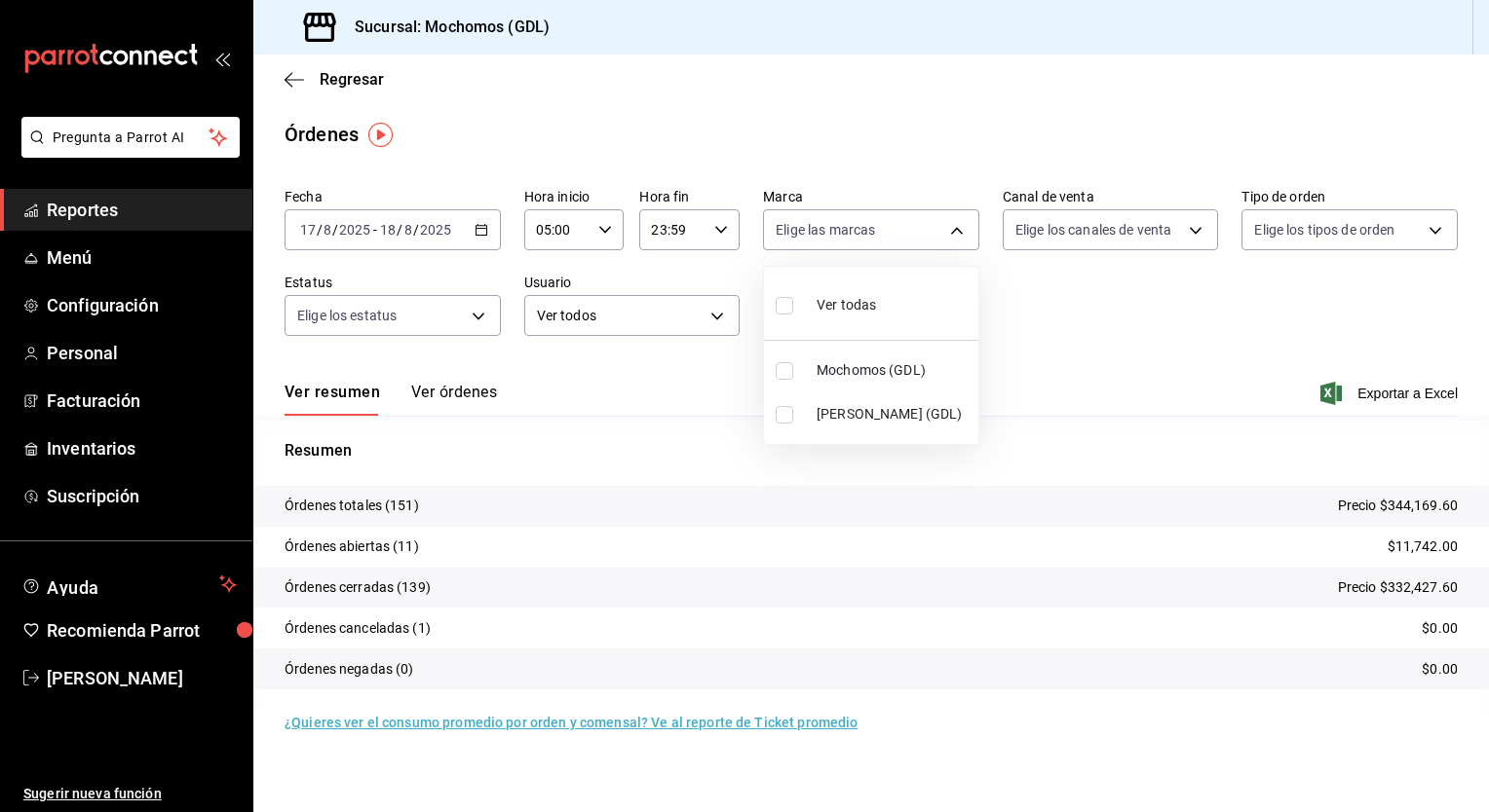
checkbox input "true"
click at [1088, 310] on div at bounding box center [744, 406] width 1489 height 812
click at [1355, 400] on span "Exportar a Excel" at bounding box center [1390, 394] width 133 height 24
click at [967, 238] on body "Pregunta a Parrot AI Reportes Menú Configuración Personal Facturación Inventari…" at bounding box center [744, 406] width 1489 height 812
click at [807, 364] on li "Mochomos (GDL)" at bounding box center [870, 370] width 214 height 43
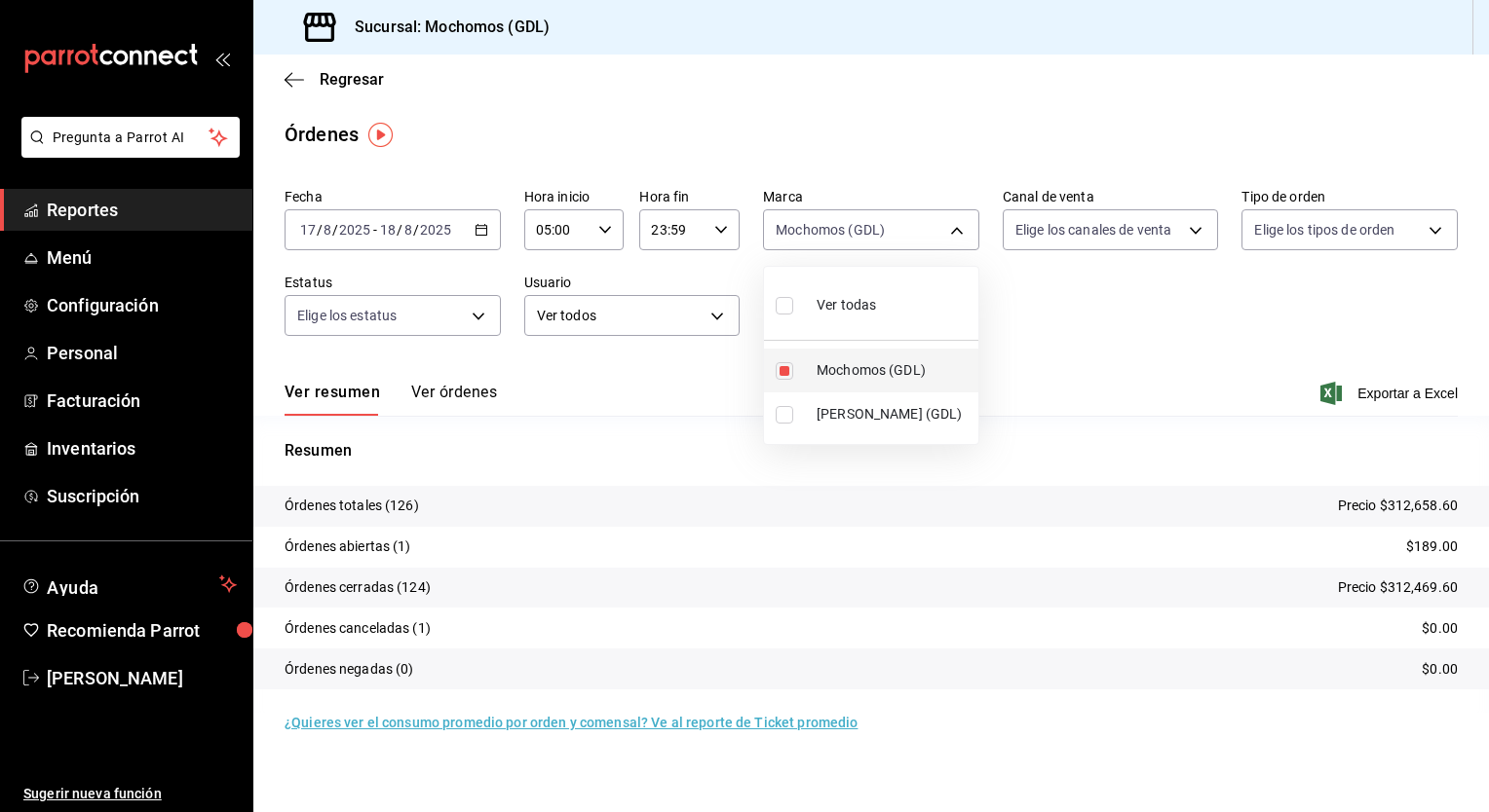
checkbox input "false"
click at [807, 364] on li "Mochomos (GDL)" at bounding box center [870, 370] width 214 height 43
type input "36c25d4a-7cb0-456c-a434-e981d54830bc"
checkbox input "true"
click at [1428, 546] on div at bounding box center [744, 406] width 1489 height 812
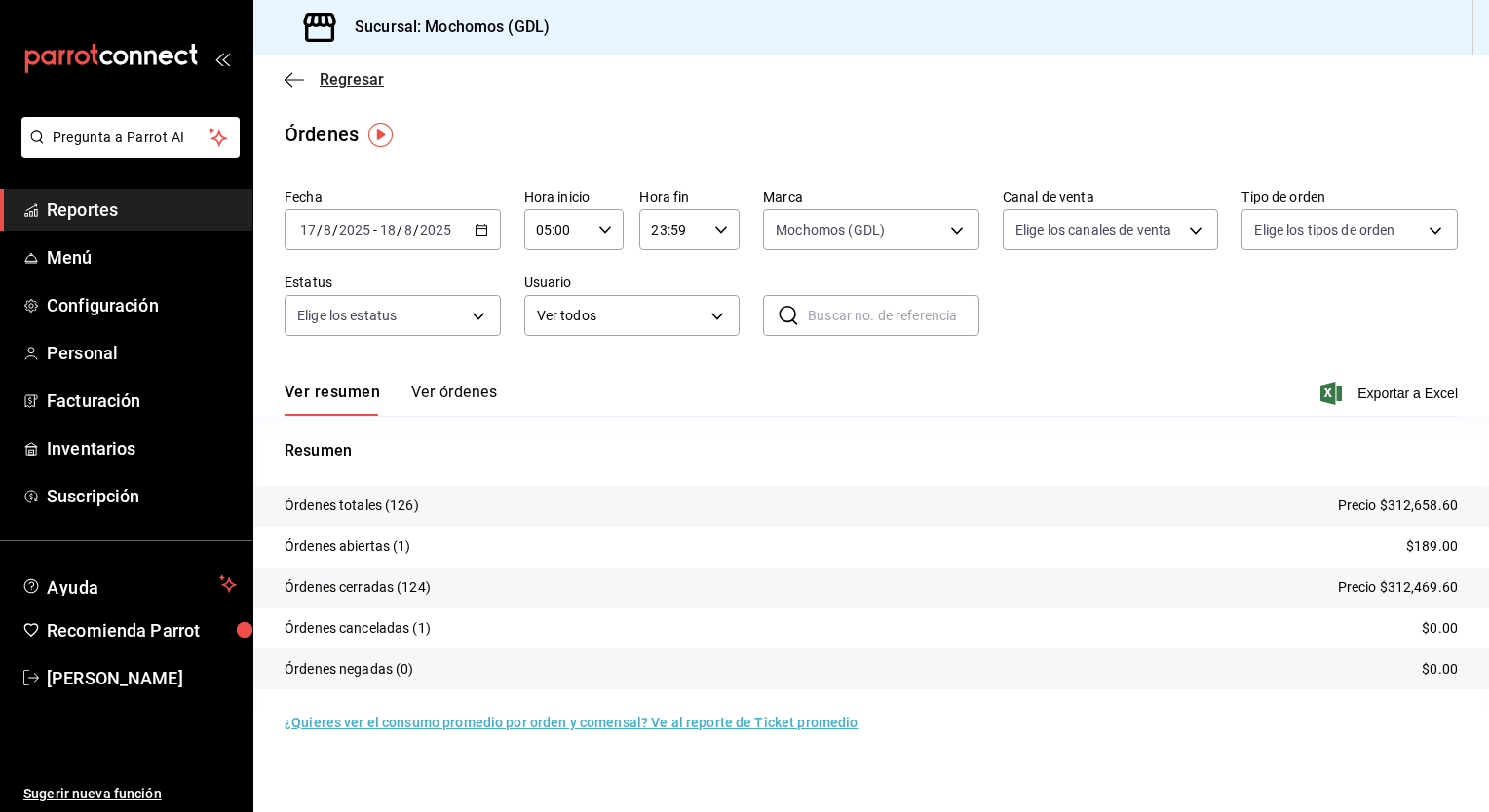
click at [292, 87] on icon "button" at bounding box center [294, 80] width 20 height 18
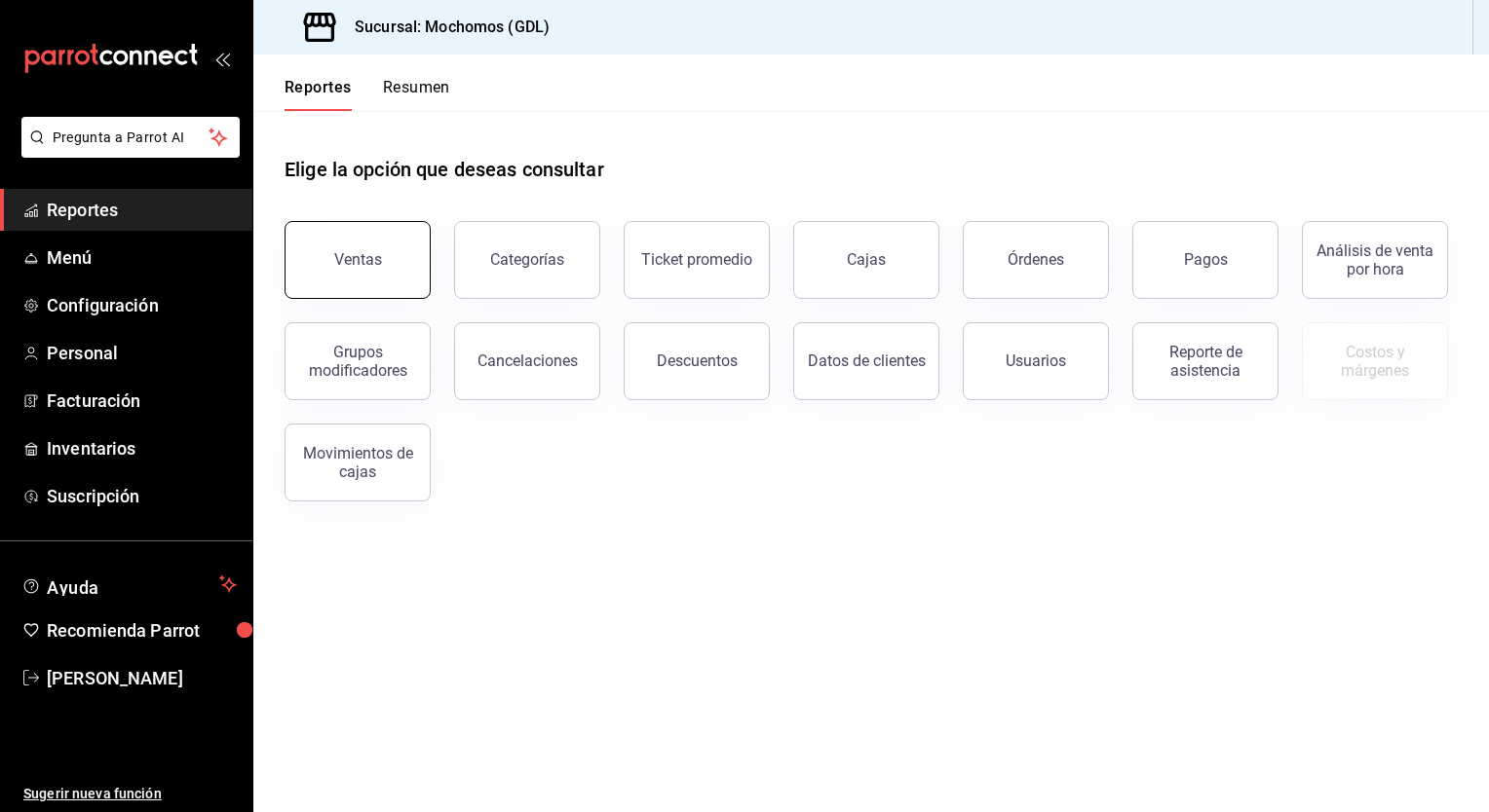
click at [339, 257] on div "Ventas" at bounding box center [358, 259] width 47 height 19
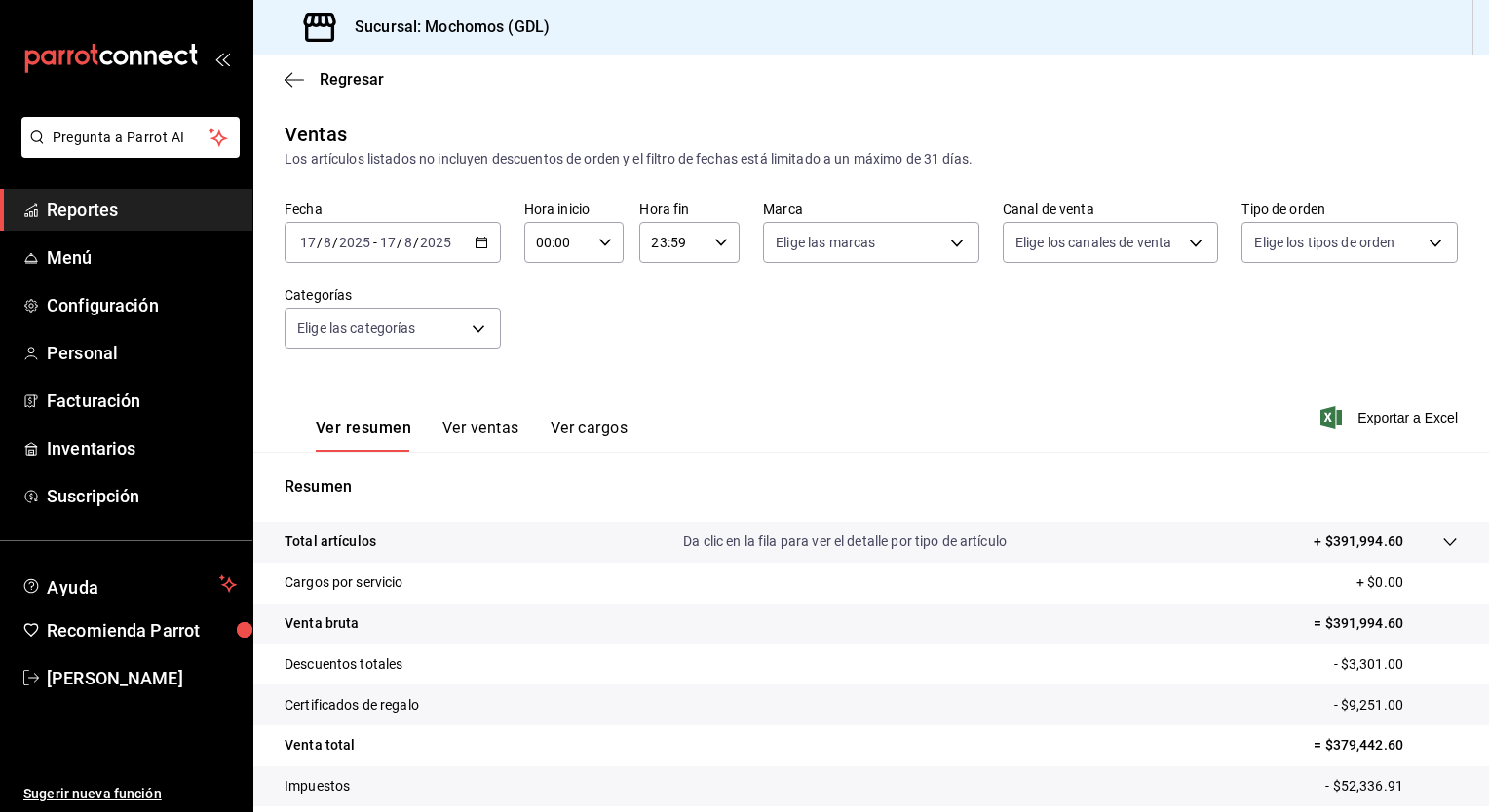
scroll to position [121, 0]
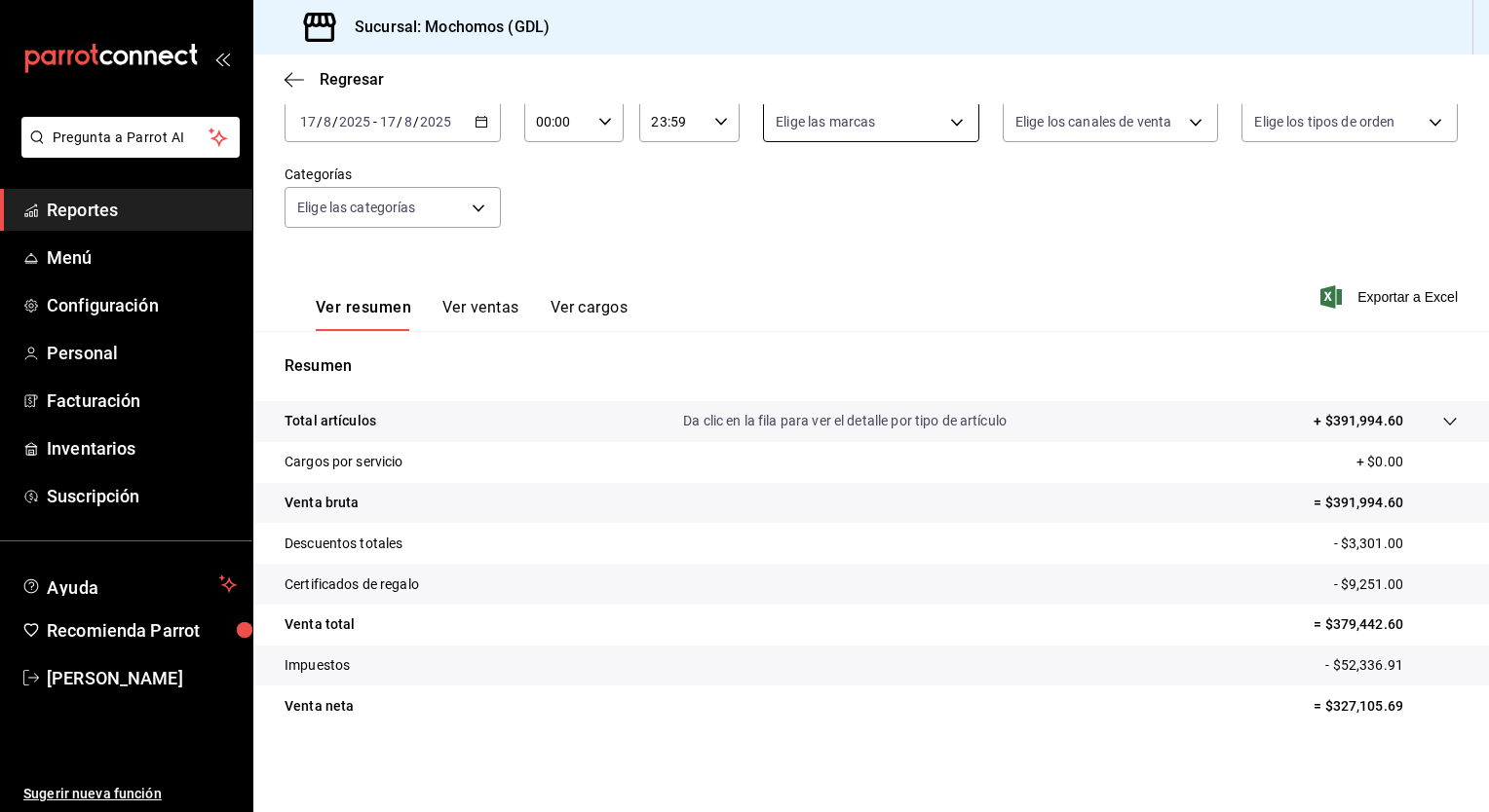
click at [959, 122] on body "Pregunta a Parrot AI Reportes Menú Configuración Personal Facturación Inventari…" at bounding box center [744, 406] width 1489 height 812
click at [859, 260] on span "Mochomos (GDL)" at bounding box center [885, 262] width 151 height 21
type input "36c25d4a-7cb0-456c-a434-e981d54830bc"
checkbox input "true"
click at [479, 120] on div at bounding box center [744, 406] width 1489 height 812
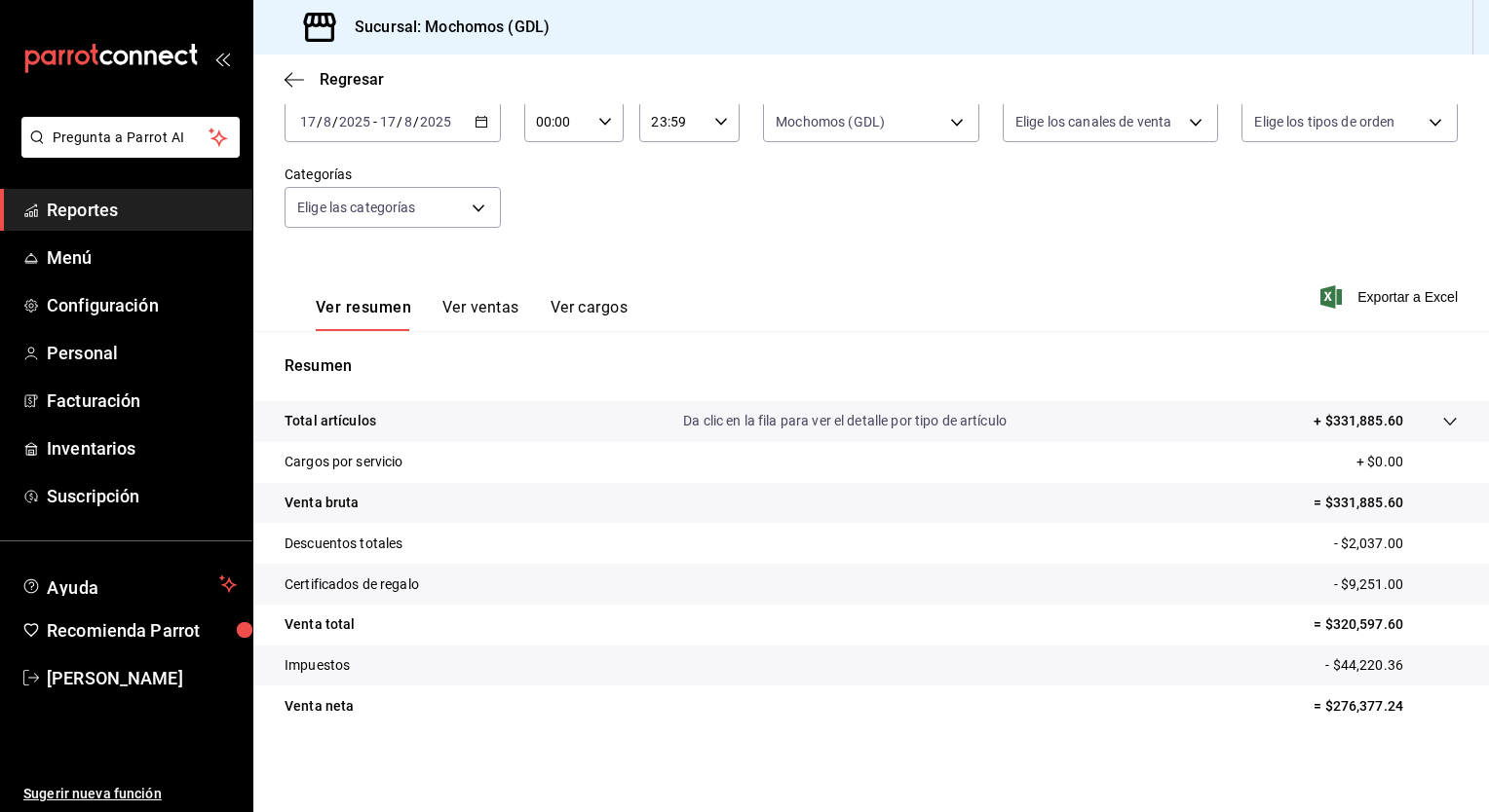
click at [479, 120] on \(Stroke\) "button" at bounding box center [480, 120] width 11 height 1
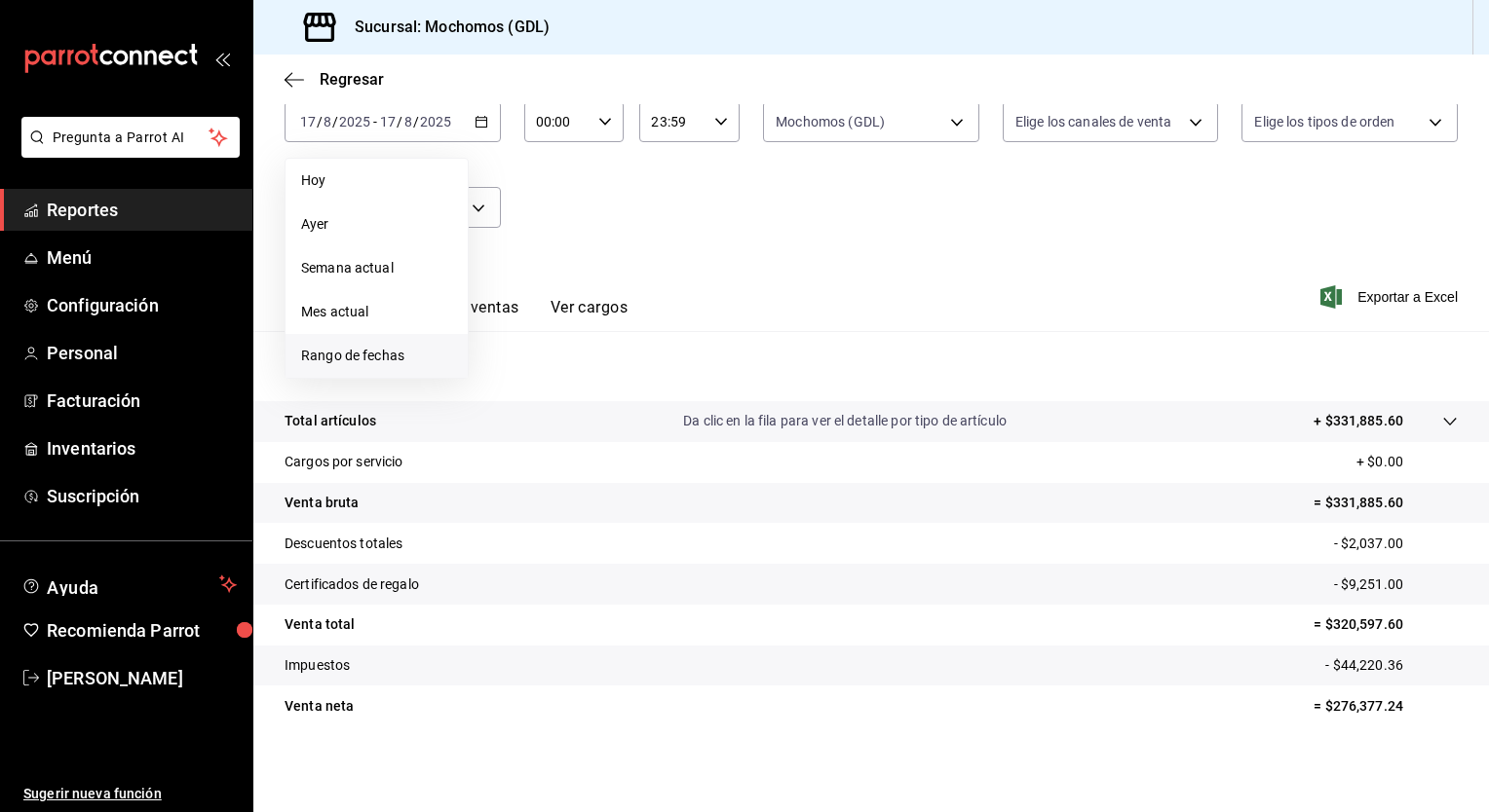
click at [335, 358] on span "Rango de fechas" at bounding box center [376, 356] width 151 height 21
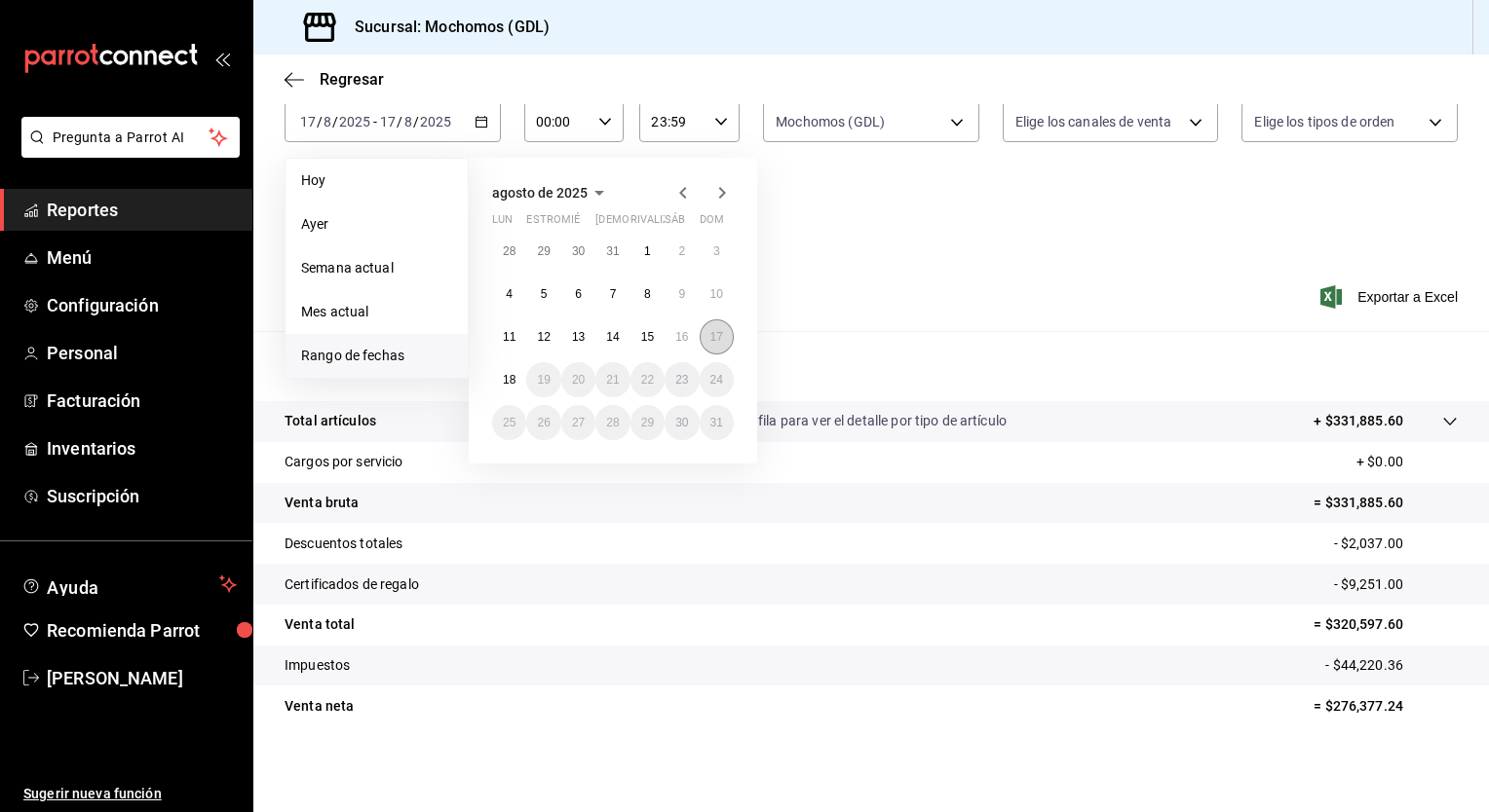
click at [716, 350] on button "17" at bounding box center [716, 336] width 35 height 35
click at [513, 382] on abbr "18" at bounding box center [509, 380] width 13 height 14
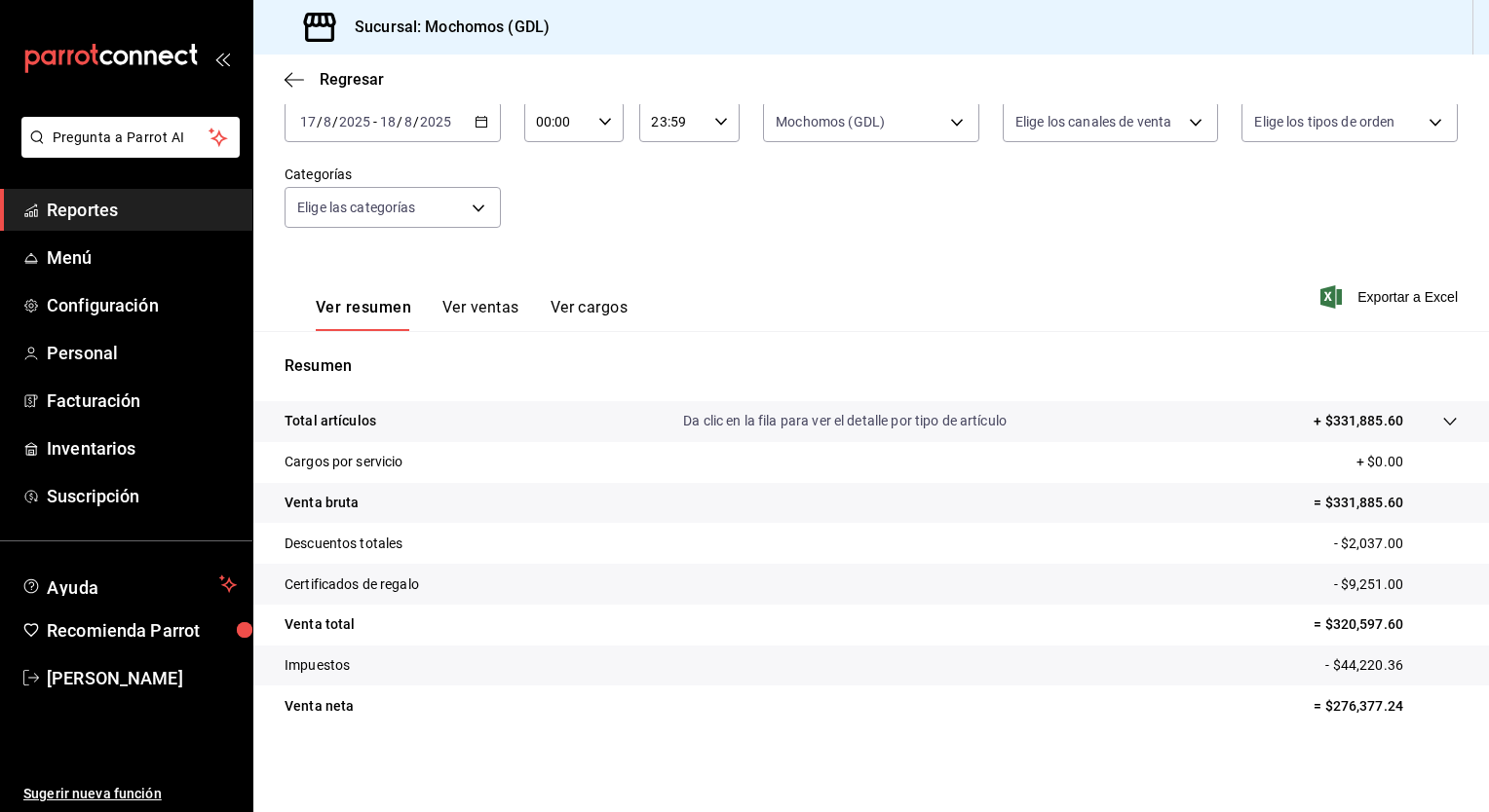
click at [596, 136] on div "00:00 Hora inicio" at bounding box center [574, 122] width 101 height 41
click at [555, 214] on button "05" at bounding box center [545, 202] width 41 height 39
type input "05:00"
click at [809, 206] on div at bounding box center [744, 406] width 1489 height 812
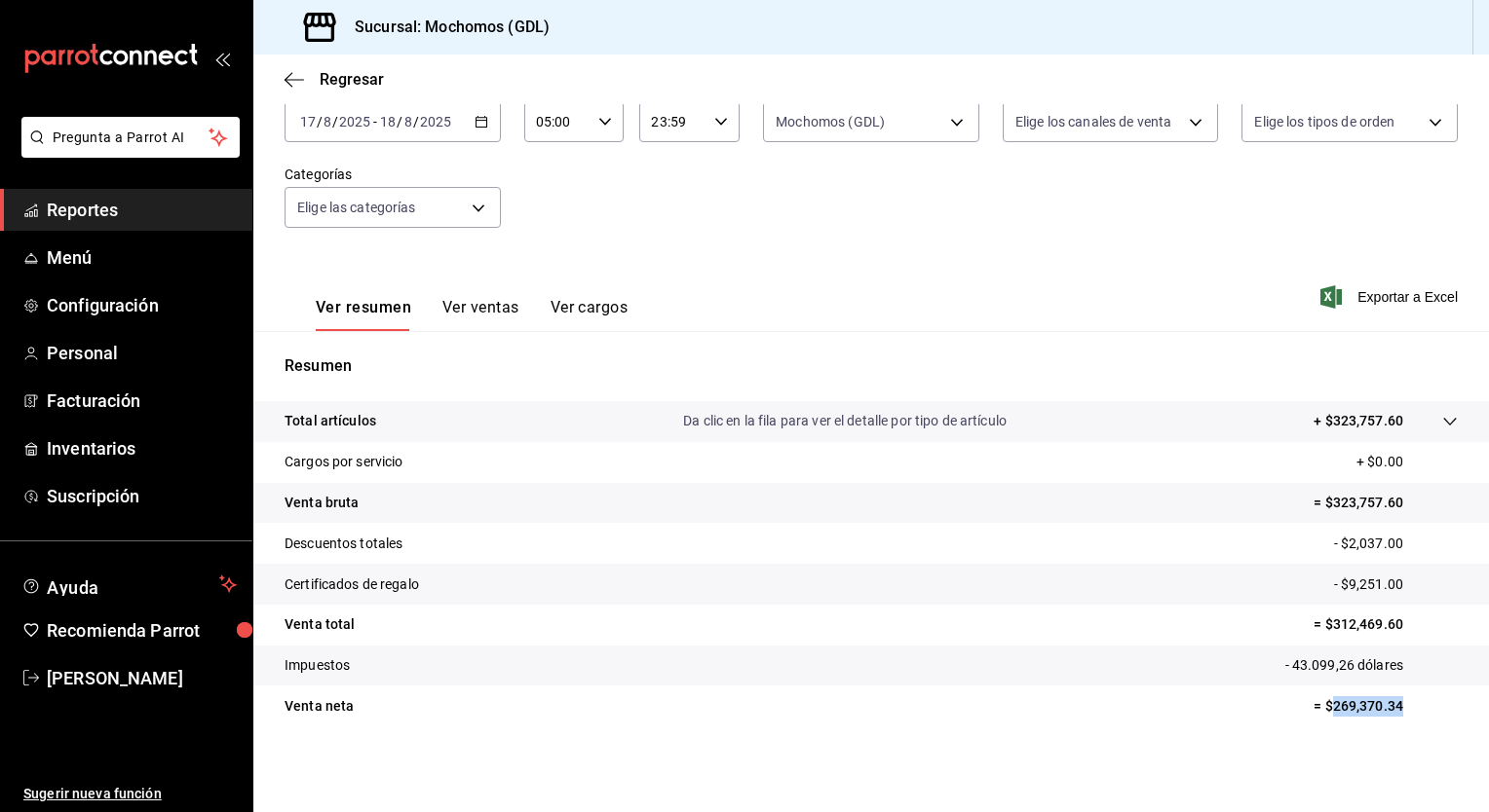
drag, startPoint x: 1317, startPoint y: 707, endPoint x: 1394, endPoint y: 714, distance: 77.3
click at [1394, 714] on p "= $269,370.34" at bounding box center [1385, 706] width 144 height 21
click at [296, 84] on icon "button" at bounding box center [294, 80] width 20 height 18
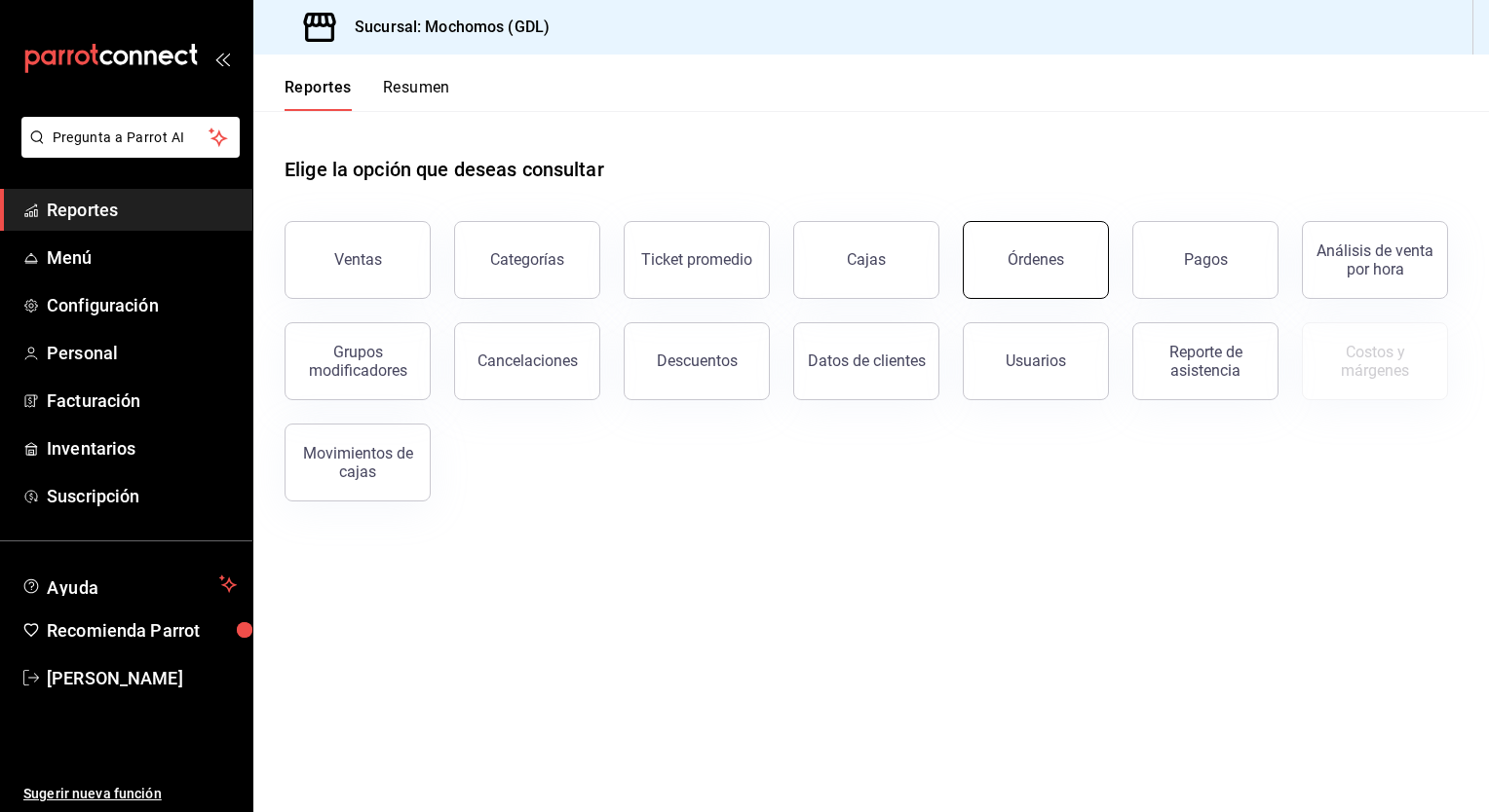
click at [1075, 273] on button "Órdenes" at bounding box center [1035, 260] width 146 height 78
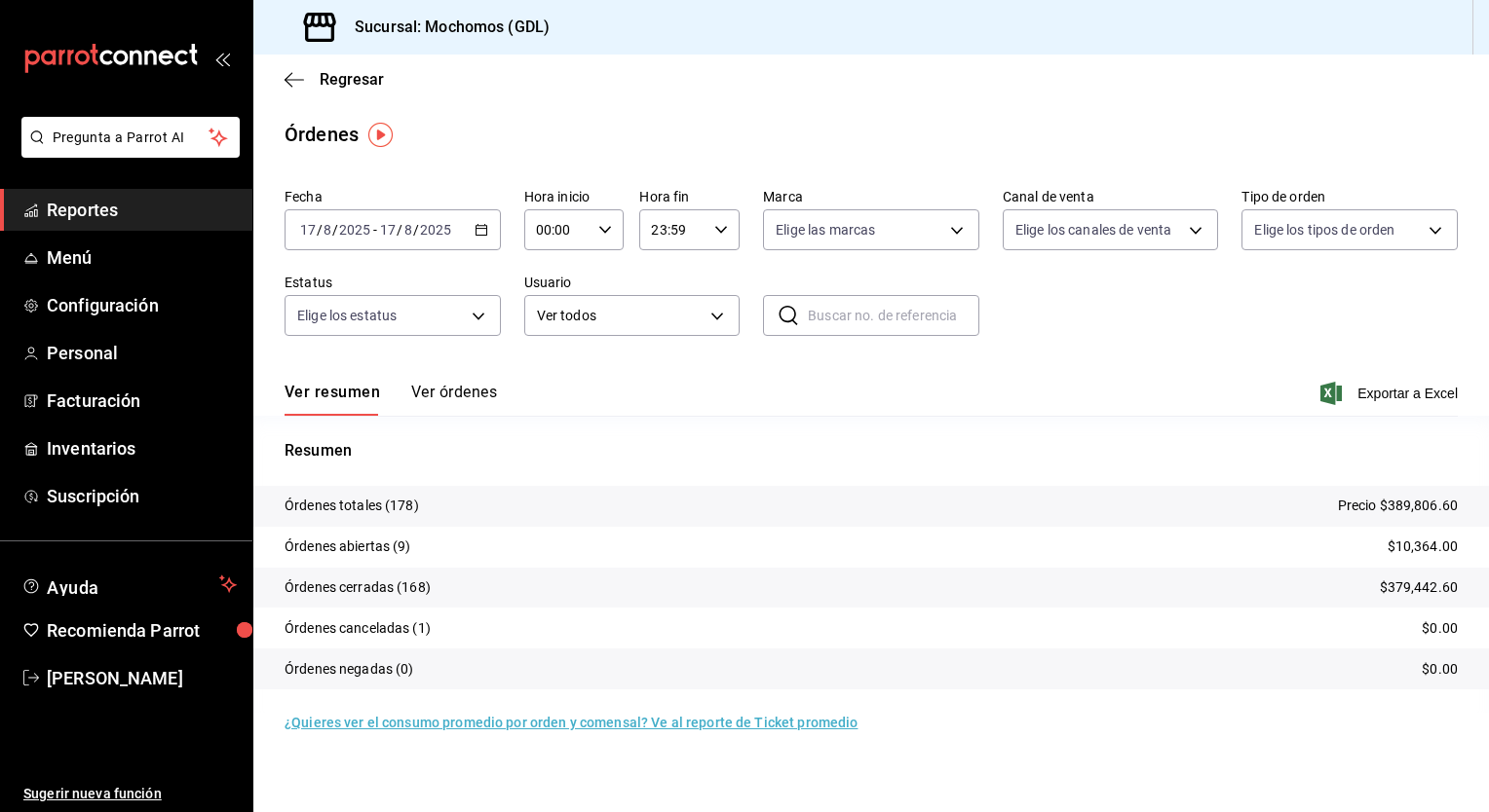
click at [1049, 443] on p "Resumen" at bounding box center [870, 451] width 1173 height 24
click at [307, 80] on span "Regresar" at bounding box center [334, 79] width 100 height 19
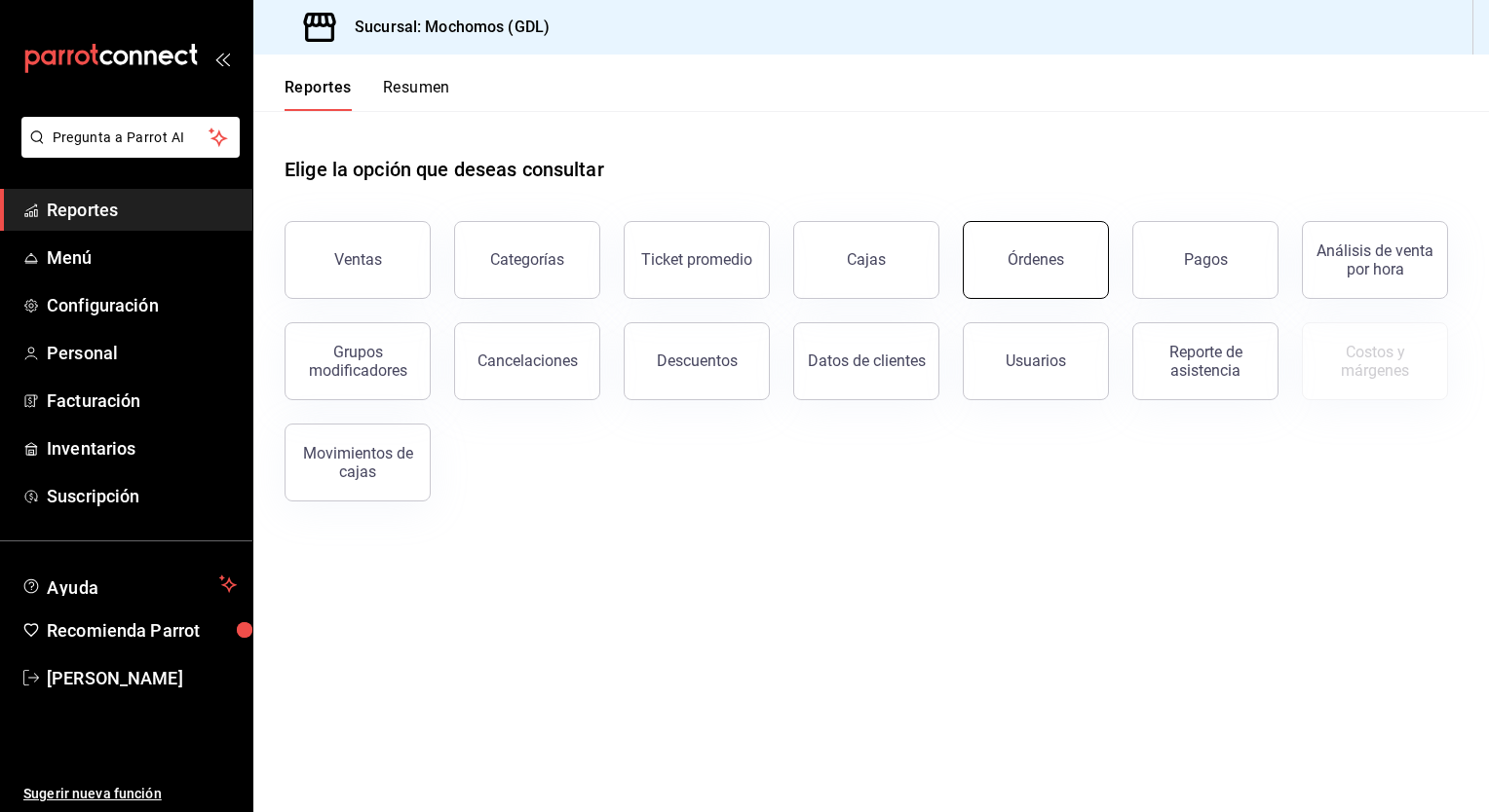
click at [1008, 284] on button "Órdenes" at bounding box center [1035, 260] width 146 height 78
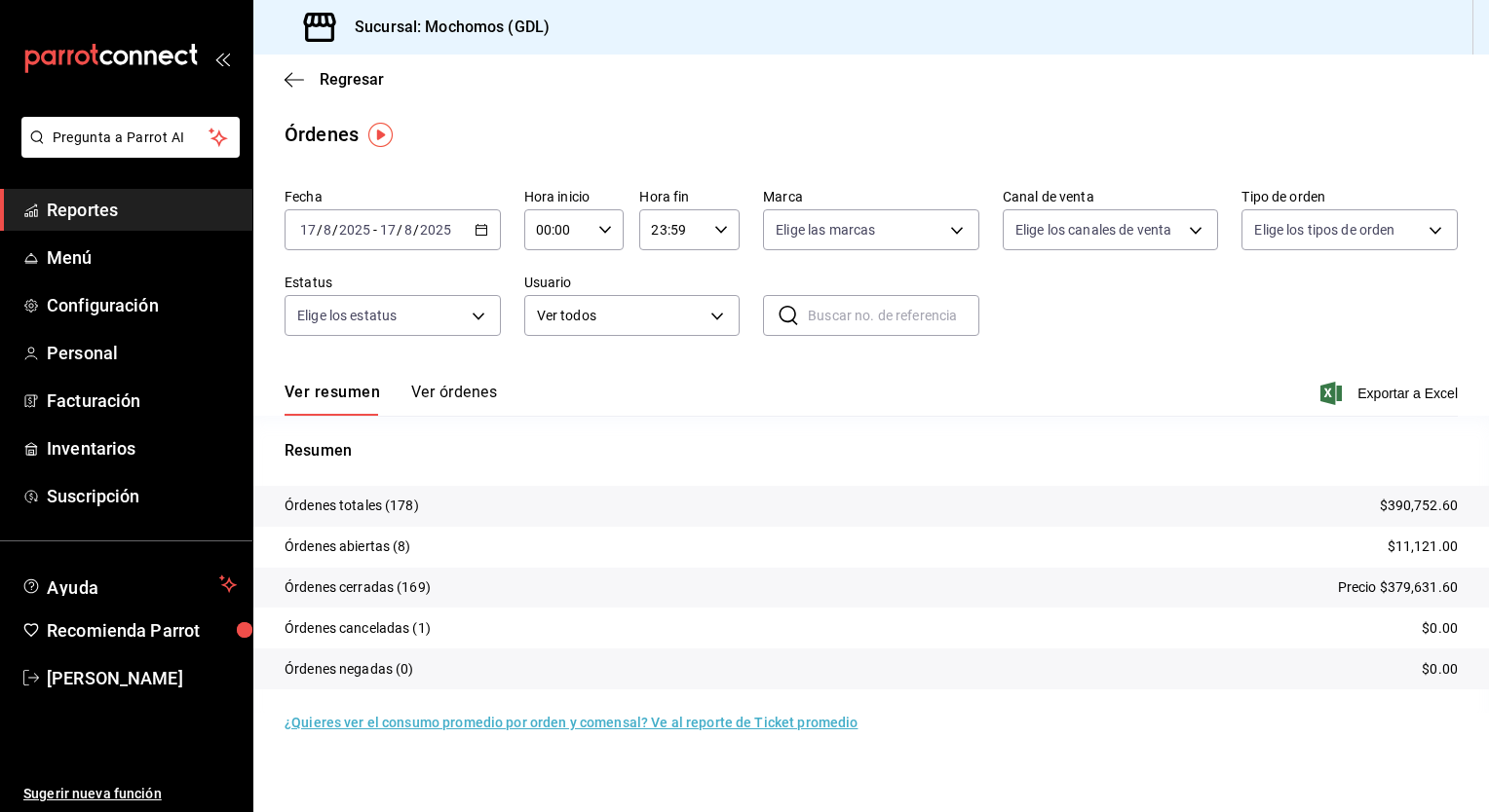
click at [608, 233] on icon "button" at bounding box center [605, 230] width 14 height 14
click at [548, 361] on span "05" at bounding box center [549, 363] width 20 height 16
type input "05:00"
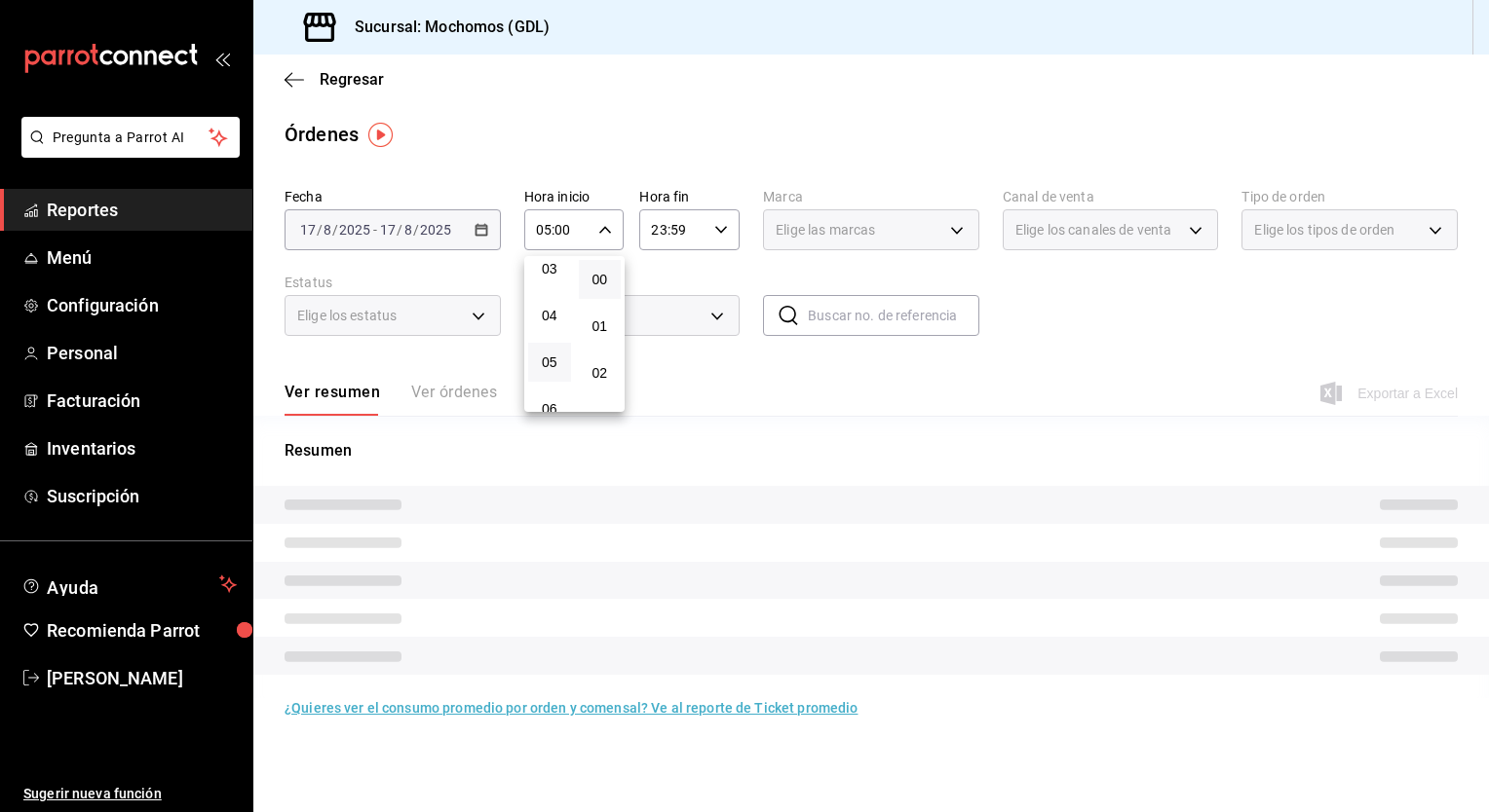
click at [748, 383] on div at bounding box center [744, 406] width 1489 height 812
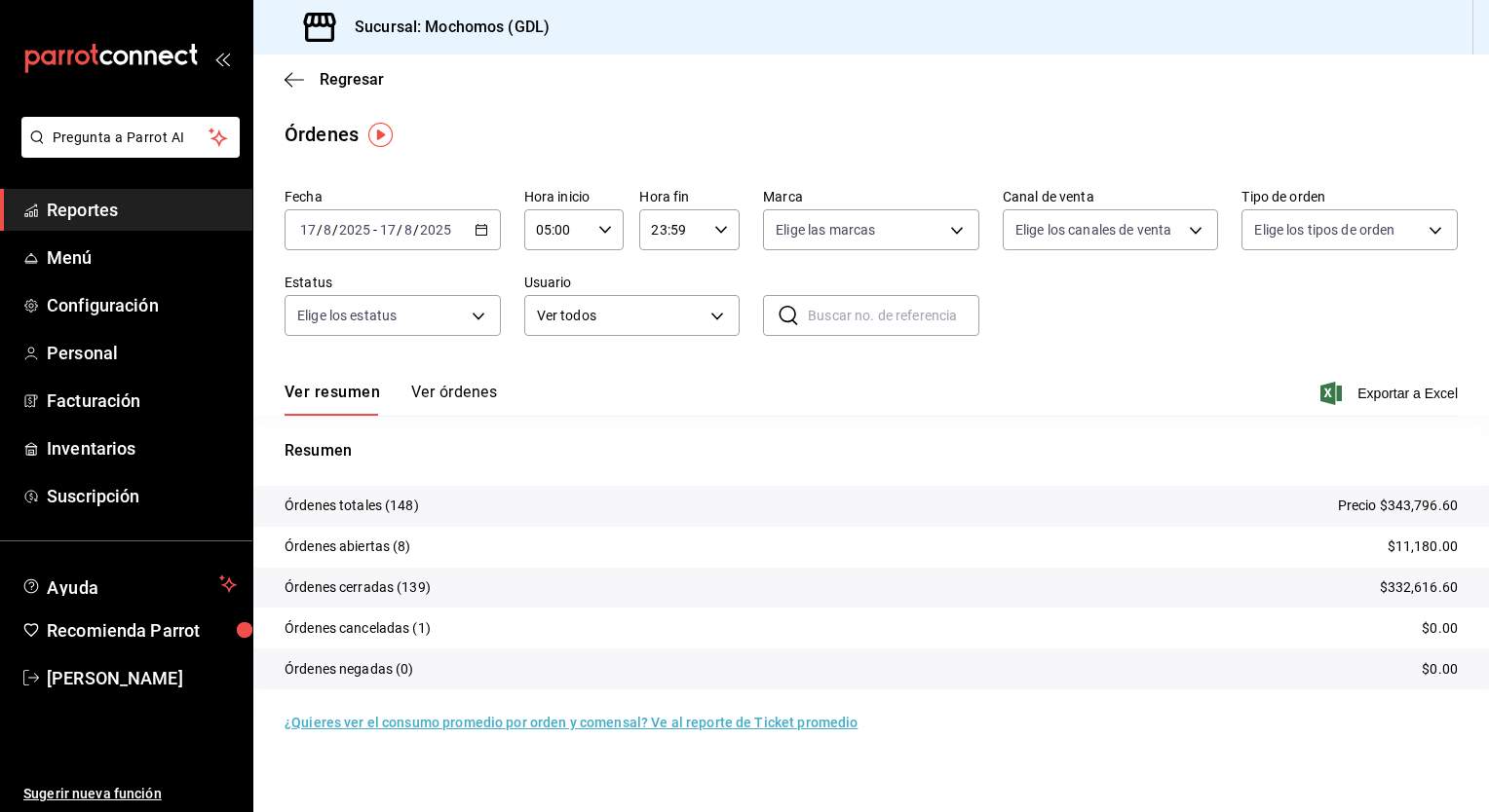
click at [481, 233] on icon "button" at bounding box center [481, 230] width 14 height 14
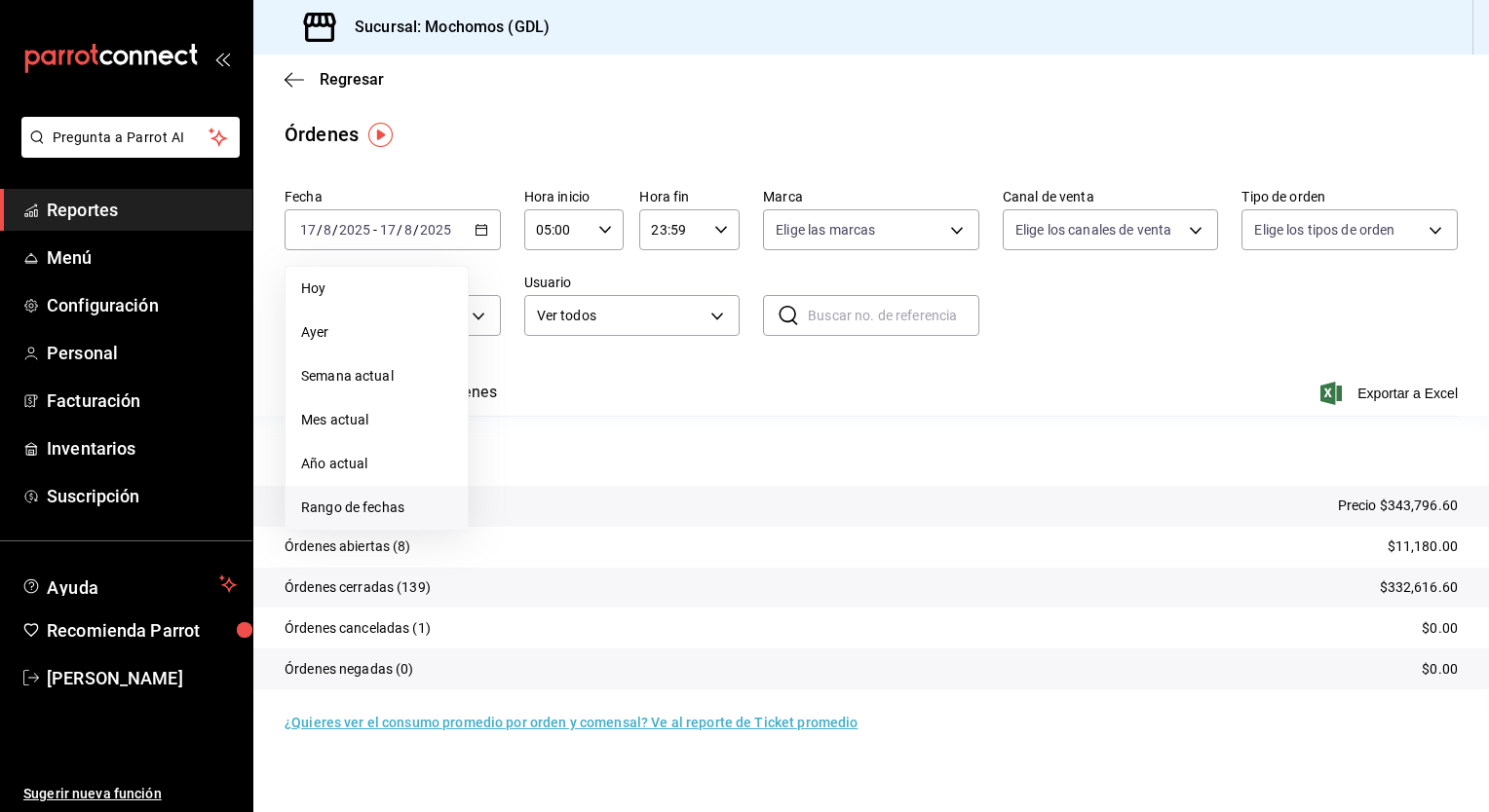
click at [374, 506] on span "Rango de fechas" at bounding box center [376, 508] width 151 height 21
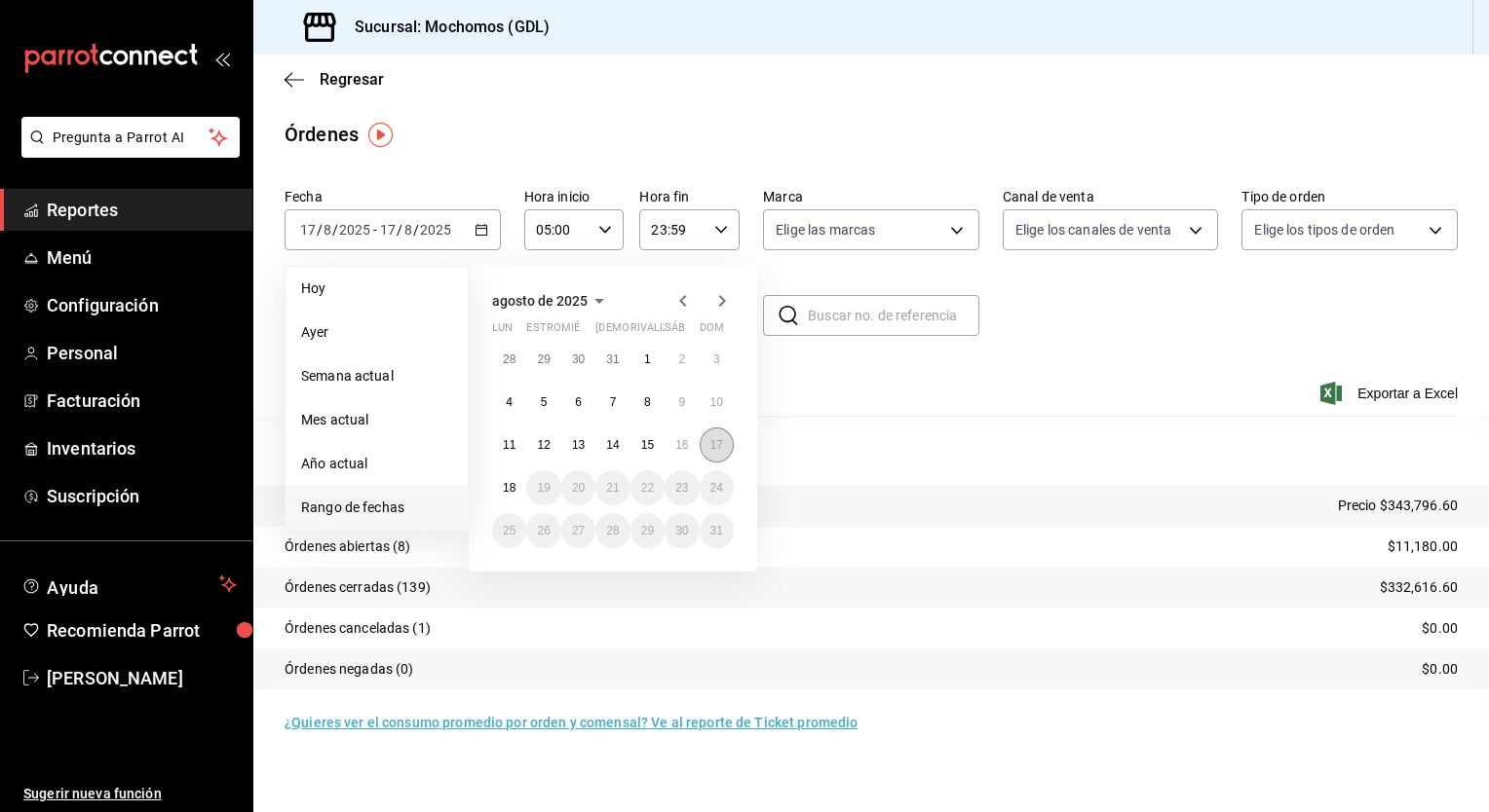
click at [717, 434] on button "17" at bounding box center [716, 445] width 35 height 35
click at [513, 481] on abbr "18" at bounding box center [509, 488] width 13 height 14
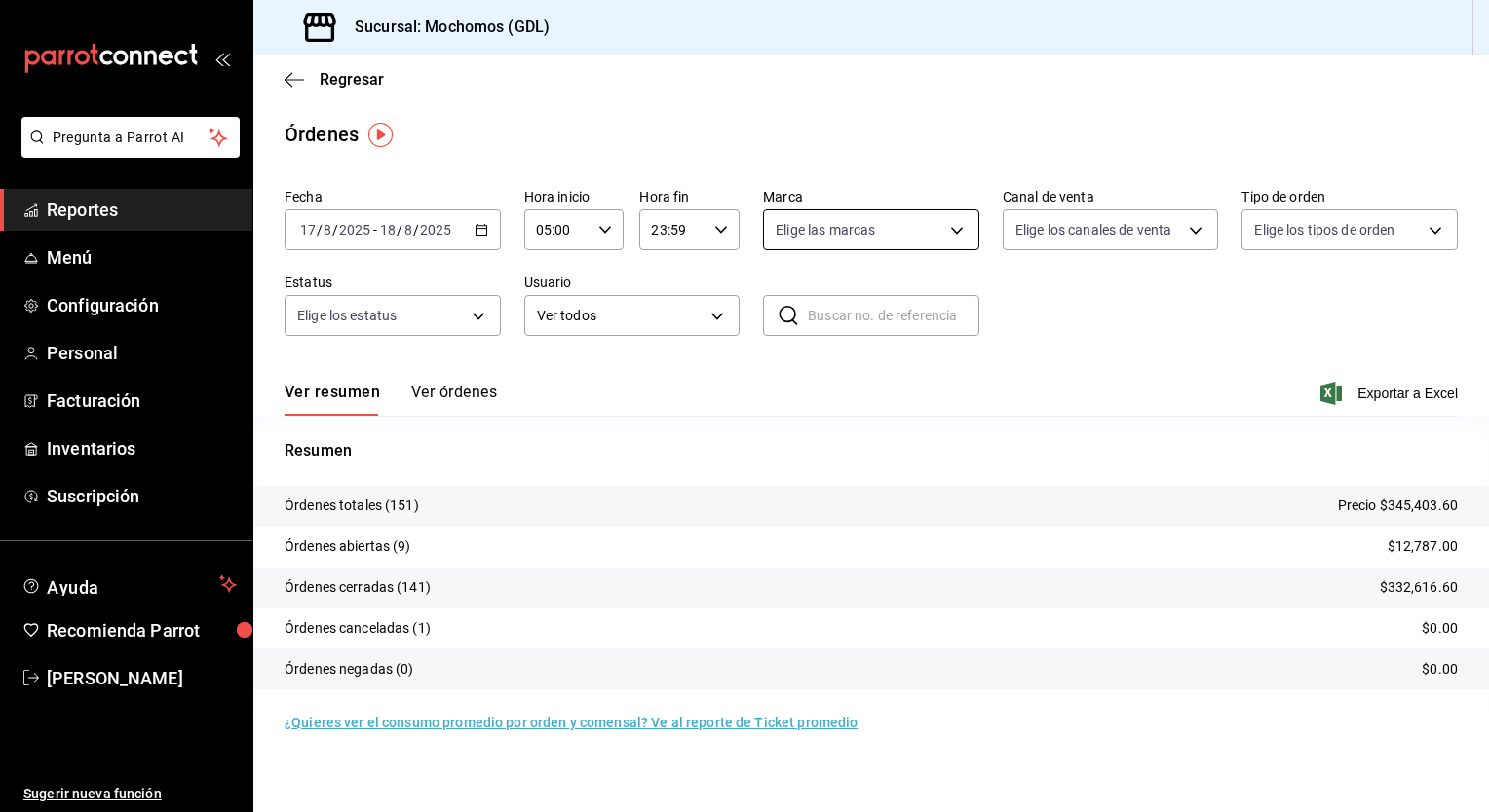
click at [946, 227] on body "Pregunta a Parrot AI Reportes Menú Configuración Personal Facturación Inventari…" at bounding box center [744, 406] width 1489 height 812
click at [866, 376] on span "Mochomos (GDL)" at bounding box center [893, 370] width 154 height 21
type input "36c25d4a-7cb0-456c-a434-e981d54830bc"
checkbox input "true"
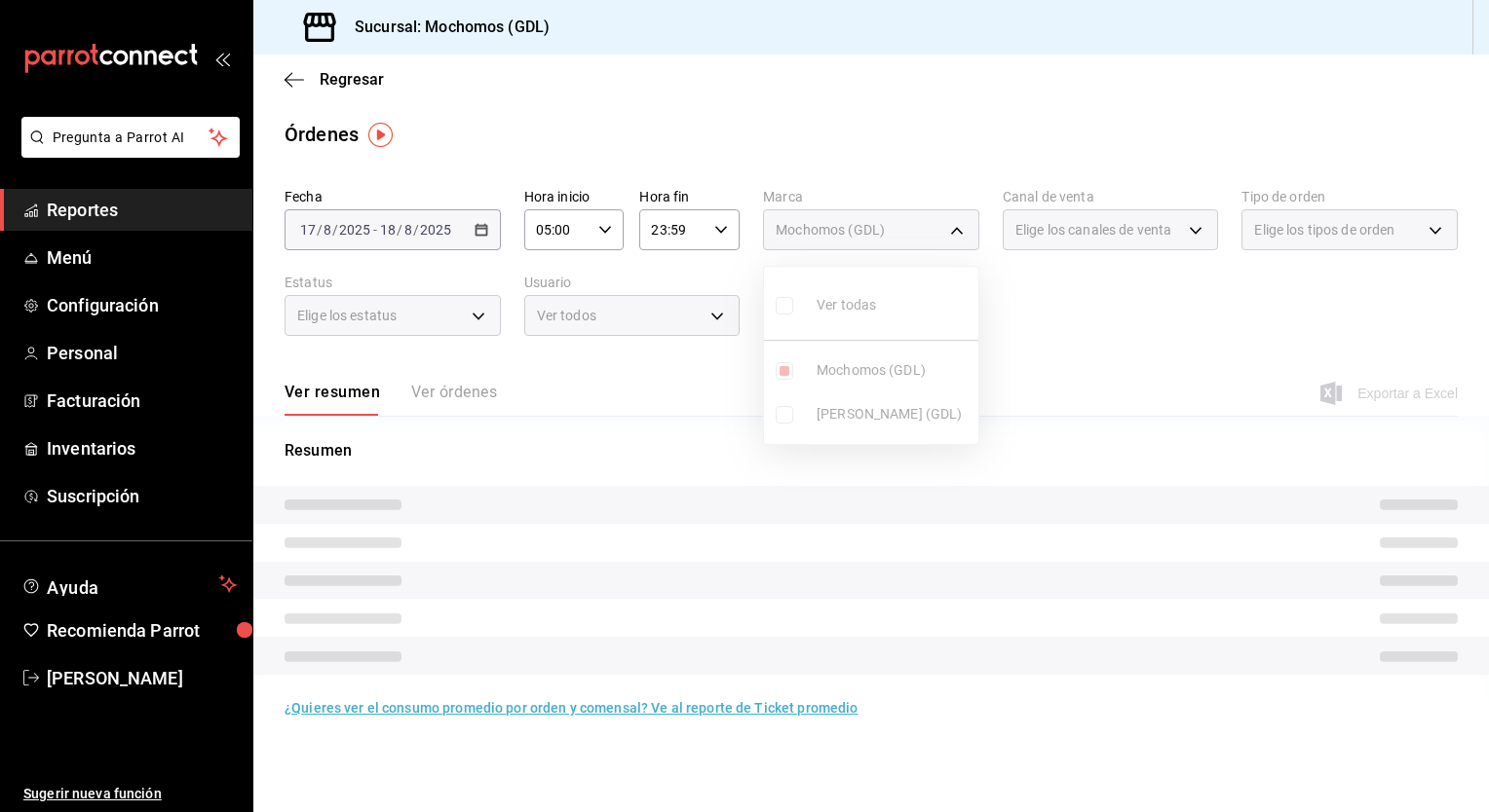
click at [1114, 416] on div at bounding box center [744, 406] width 1489 height 812
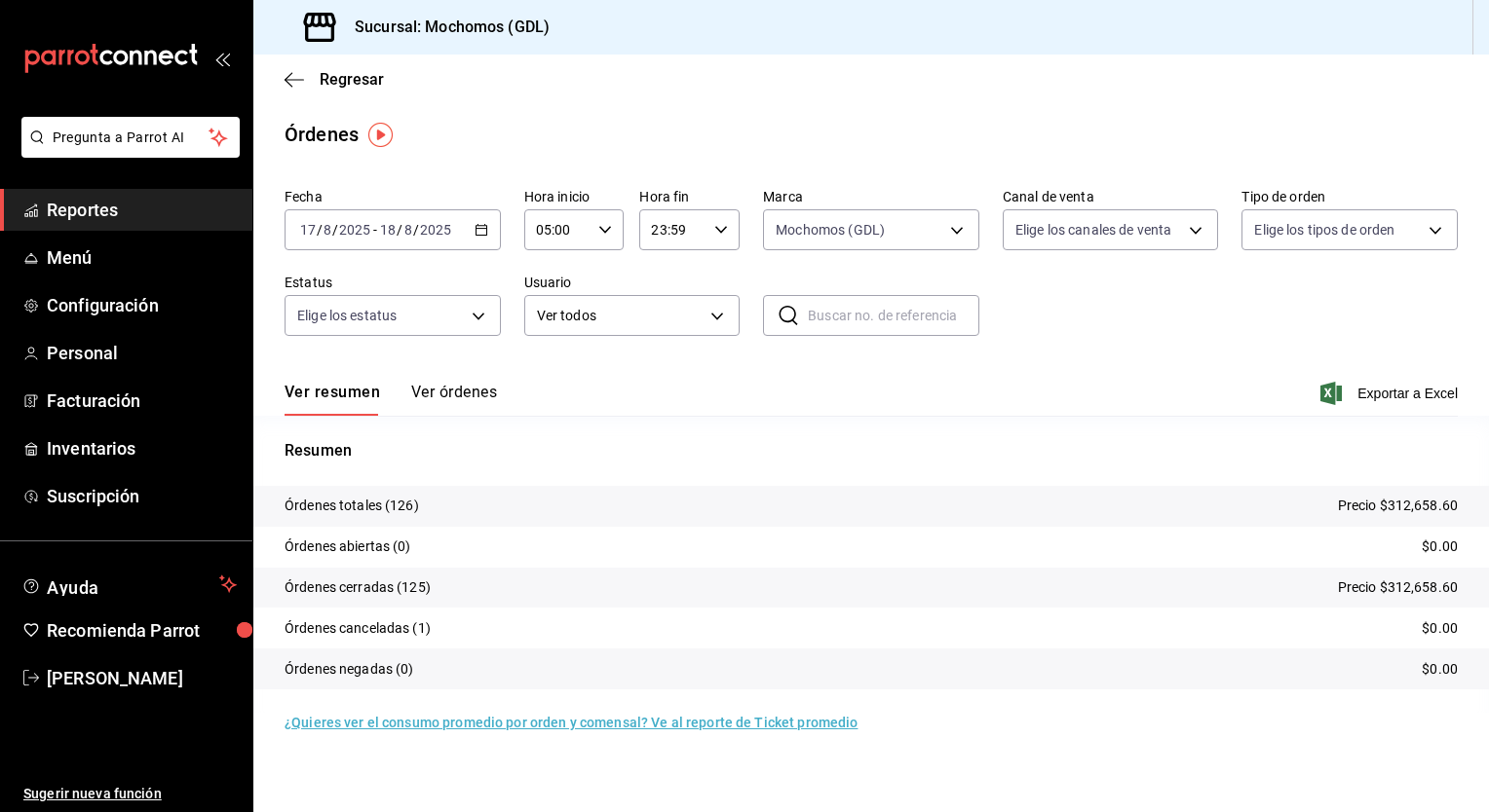
click at [287, 91] on div "Regresar" at bounding box center [870, 79] width 1235 height 49
click at [296, 82] on icon "button" at bounding box center [294, 80] width 20 height 18
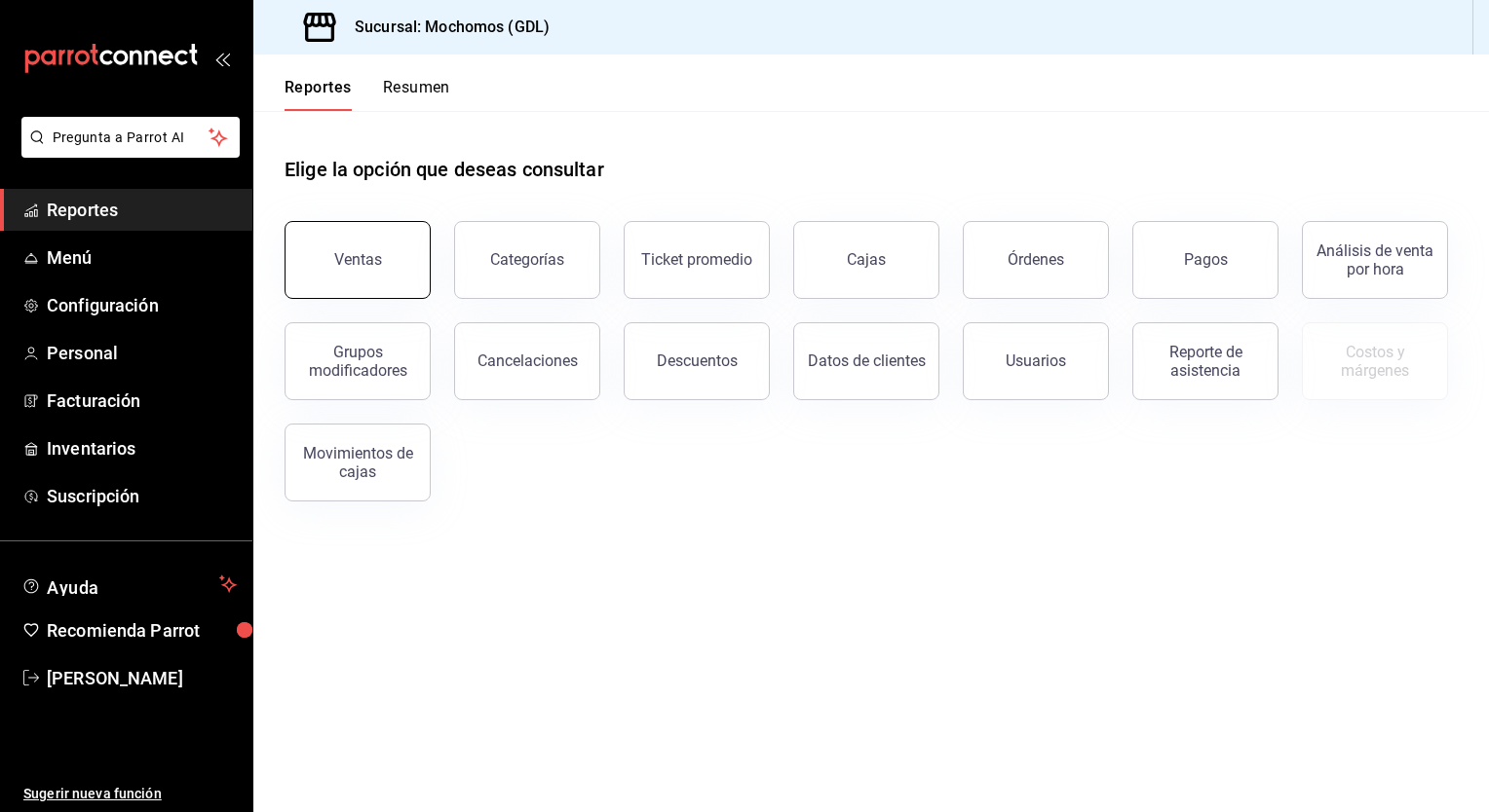
click at [390, 278] on button "Ventas" at bounding box center [358, 260] width 146 height 78
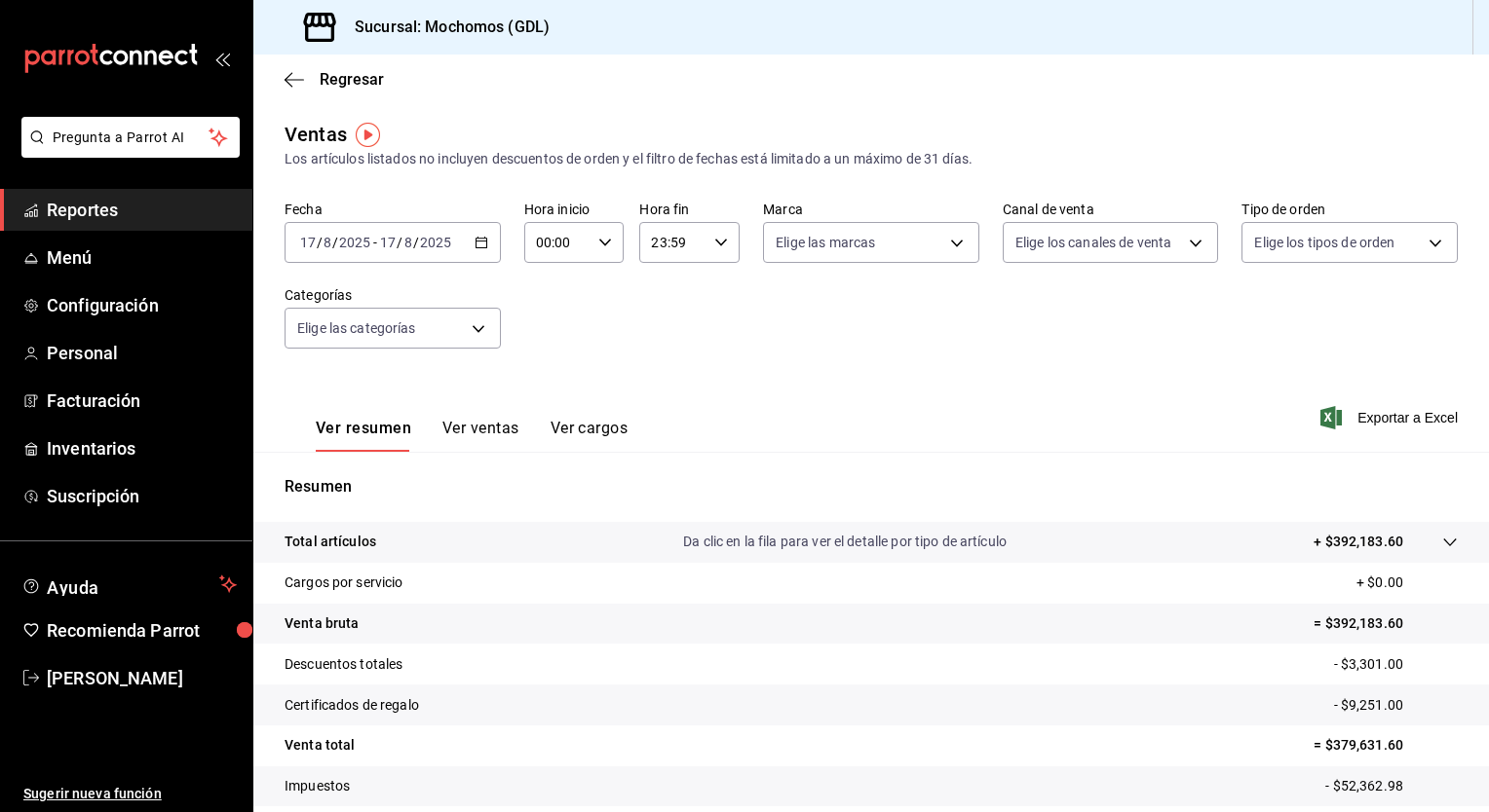
click at [487, 240] on div "[DATE] [DATE] - [DATE] [DATE]" at bounding box center [392, 242] width 216 height 41
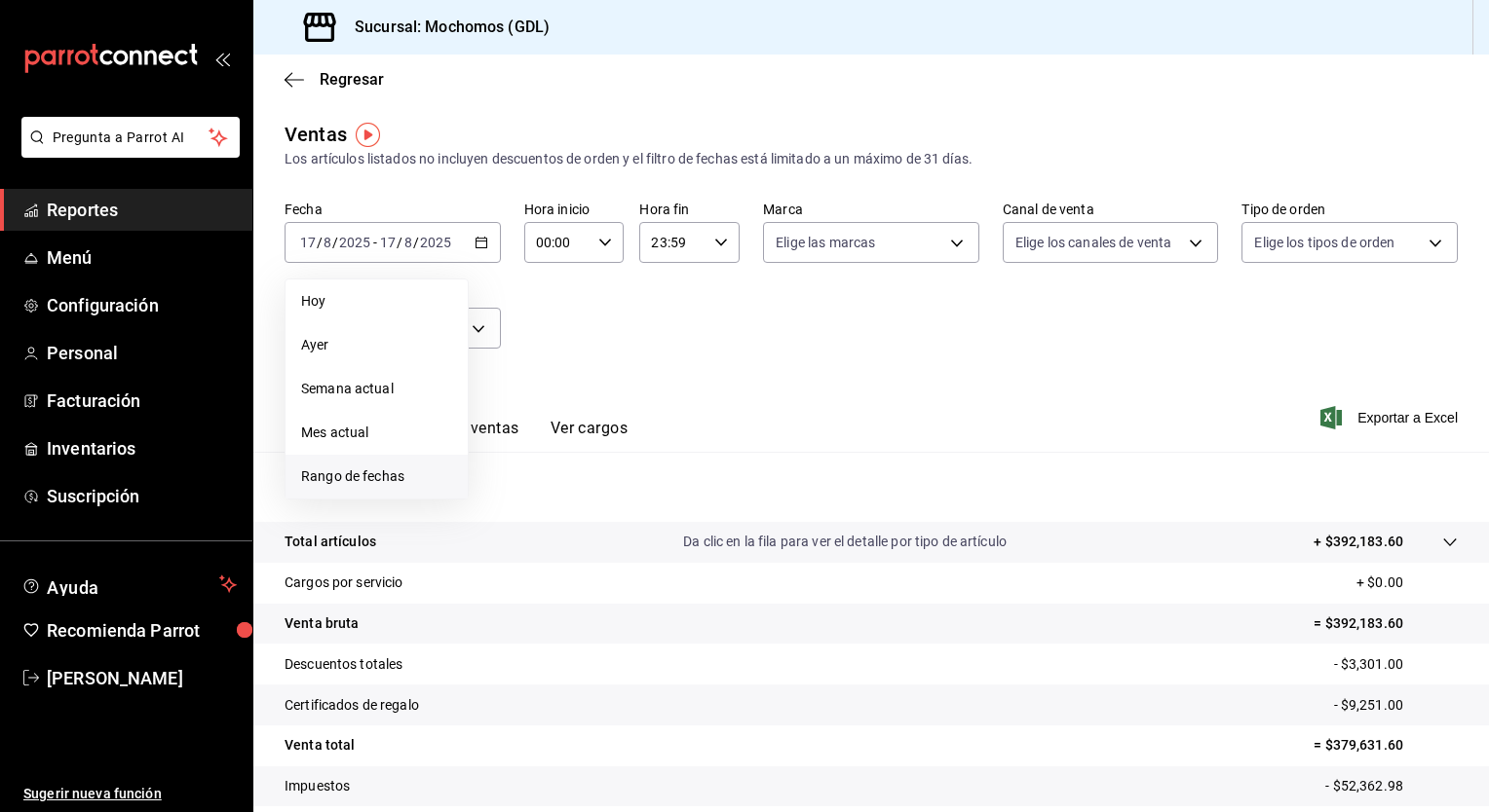
click at [355, 464] on li "Rango de fechas" at bounding box center [376, 476] width 182 height 43
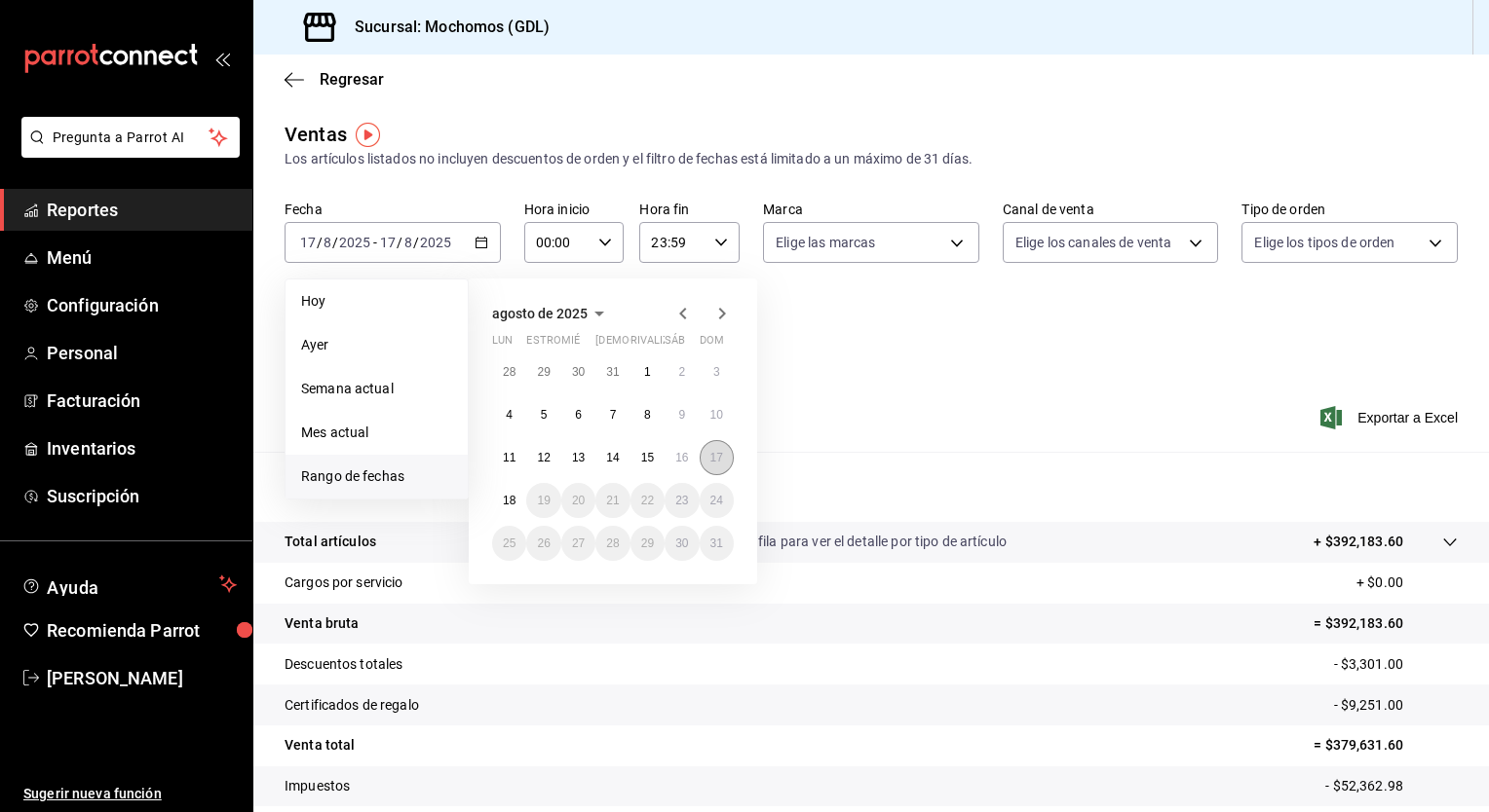
click at [718, 454] on abbr "17" at bounding box center [716, 458] width 13 height 14
click at [514, 498] on abbr "18" at bounding box center [509, 501] width 13 height 14
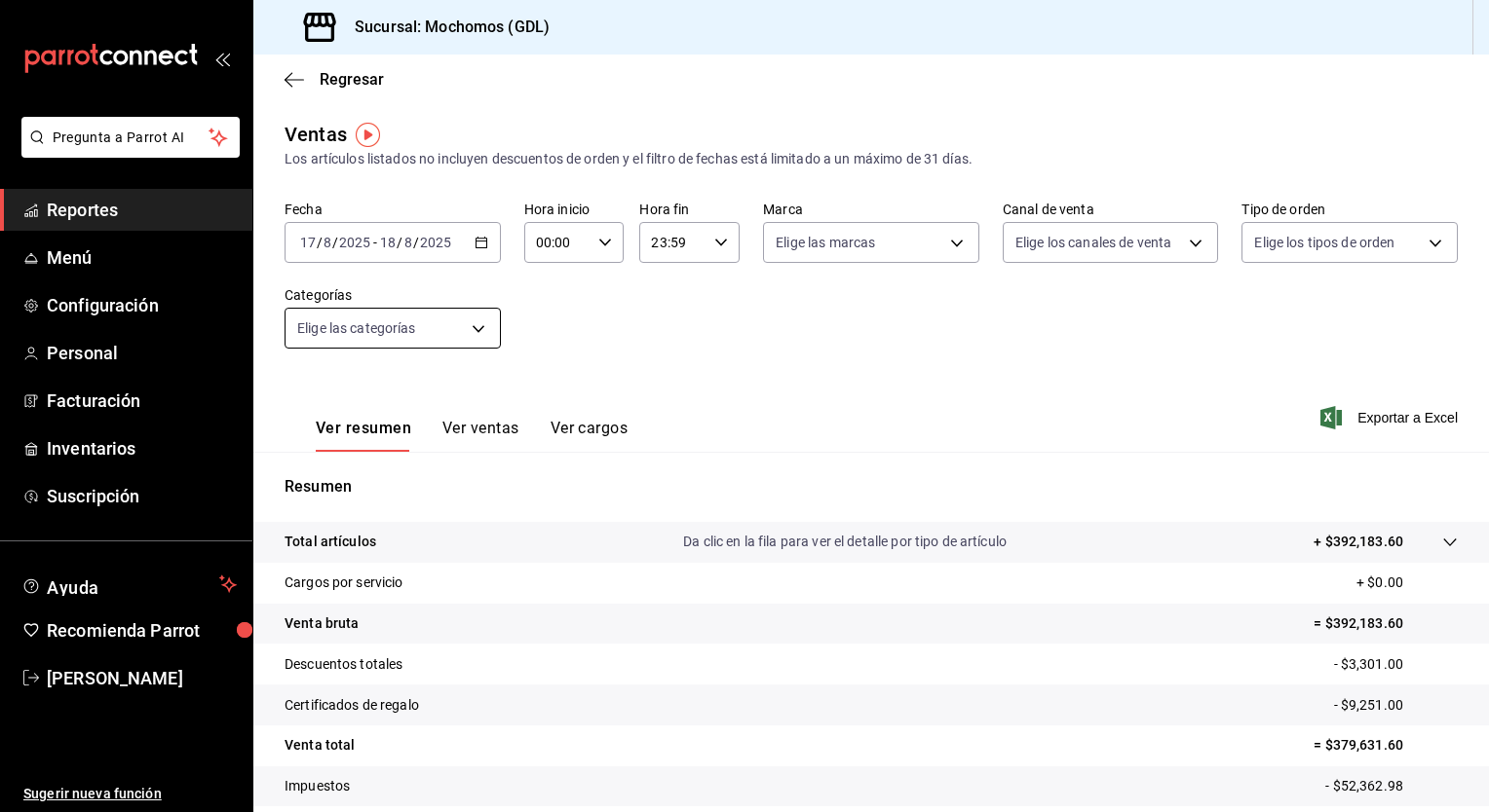
click at [475, 333] on body "Pregunta a Parrot AI Reportes Menú Configuración Personal Facturación Inventari…" at bounding box center [744, 406] width 1489 height 812
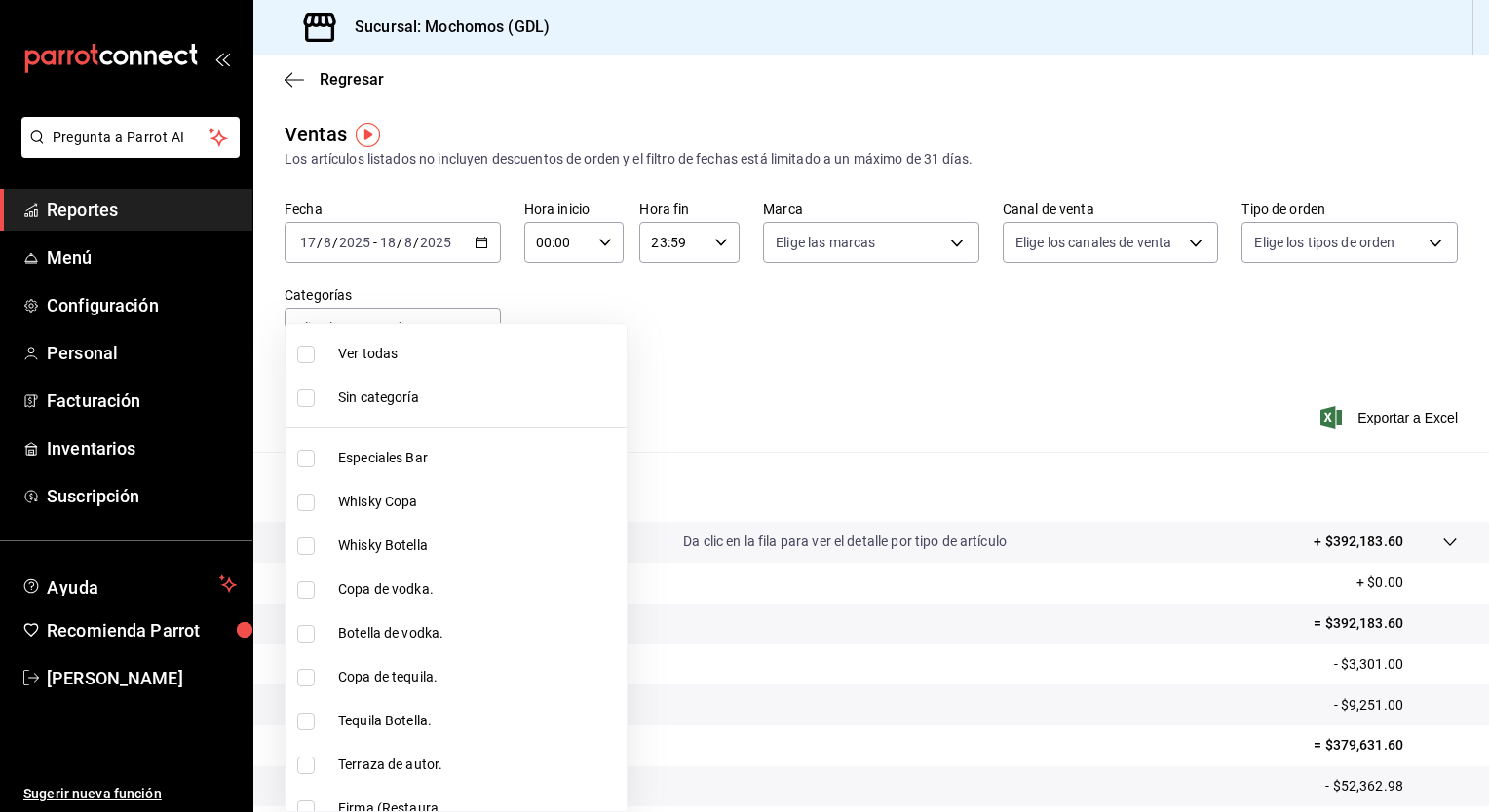
click at [761, 384] on div at bounding box center [744, 406] width 1489 height 812
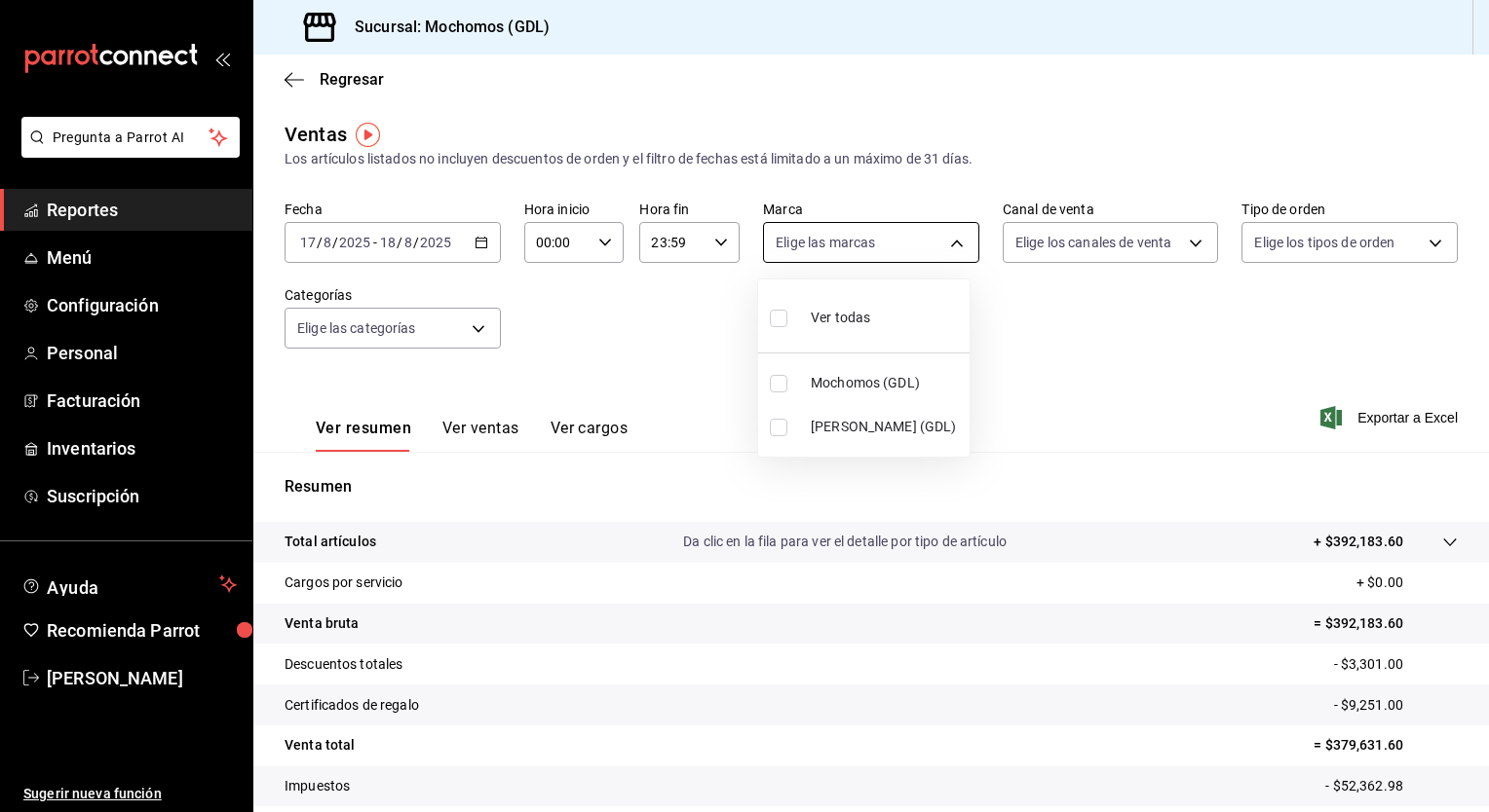
click at [947, 233] on body "Pregunta a Parrot AI Reportes Menú Configuración Personal Facturación Inventari…" at bounding box center [744, 406] width 1489 height 812
click at [822, 383] on span "Mochomos (GDL)" at bounding box center [885, 383] width 151 height 21
type input "36c25d4a-7cb0-456c-a434-e981d54830bc"
checkbox input "true"
drag, startPoint x: 1481, startPoint y: 355, endPoint x: 1471, endPoint y: 648, distance: 293.2
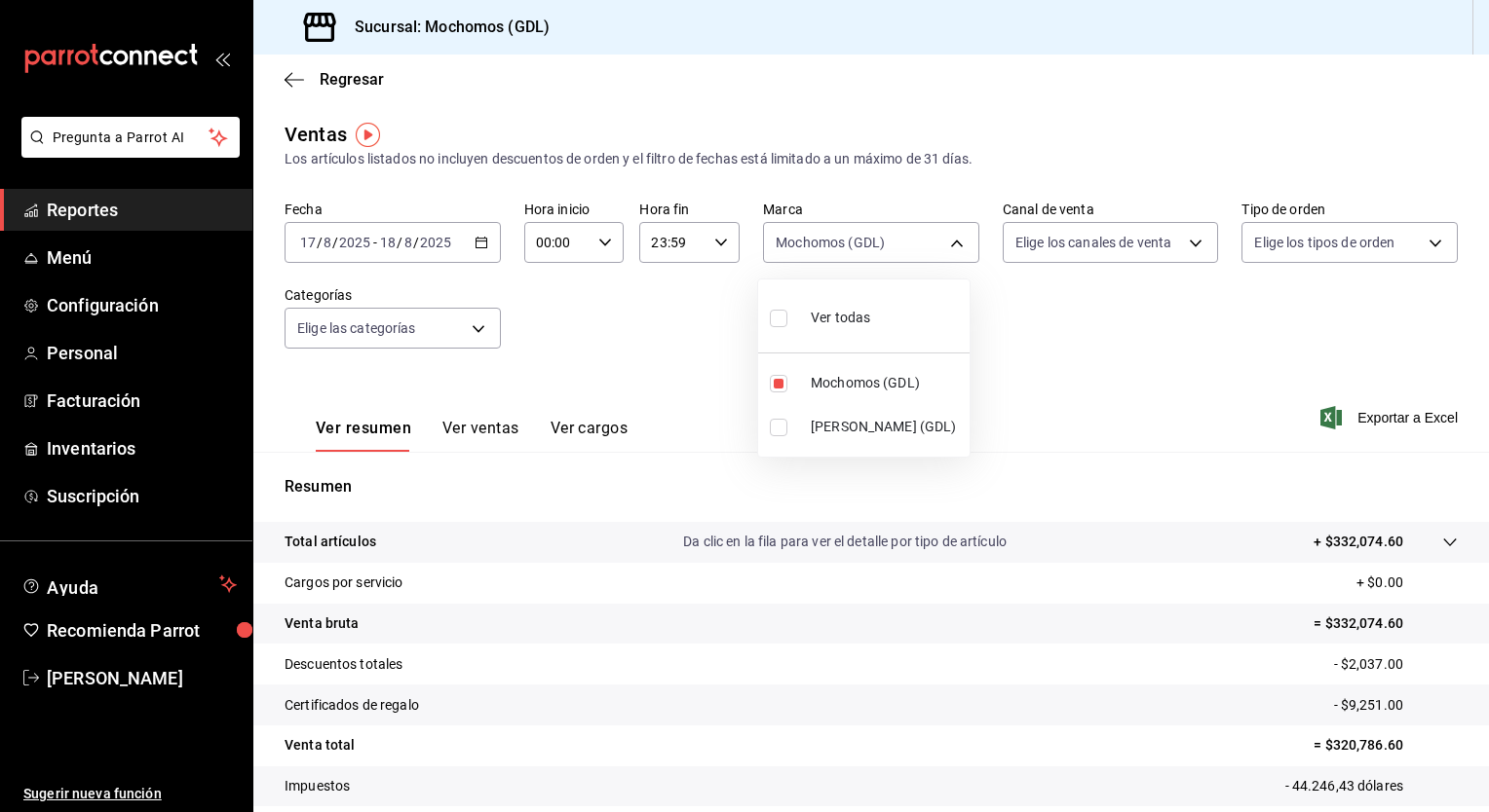
click at [1471, 648] on div at bounding box center [744, 406] width 1489 height 812
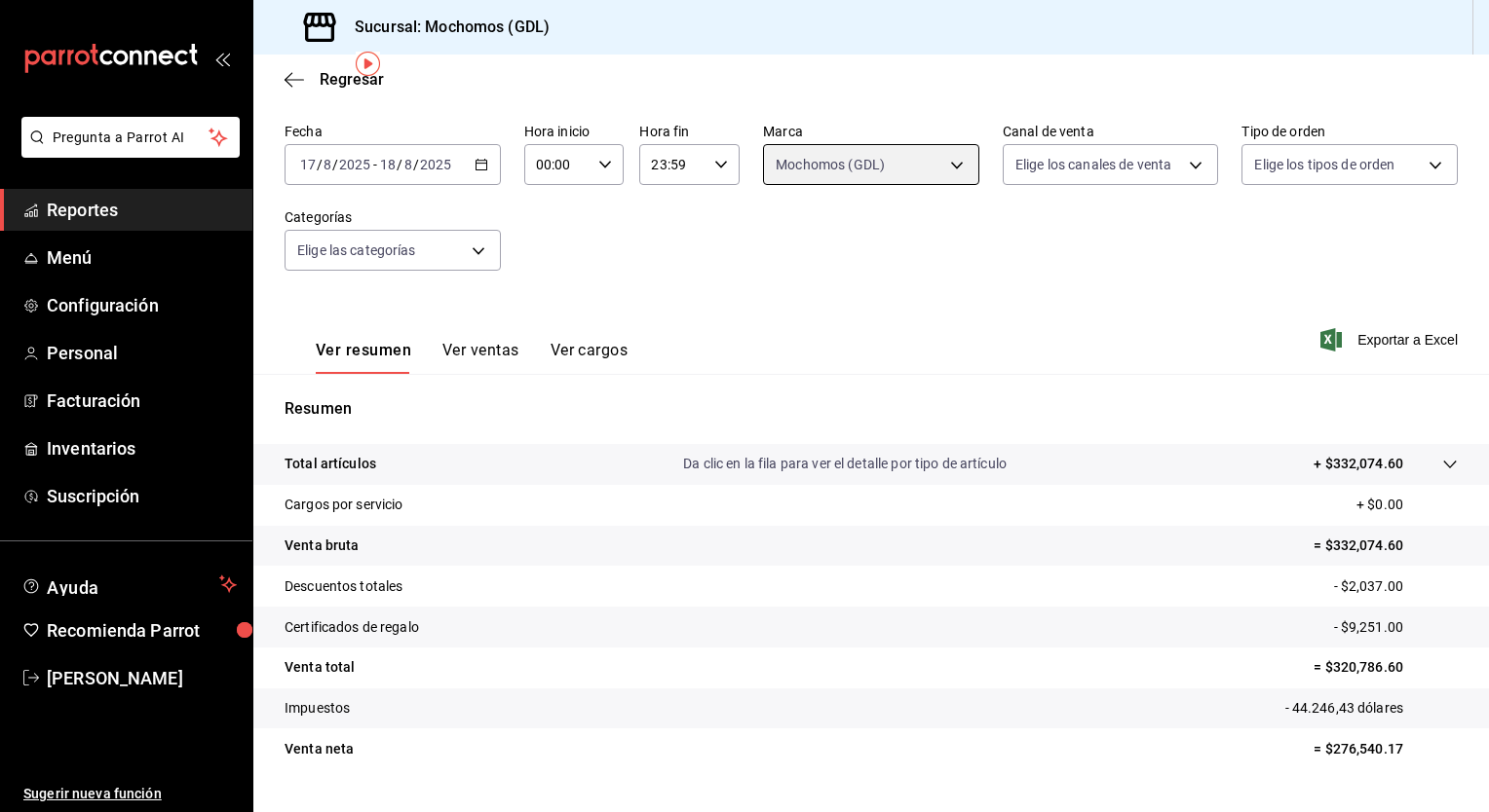
scroll to position [121, 0]
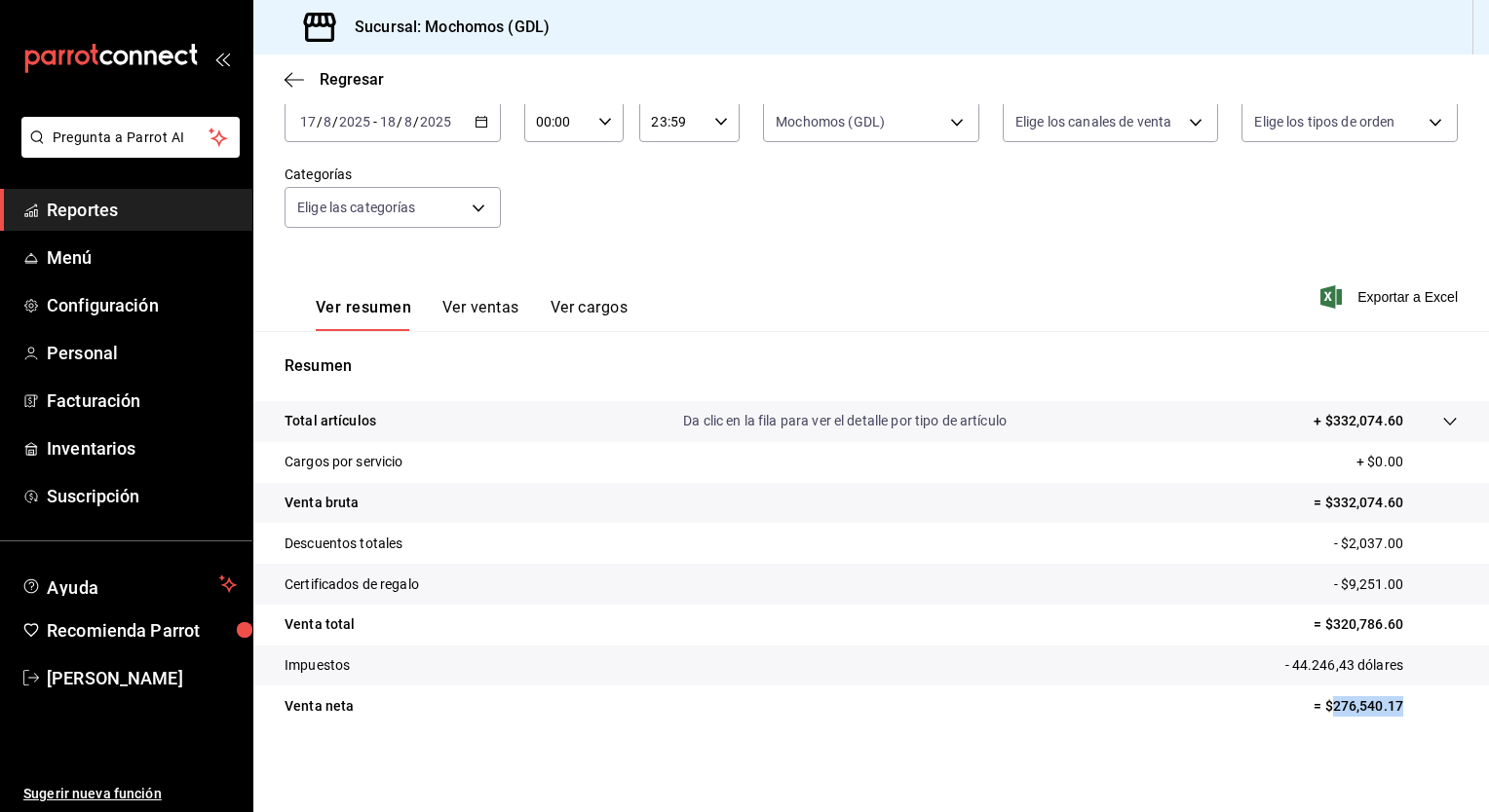
drag, startPoint x: 1317, startPoint y: 711, endPoint x: 1386, endPoint y: 719, distance: 69.5
click at [1386, 719] on tr "Venta neta = $276,540.17" at bounding box center [870, 705] width 1235 height 41
click at [1039, 703] on tr "Venta neta = $276,540.17" at bounding box center [870, 705] width 1235 height 41
drag, startPoint x: 1319, startPoint y: 707, endPoint x: 1391, endPoint y: 702, distance: 72.2
click at [1391, 702] on p "= $276,540.17" at bounding box center [1385, 706] width 144 height 21
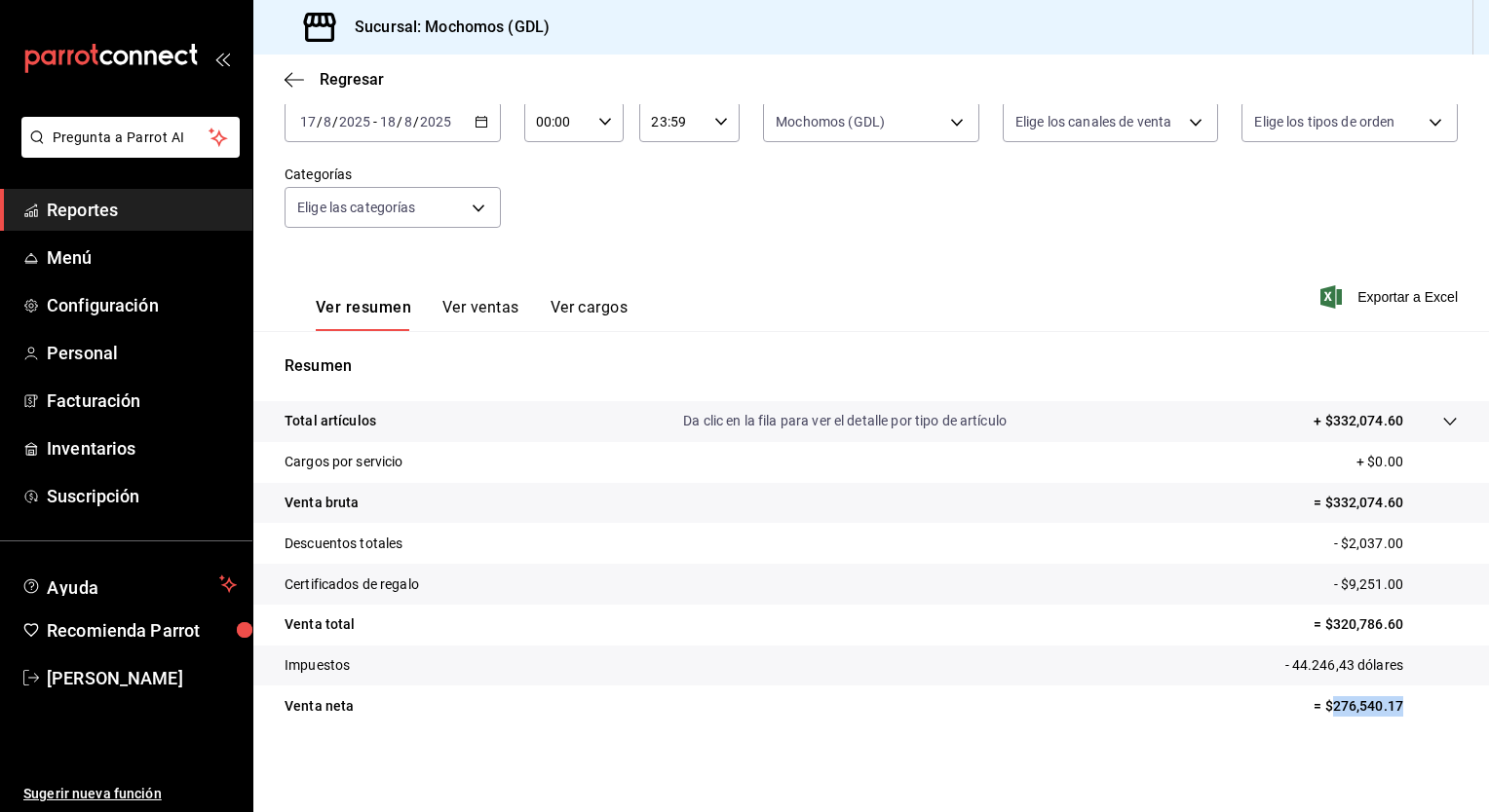
copy p "276,540.17"
click at [484, 112] on div "[DATE] [DATE] - [DATE] [DATE]" at bounding box center [392, 122] width 216 height 41
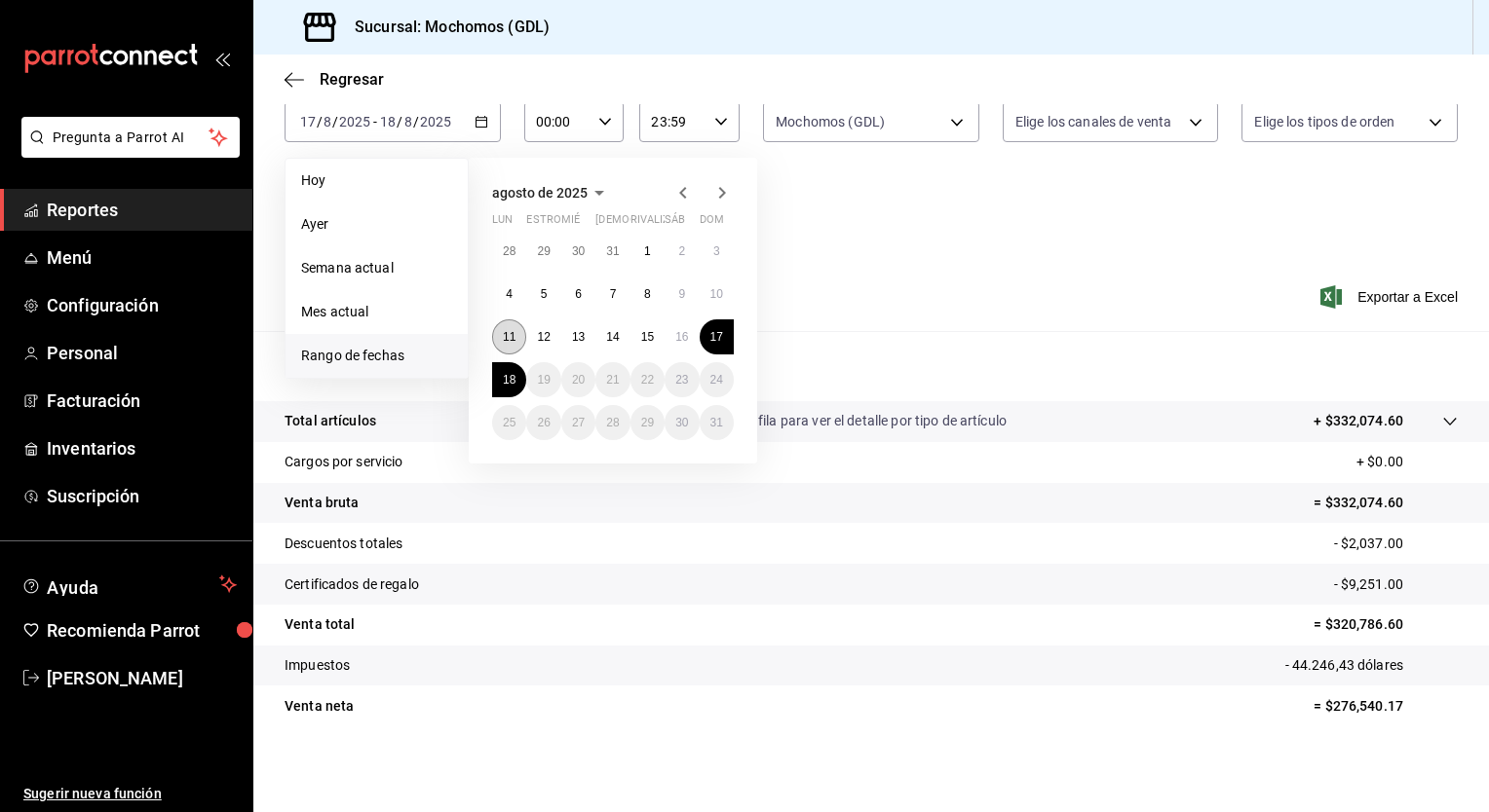
click at [523, 336] on button "11" at bounding box center [509, 336] width 35 height 35
click at [517, 384] on button "18" at bounding box center [509, 379] width 35 height 35
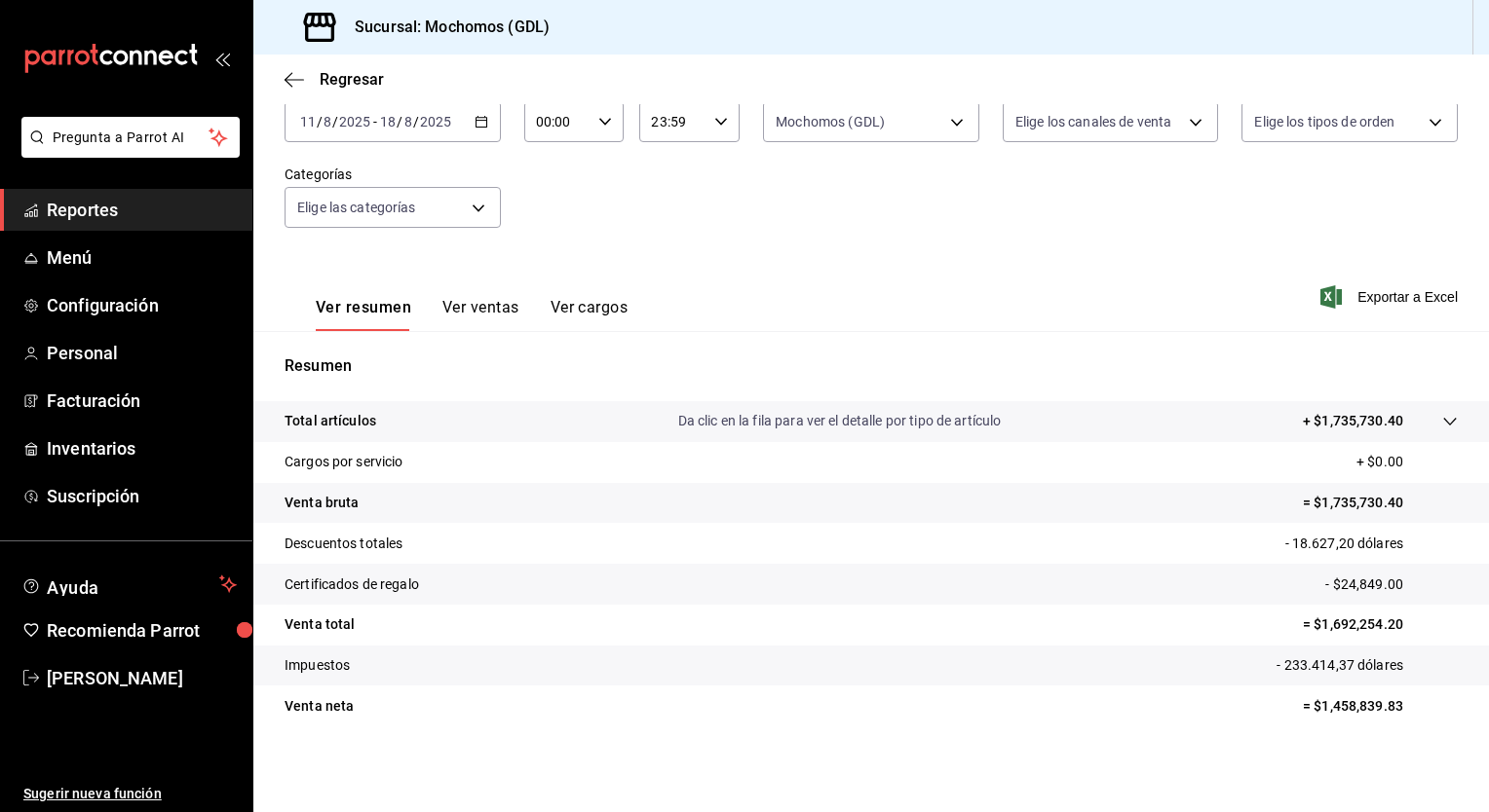
click at [603, 122] on \(Stroke\) "button" at bounding box center [605, 121] width 12 height 7
click at [553, 231] on span "05" at bounding box center [545, 232] width 19 height 16
type input "05:00"
click at [706, 267] on div at bounding box center [744, 406] width 1489 height 812
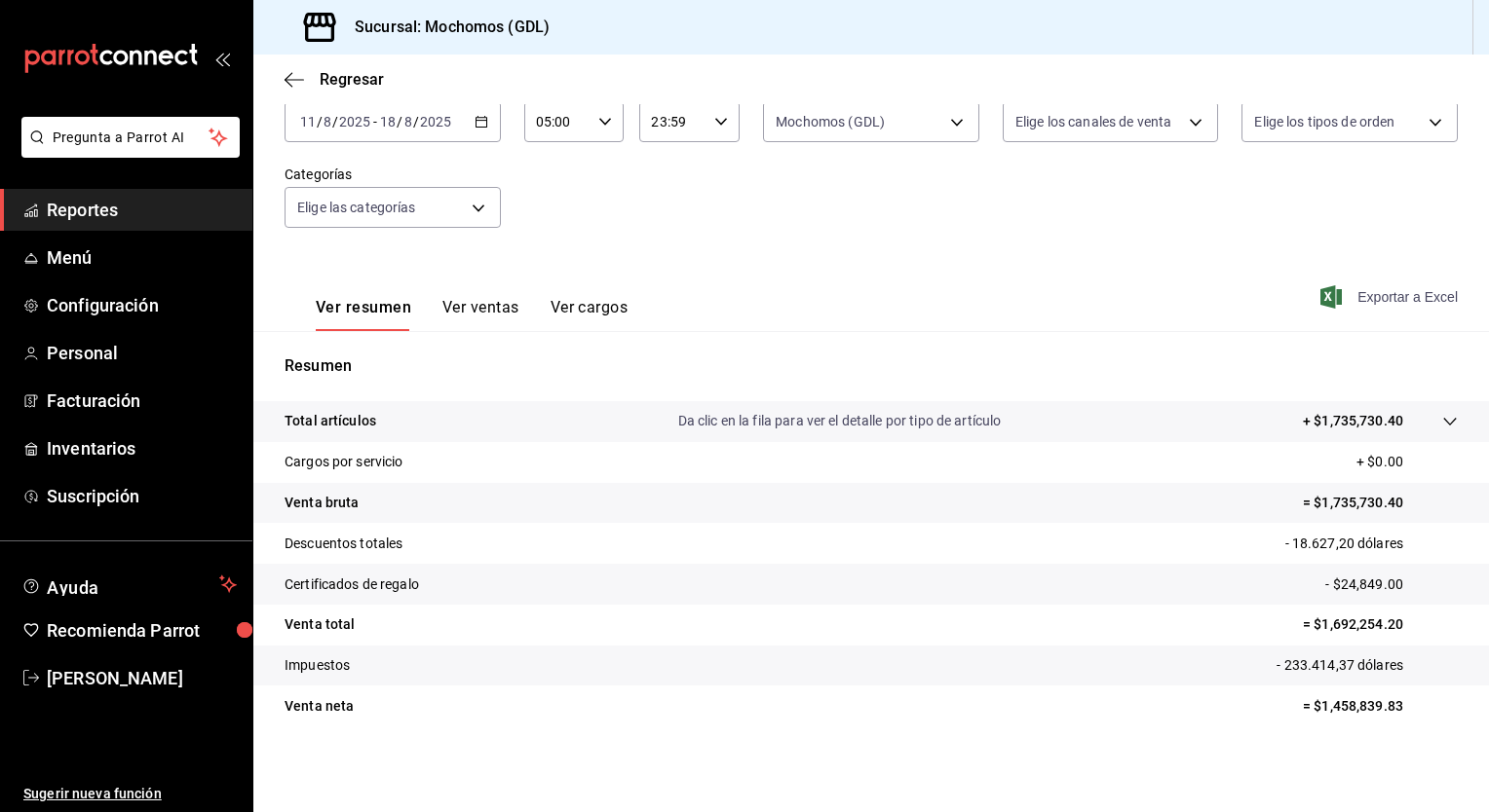
click at [1365, 297] on font "Exportar a Excel" at bounding box center [1408, 297] width 101 height 16
click at [481, 129] on div "[DATE] [DATE] - [DATE] [DATE]" at bounding box center [392, 122] width 216 height 41
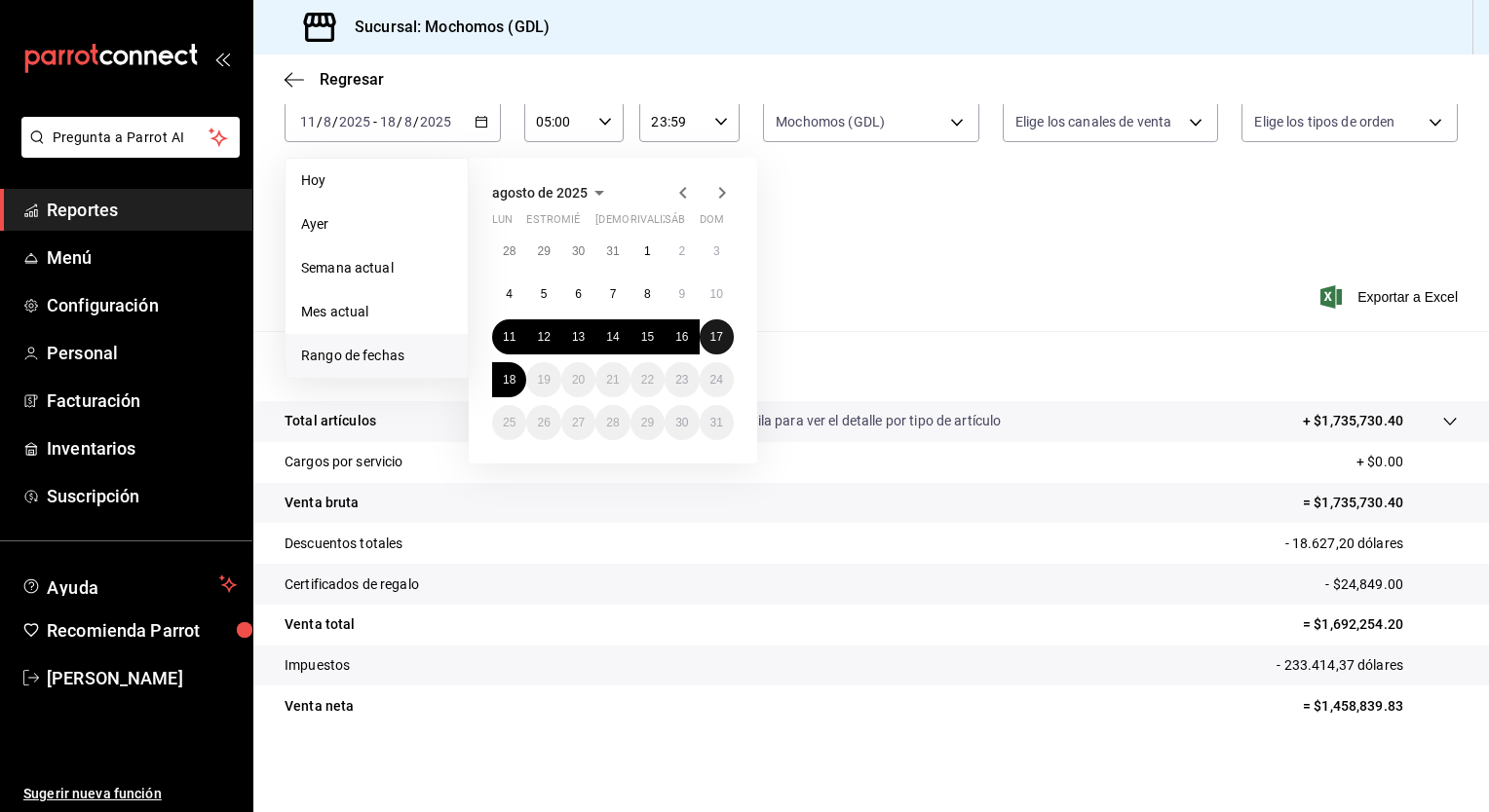
click at [718, 342] on abbr "17" at bounding box center [716, 337] width 13 height 14
click at [505, 379] on abbr "18" at bounding box center [509, 380] width 13 height 14
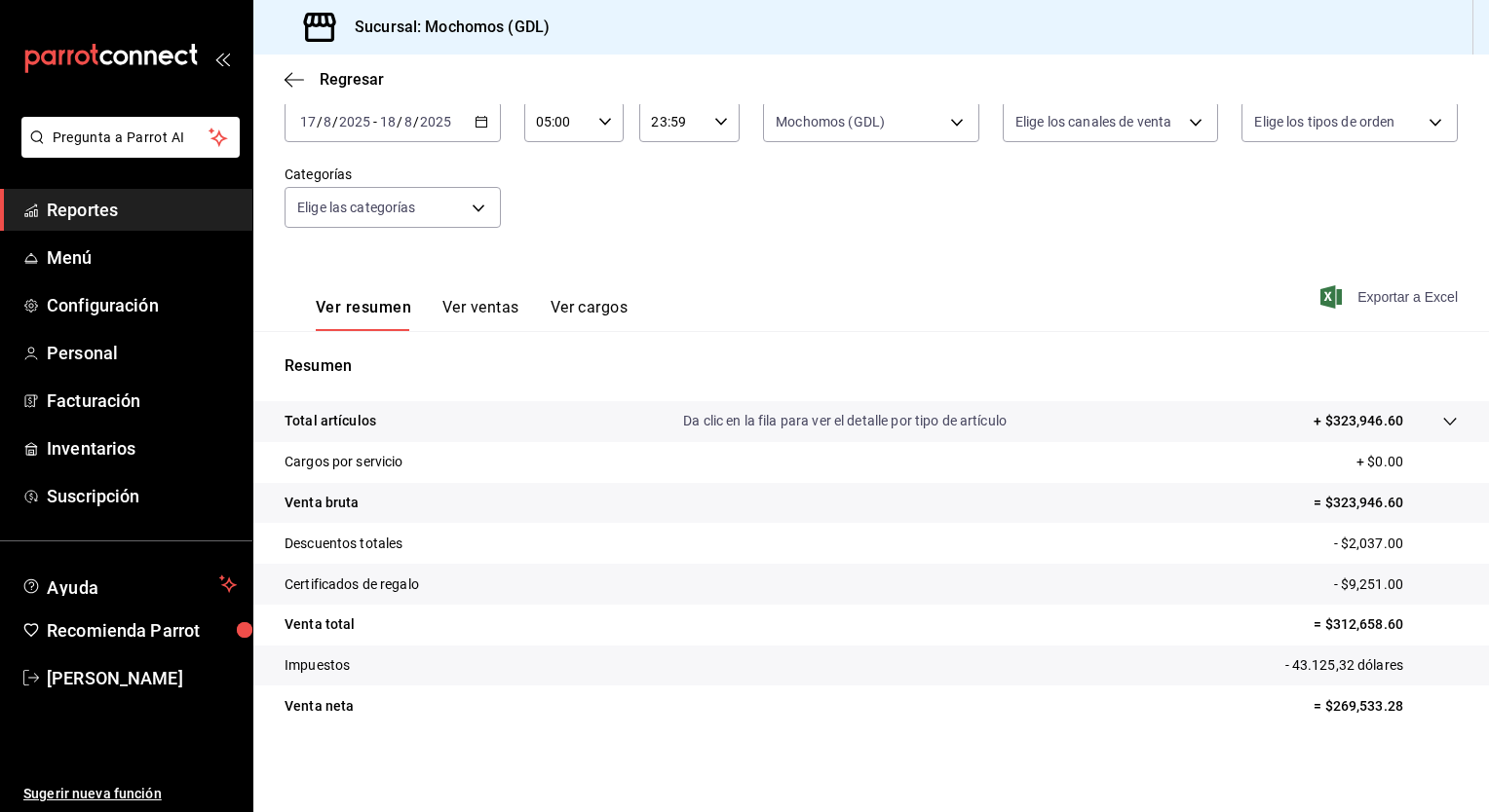
click at [1358, 297] on font "Exportar a Excel" at bounding box center [1408, 297] width 101 height 16
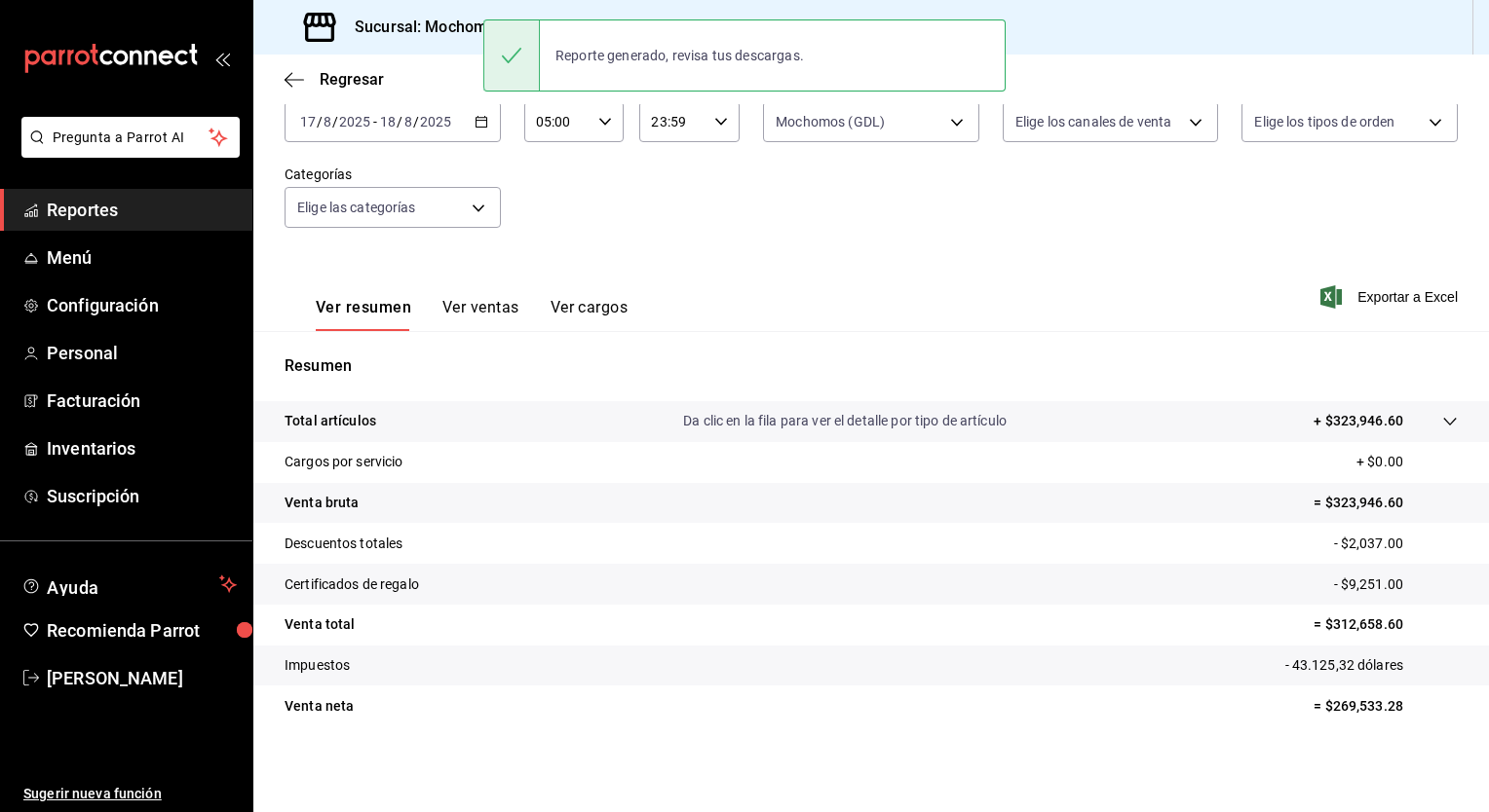
click at [475, 126] on \(Stroke\) "button" at bounding box center [481, 122] width 12 height 11
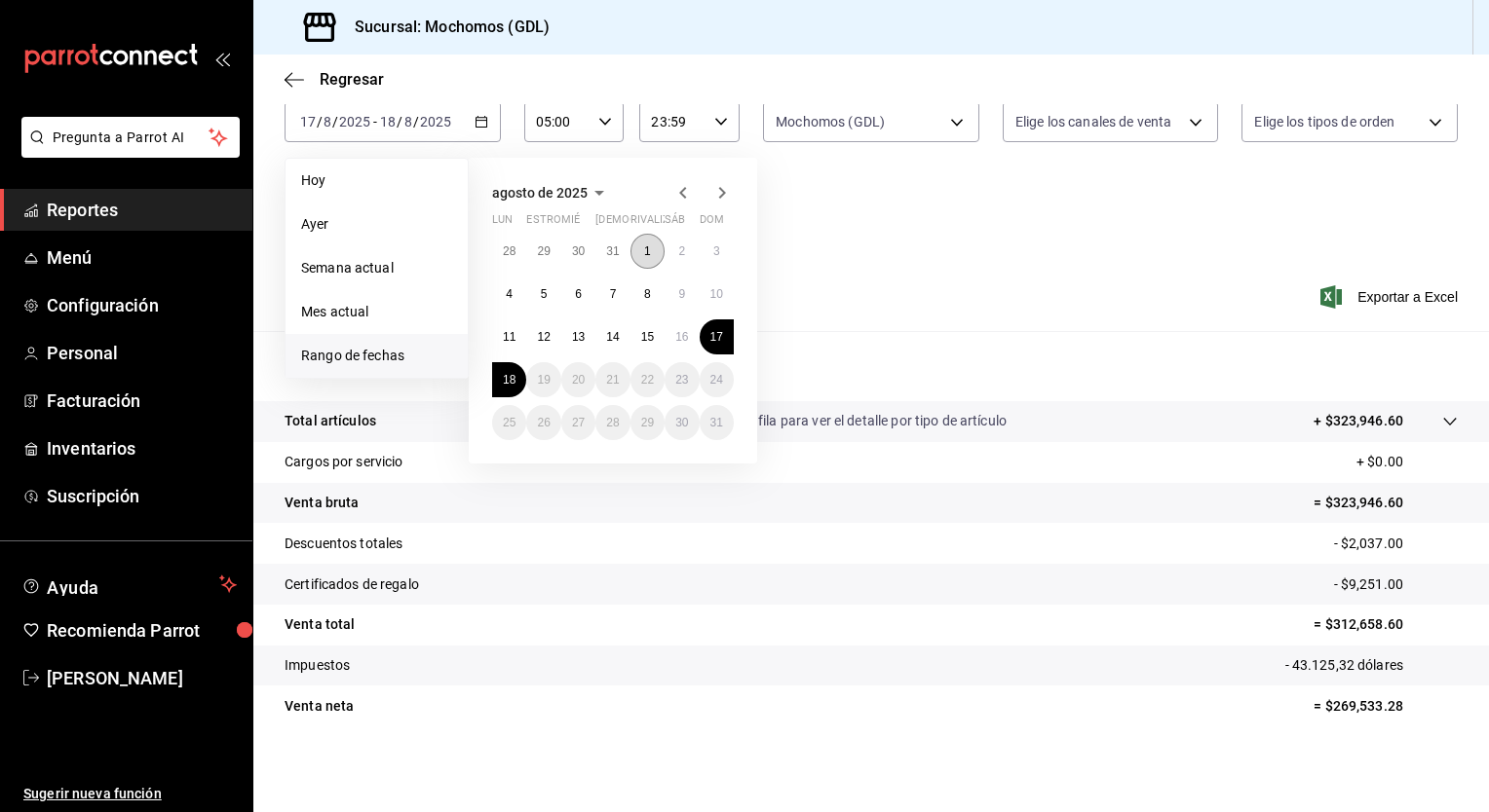
click at [646, 259] on button "1" at bounding box center [647, 251] width 35 height 35
click at [520, 367] on button "18" at bounding box center [509, 379] width 35 height 35
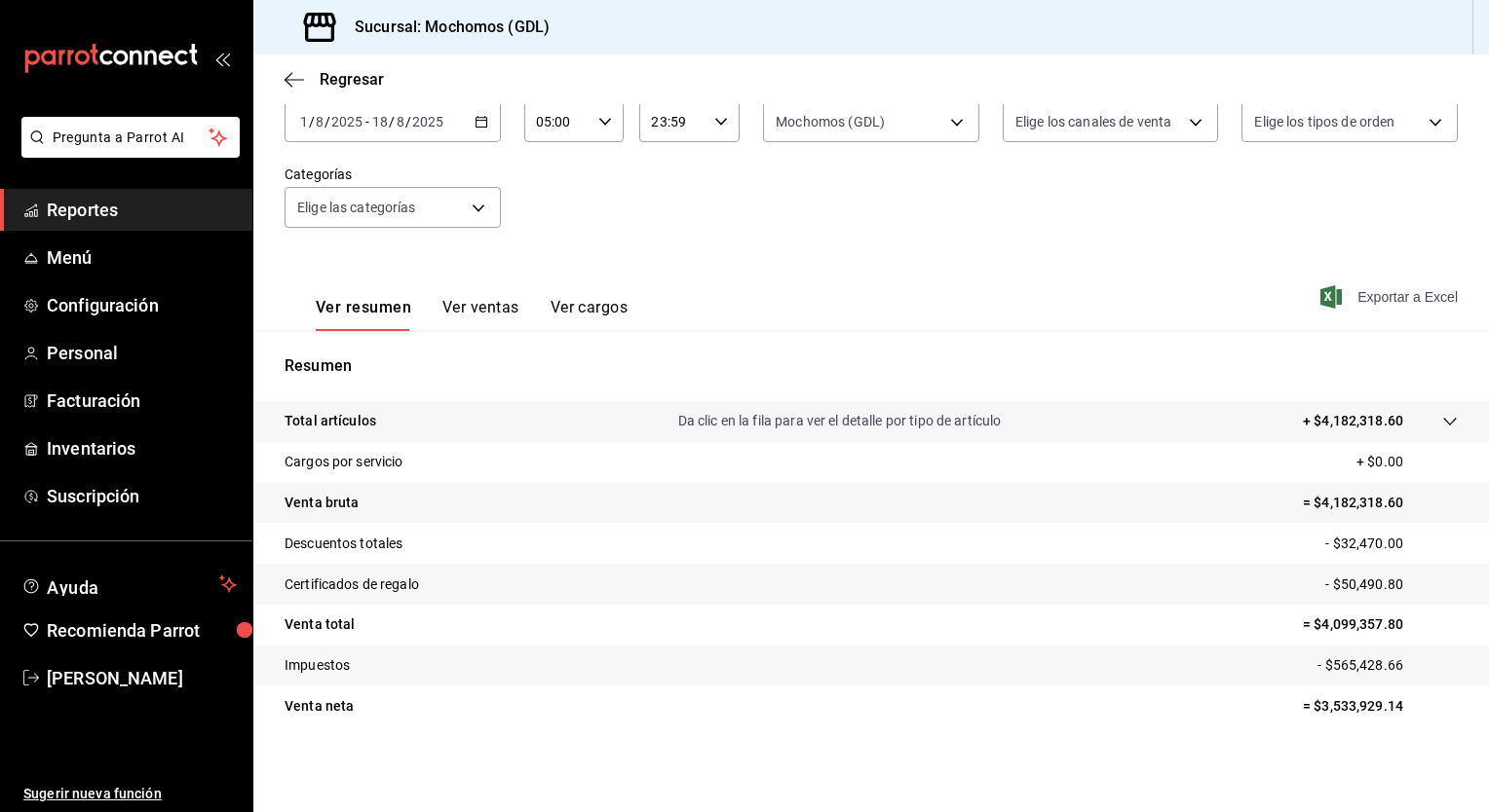
click at [1381, 294] on font "Exportar a Excel" at bounding box center [1408, 297] width 101 height 16
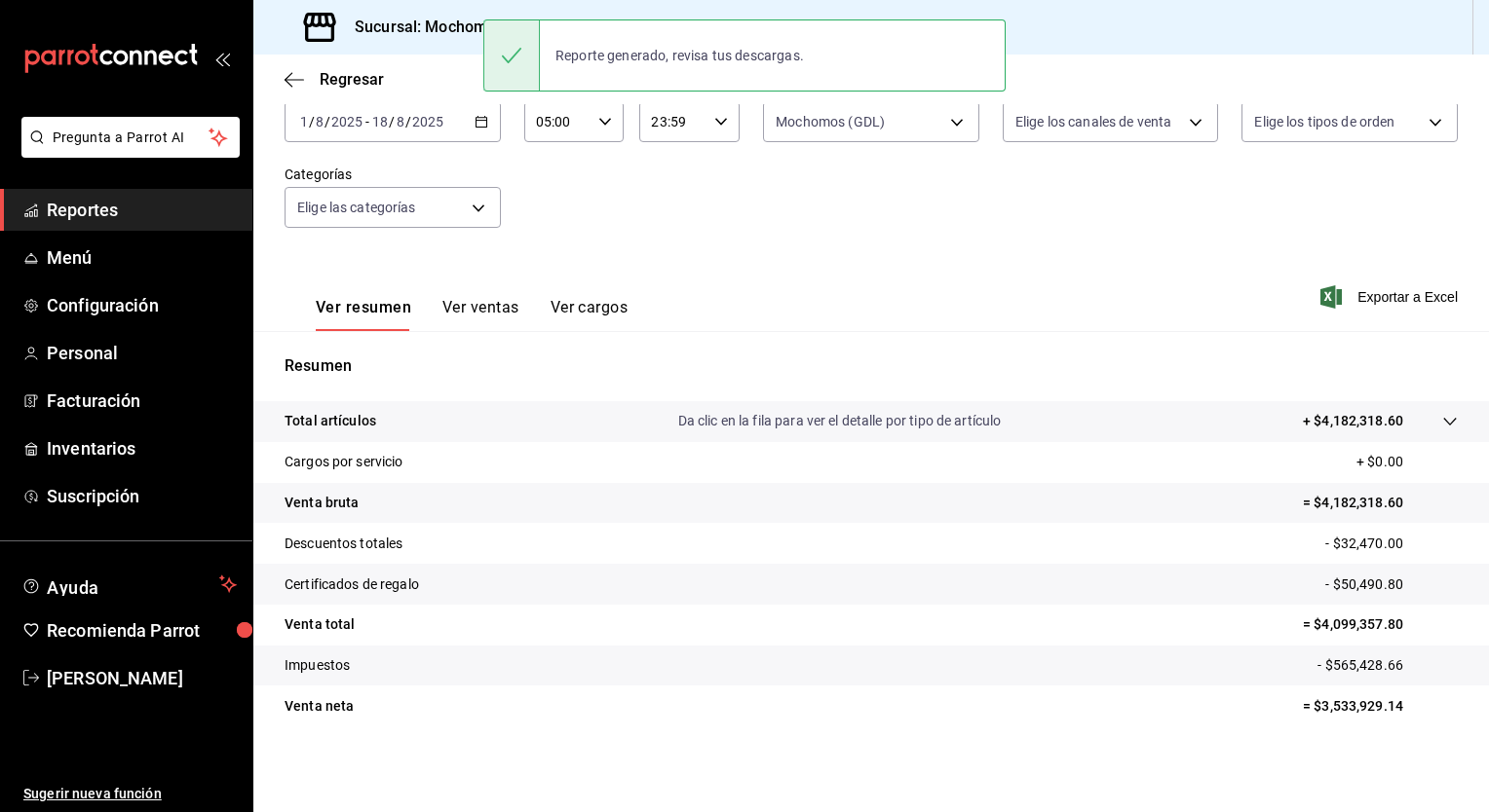
click at [729, 221] on div "Fecha [DATE] [DATE] - [DATE] [DATE] Hora inicio 05:00 Hora inicio Hora fin 23:5…" at bounding box center [870, 166] width 1173 height 172
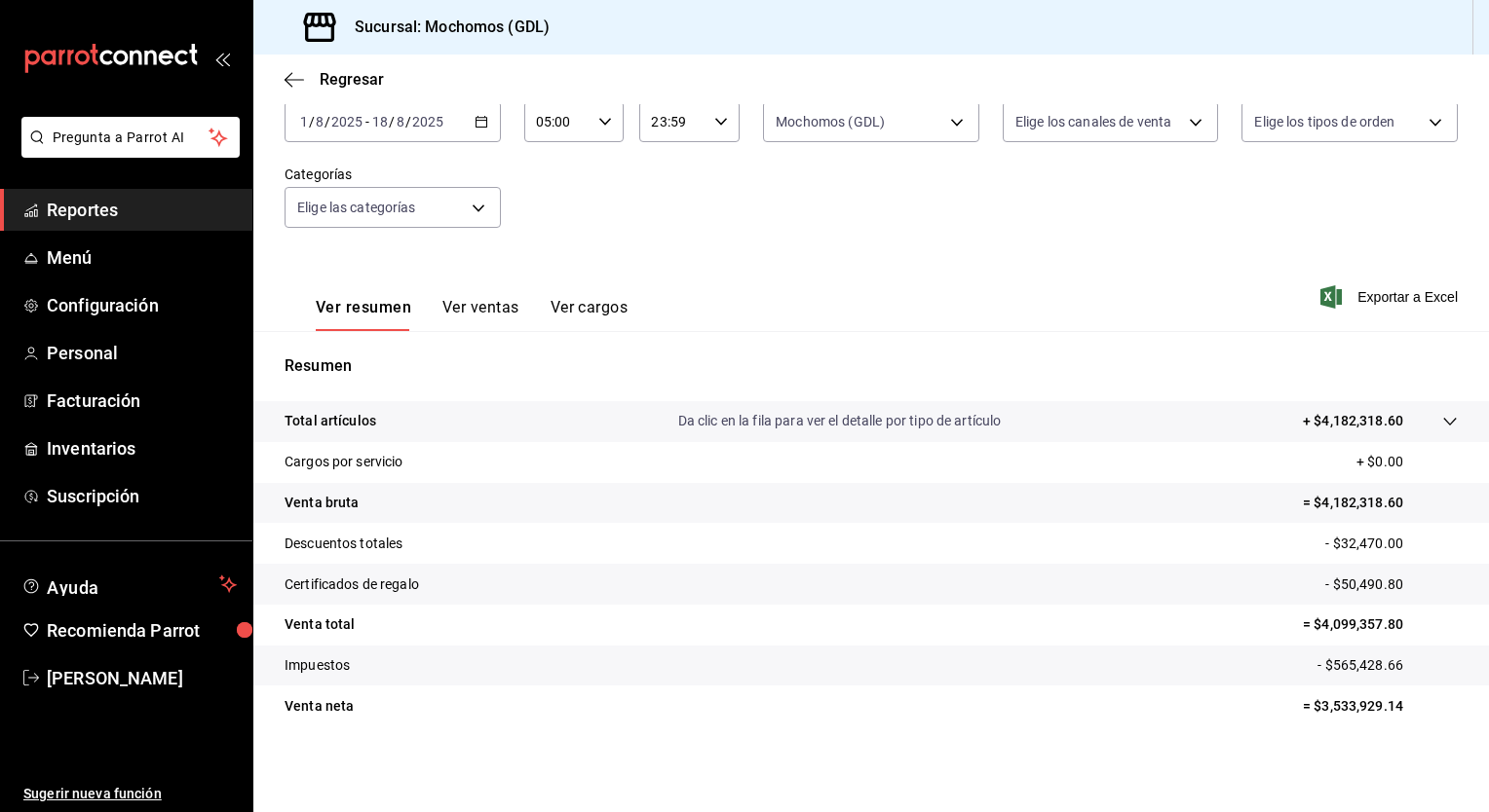
click at [916, 244] on div "Fecha [DATE] [DATE] - [DATE] [DATE] Hora inicio 05:00 Hora inicio Hora fin 23:5…" at bounding box center [870, 166] width 1173 height 172
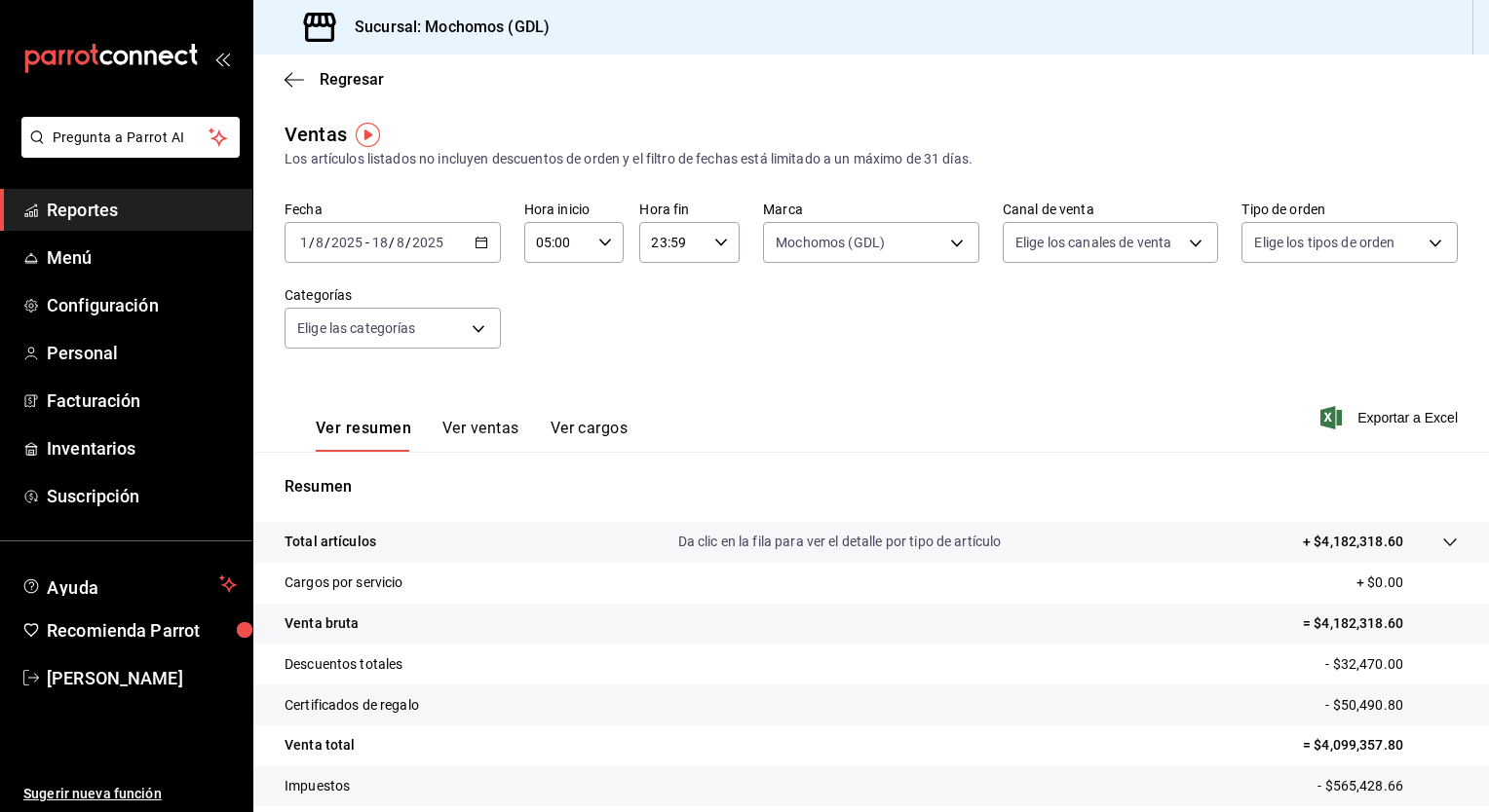
scroll to position [121, 0]
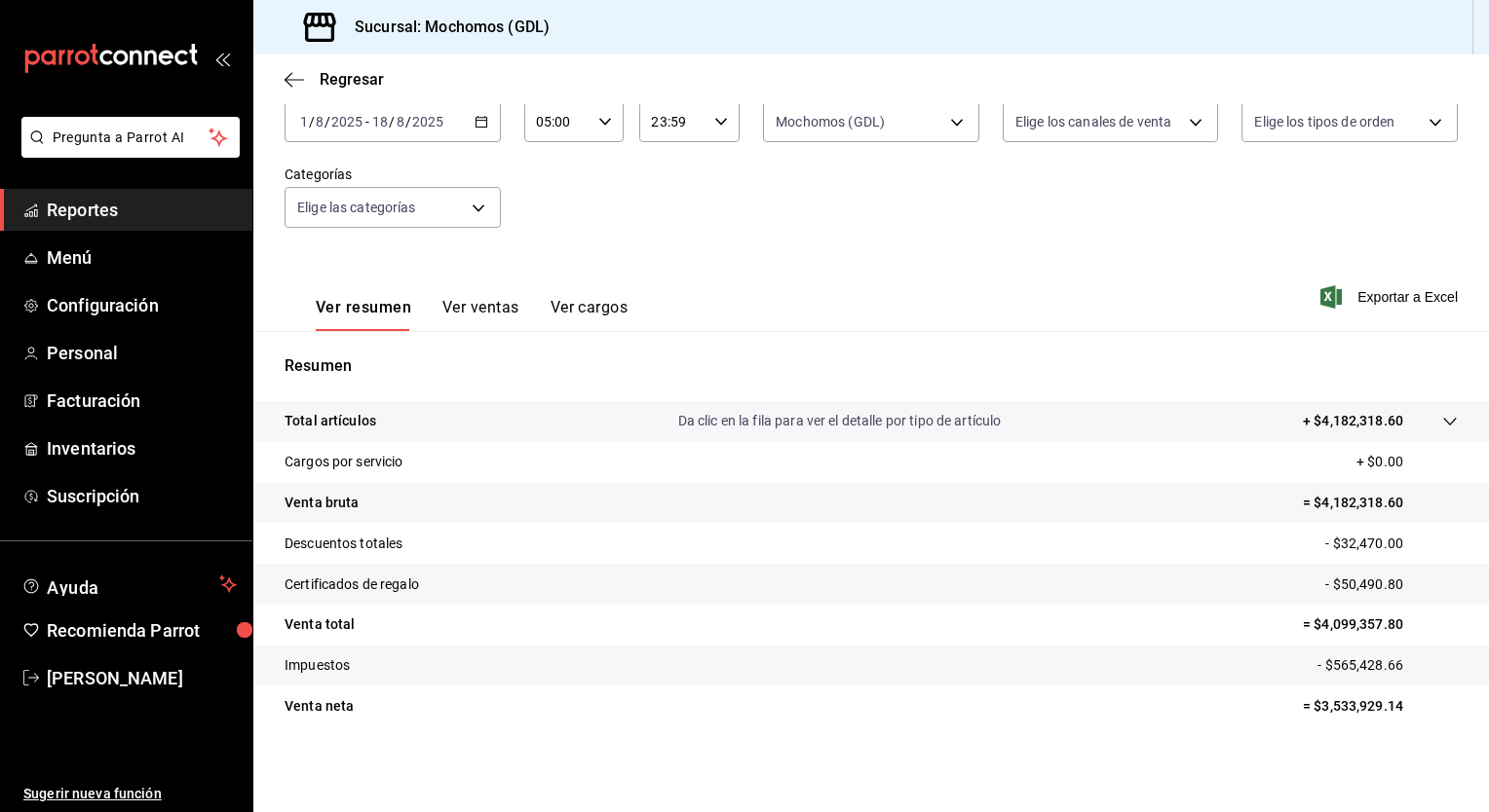
click at [974, 505] on tr "Venta bruta = $4,182,318.60" at bounding box center [870, 503] width 1235 height 41
